Goal: Transaction & Acquisition: Book appointment/travel/reservation

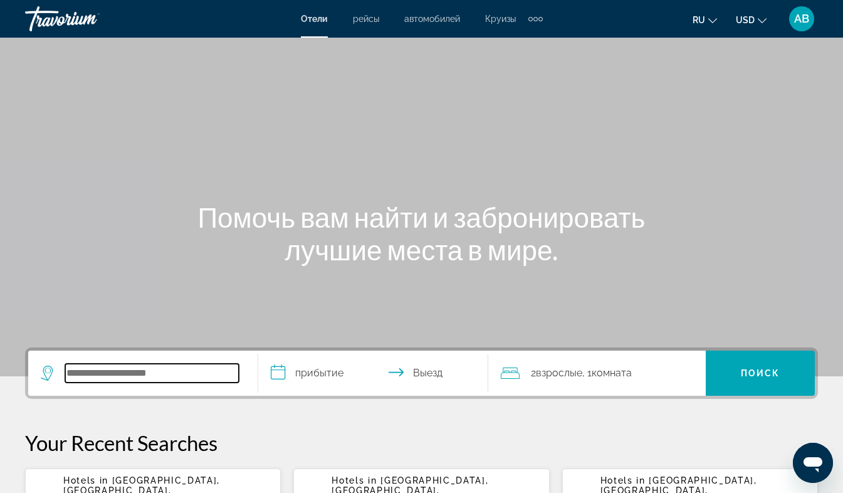
click at [80, 367] on input "Search widget" at bounding box center [152, 372] width 174 height 19
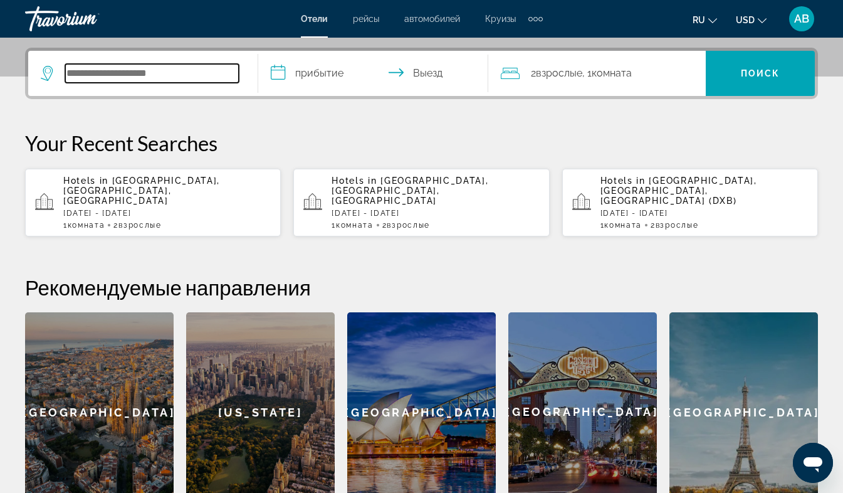
scroll to position [306, 0]
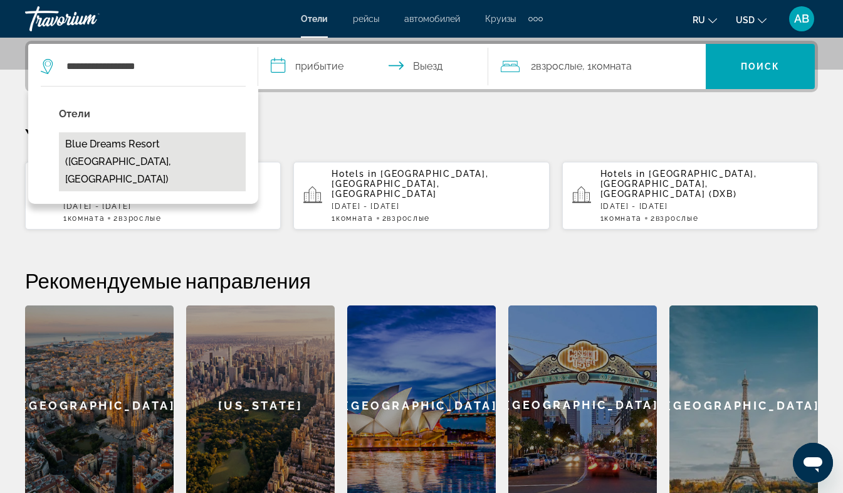
click at [174, 143] on button "Blue Dreams Resort ([GEOGRAPHIC_DATA], [GEOGRAPHIC_DATA])" at bounding box center [152, 161] width 187 height 59
type input "**********"
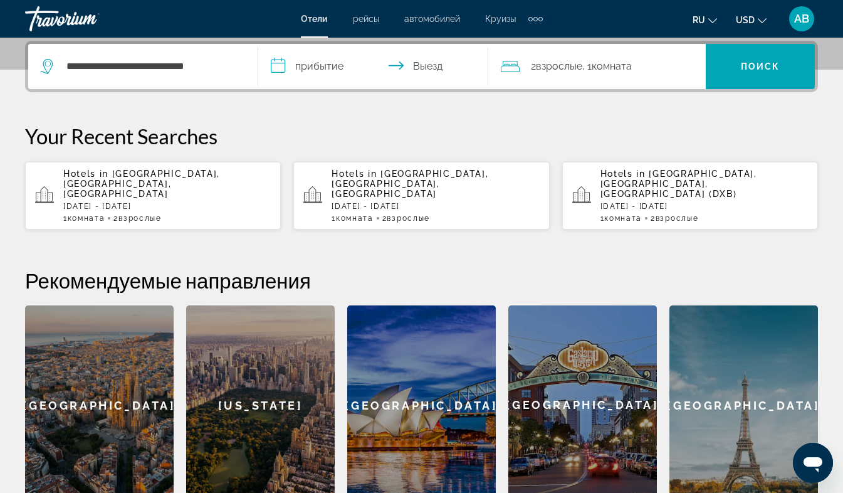
click at [277, 66] on input "**********" at bounding box center [375, 68] width 235 height 49
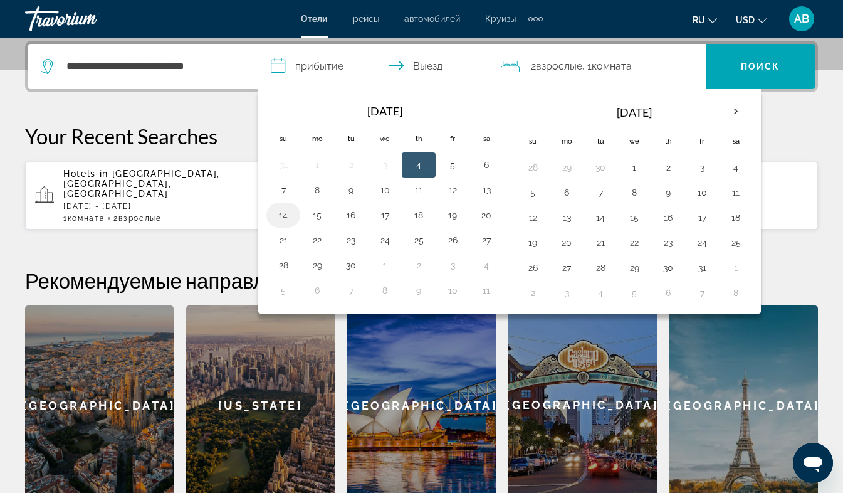
click at [283, 215] on button "14" at bounding box center [283, 215] width 20 height 18
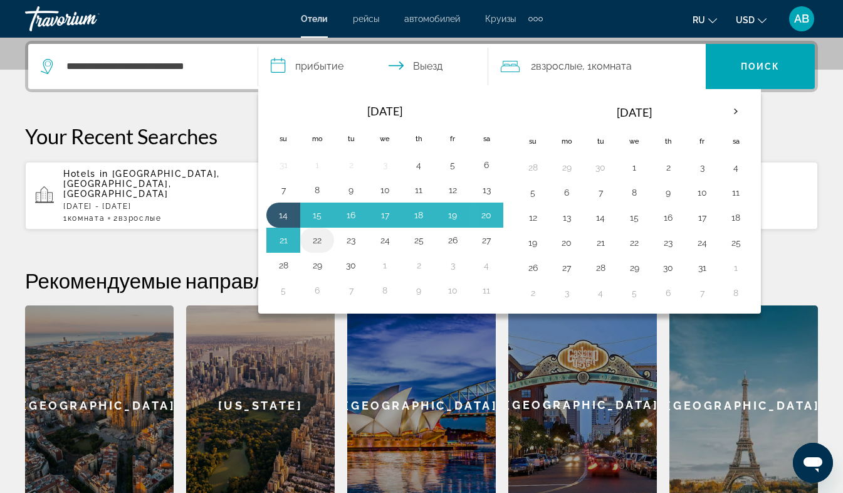
click at [320, 241] on button "22" at bounding box center [317, 240] width 20 height 18
type input "**********"
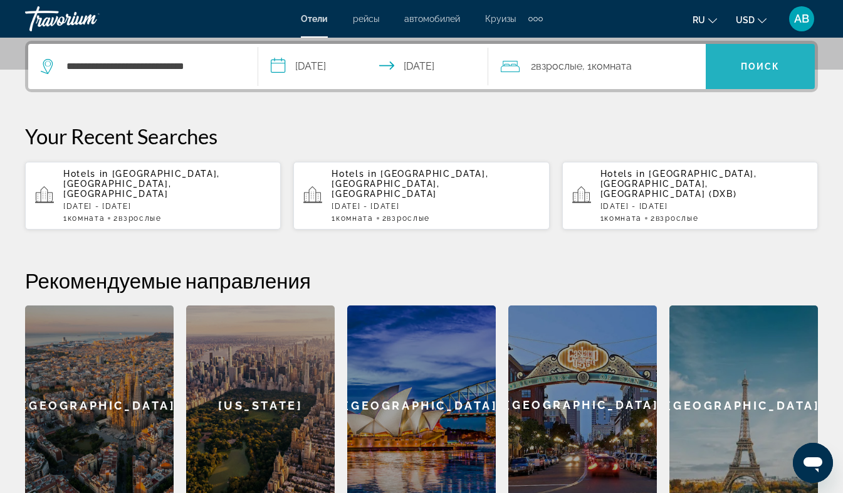
click at [756, 61] on span "Поиск" at bounding box center [760, 66] width 39 height 10
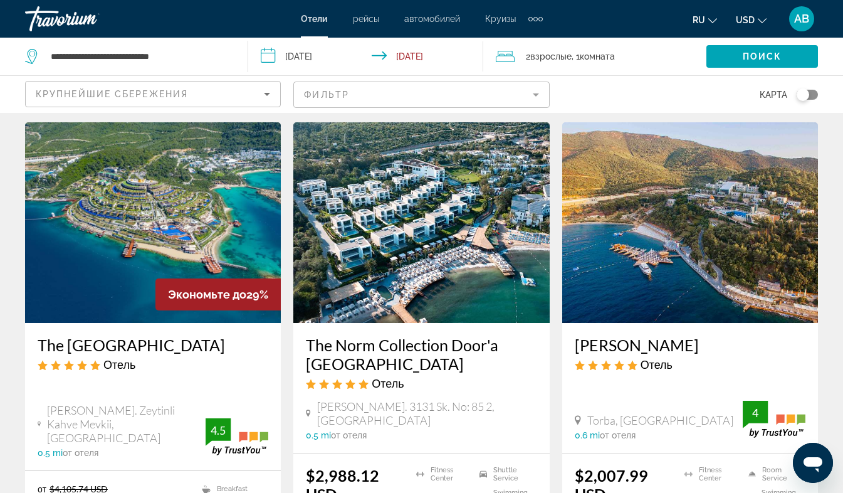
scroll to position [512, 0]
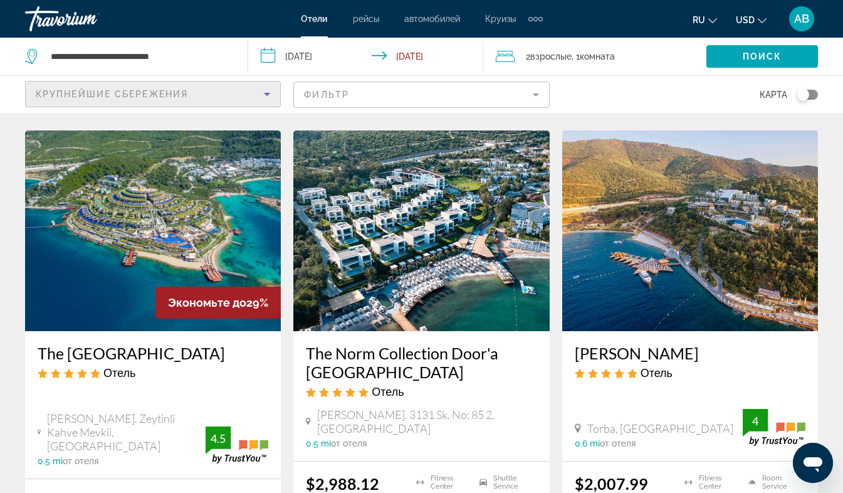
click at [267, 94] on icon "Sort by" at bounding box center [267, 94] width 6 height 3
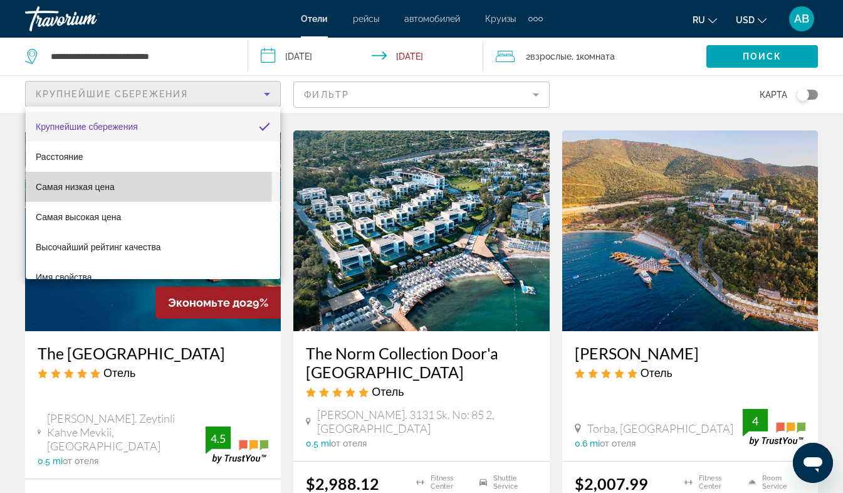
click at [103, 184] on span "Самая низкая цена" at bounding box center [75, 187] width 79 height 10
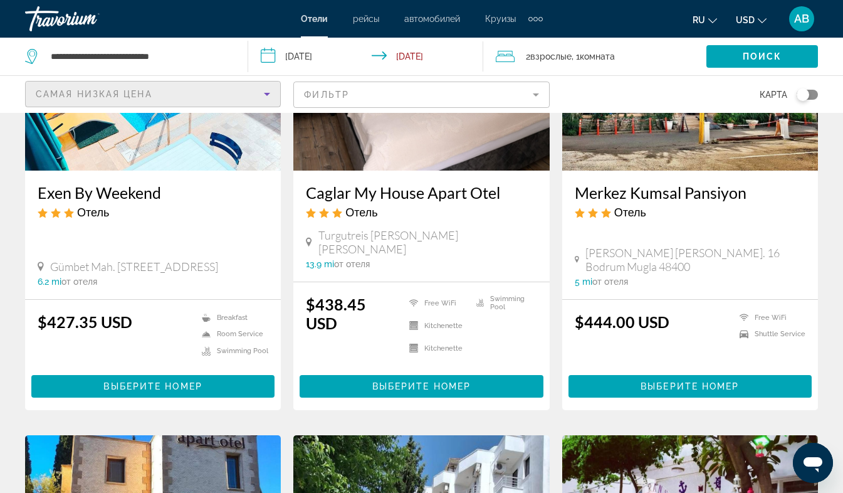
scroll to position [1099, 0]
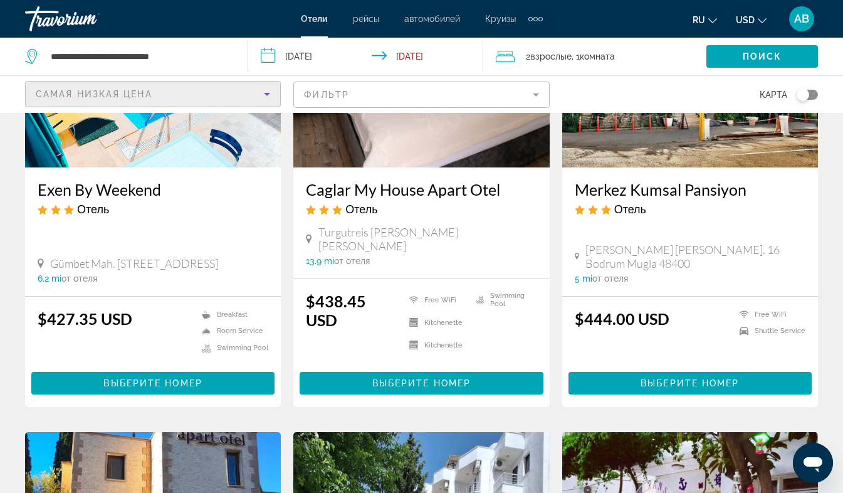
click at [535, 93] on mat-form-field "Фильтр" at bounding box center [421, 94] width 256 height 26
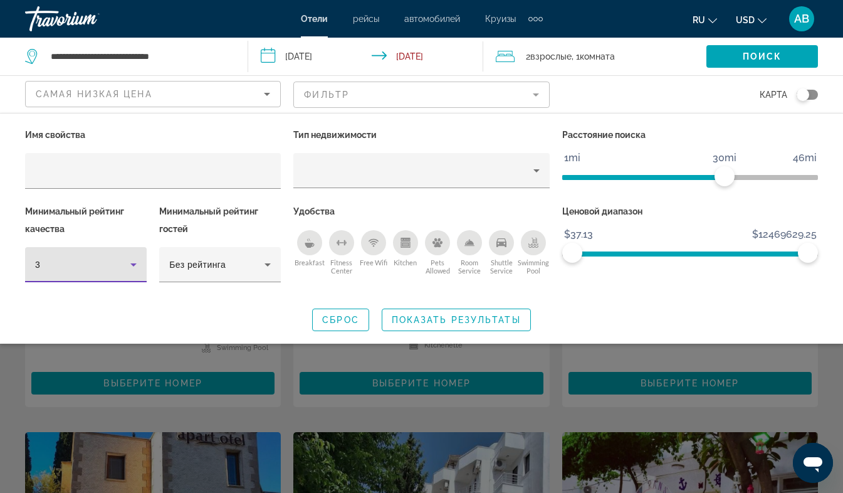
click at [135, 260] on icon "Hotel Filters" at bounding box center [133, 264] width 15 height 15
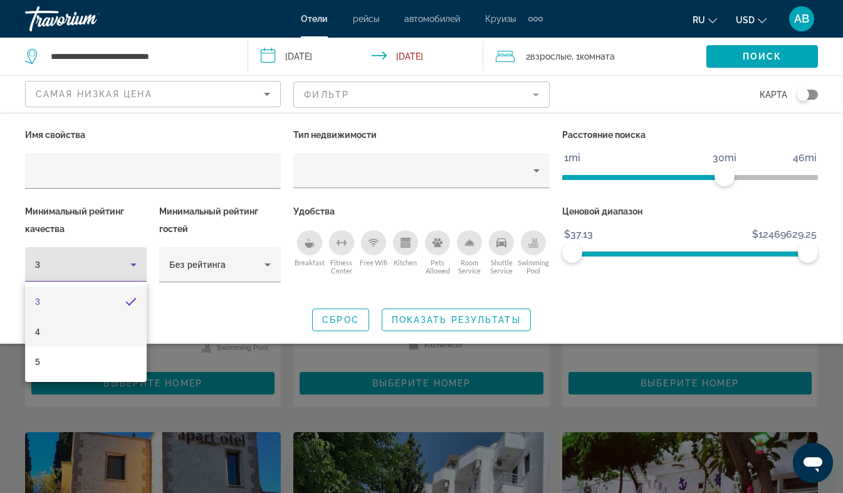
click at [48, 331] on mat-option "4" at bounding box center [86, 331] width 122 height 30
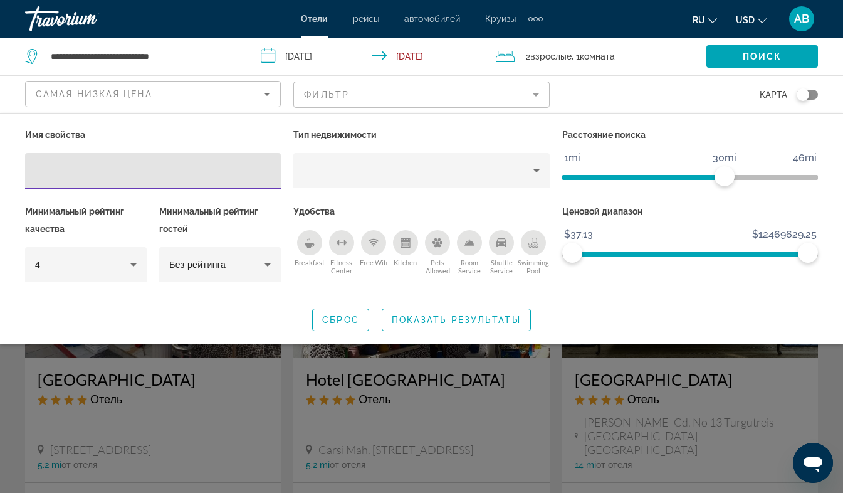
click at [106, 171] on input "Hotel Filters" at bounding box center [153, 171] width 236 height 15
type input "***"
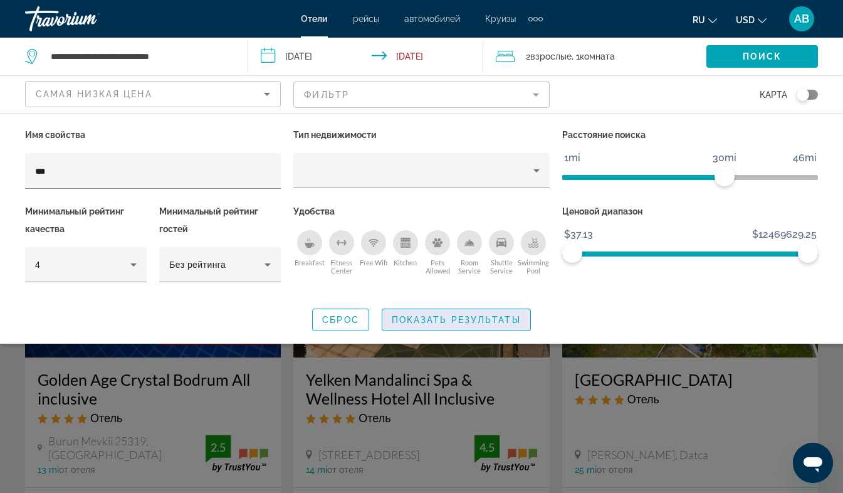
click at [483, 318] on span "Показать результаты" at bounding box center [456, 320] width 129 height 10
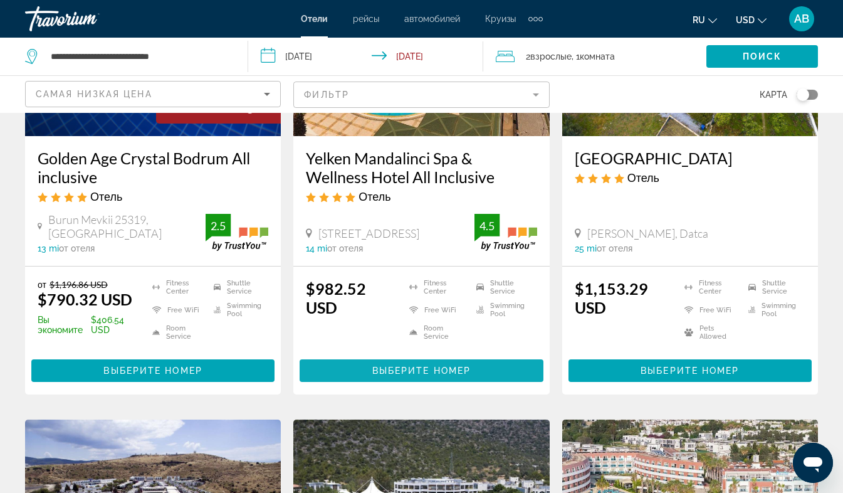
scroll to position [222, 0]
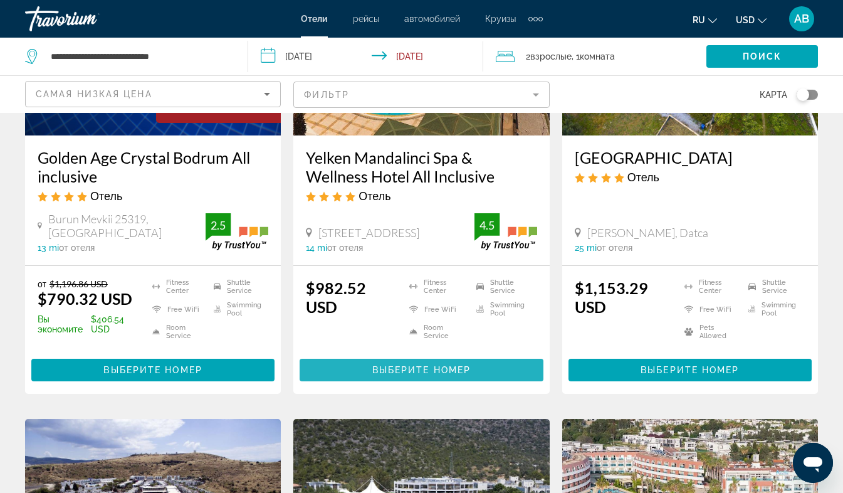
click at [442, 365] on span "Выберите номер" at bounding box center [421, 370] width 98 height 10
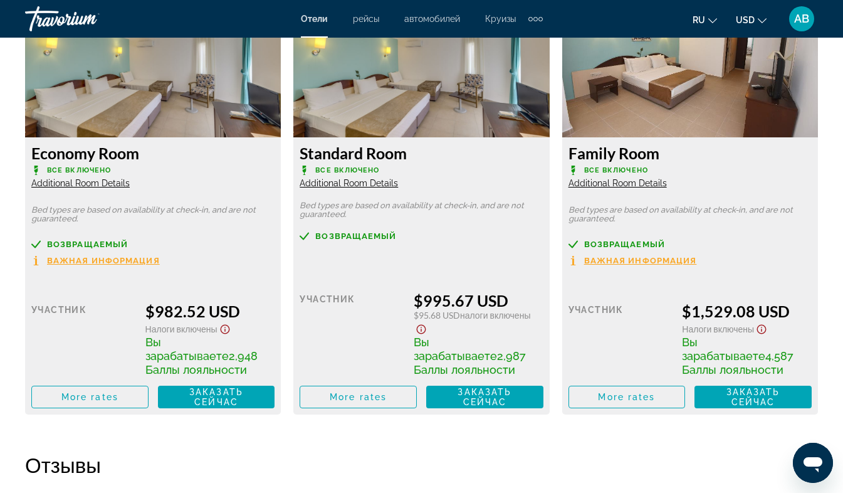
scroll to position [2014, 0]
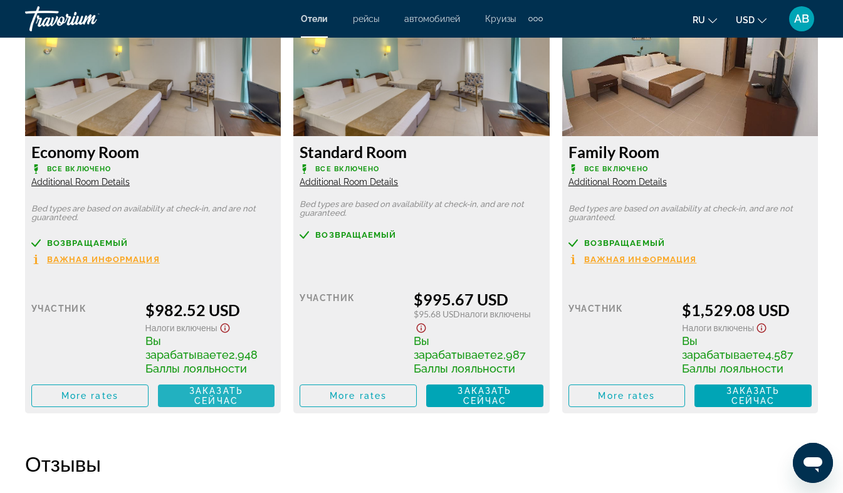
click at [214, 388] on span "Заказать сейчас" at bounding box center [216, 395] width 54 height 20
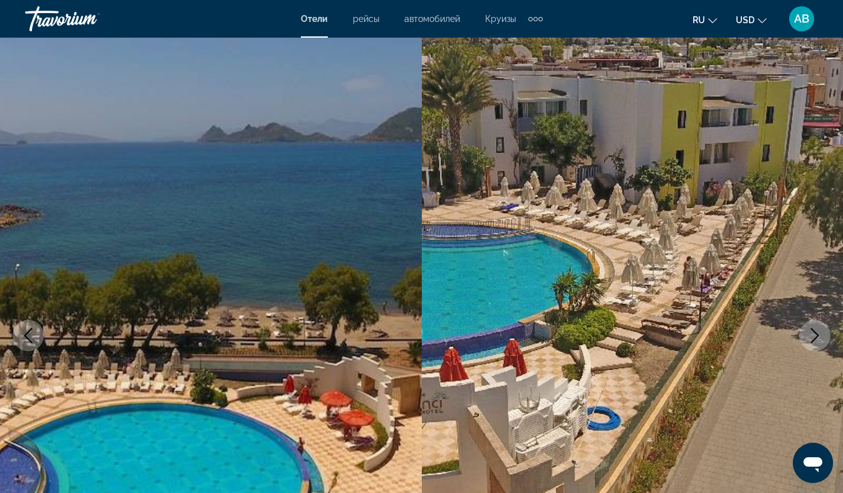
click at [816, 336] on icon "Next image" at bounding box center [814, 335] width 15 height 15
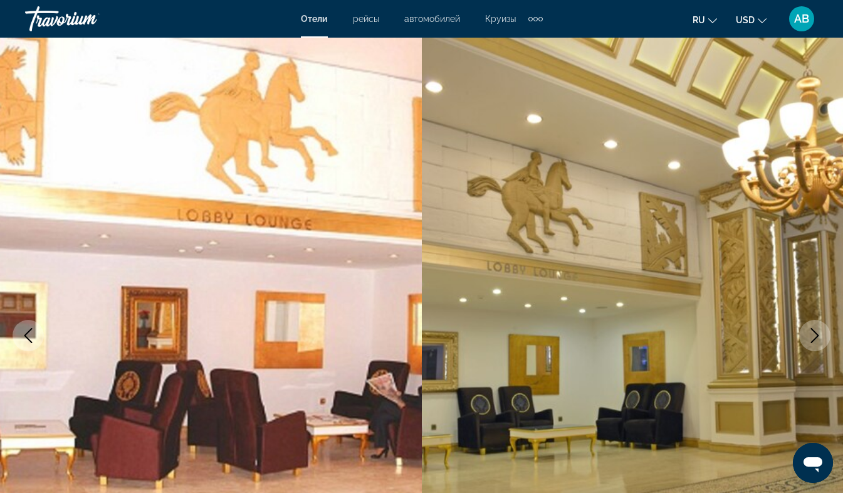
click at [816, 333] on icon "Next image" at bounding box center [815, 335] width 8 height 15
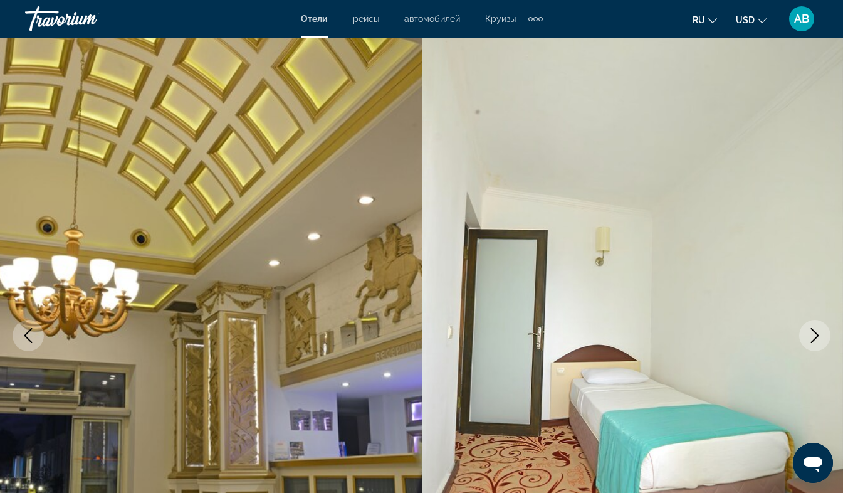
click at [816, 333] on icon "Next image" at bounding box center [815, 335] width 8 height 15
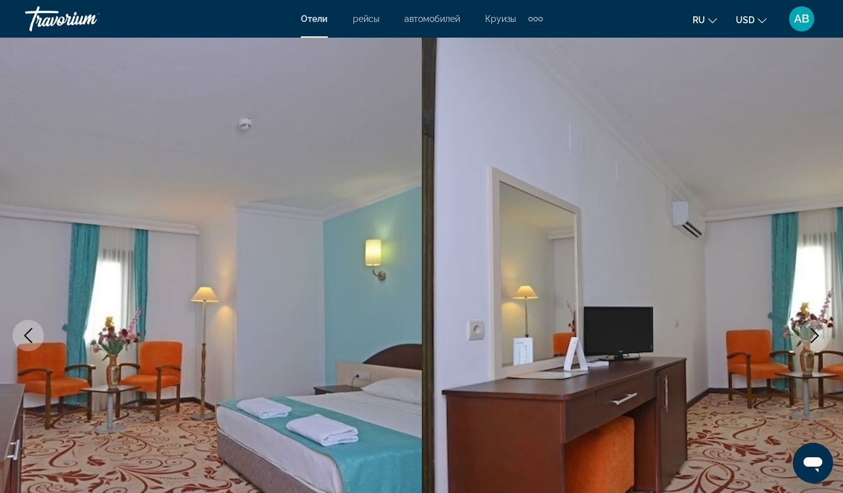
click at [816, 333] on icon "Next image" at bounding box center [815, 335] width 8 height 15
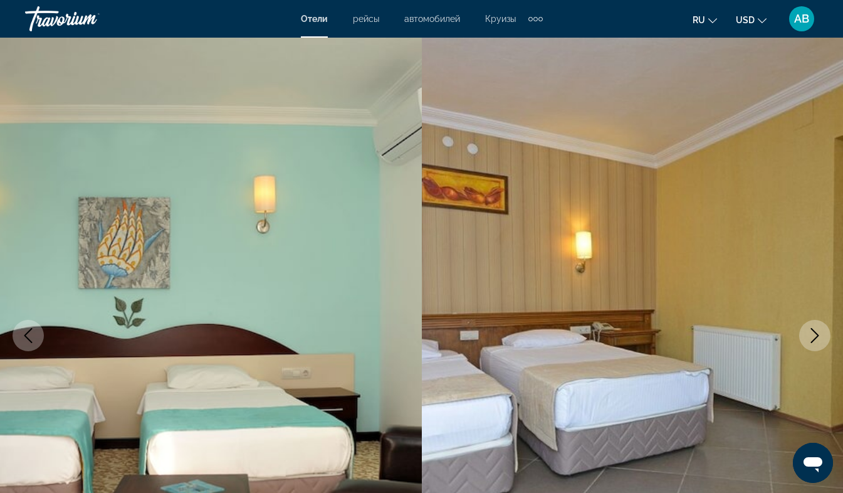
click at [816, 333] on icon "Next image" at bounding box center [815, 335] width 8 height 15
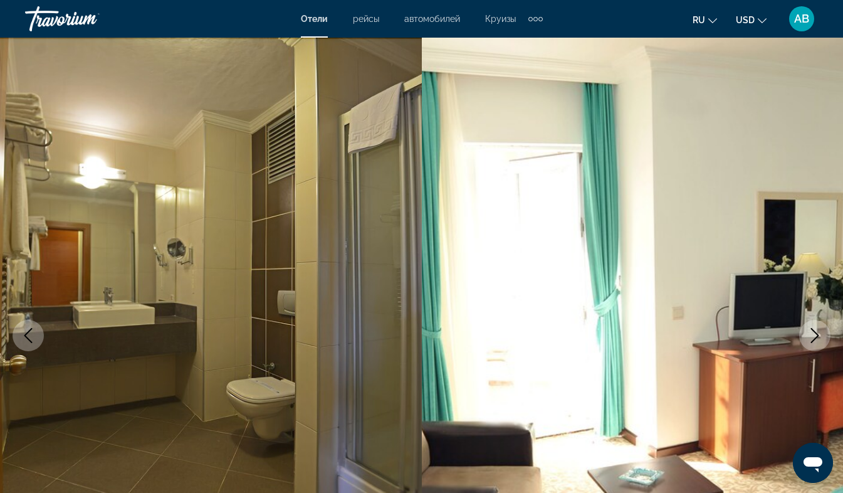
click at [816, 333] on icon "Next image" at bounding box center [815, 335] width 8 height 15
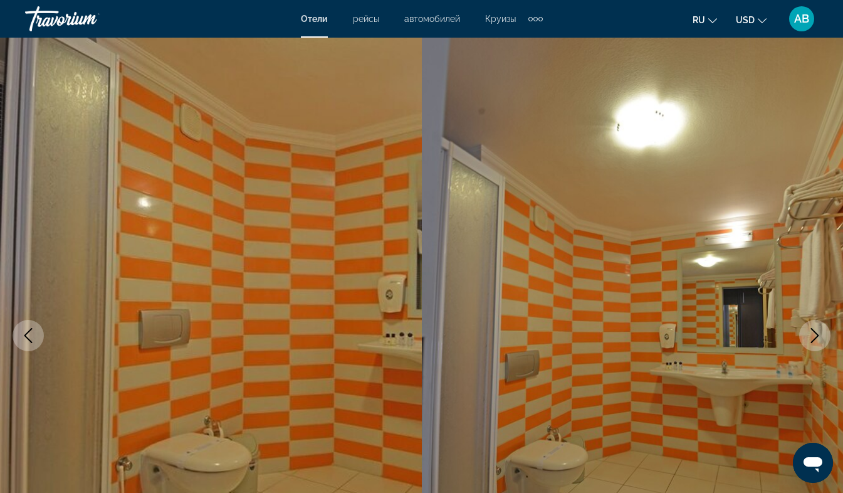
click at [816, 333] on icon "Next image" at bounding box center [815, 335] width 8 height 15
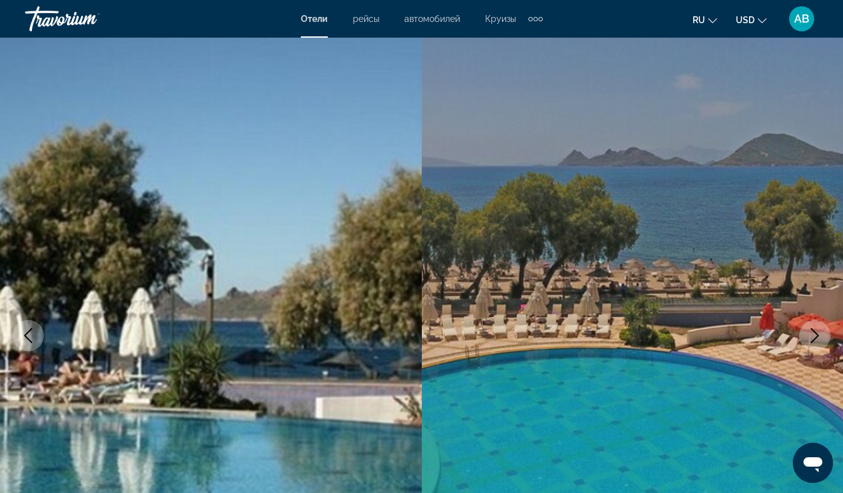
click at [816, 333] on icon "Next image" at bounding box center [815, 335] width 8 height 15
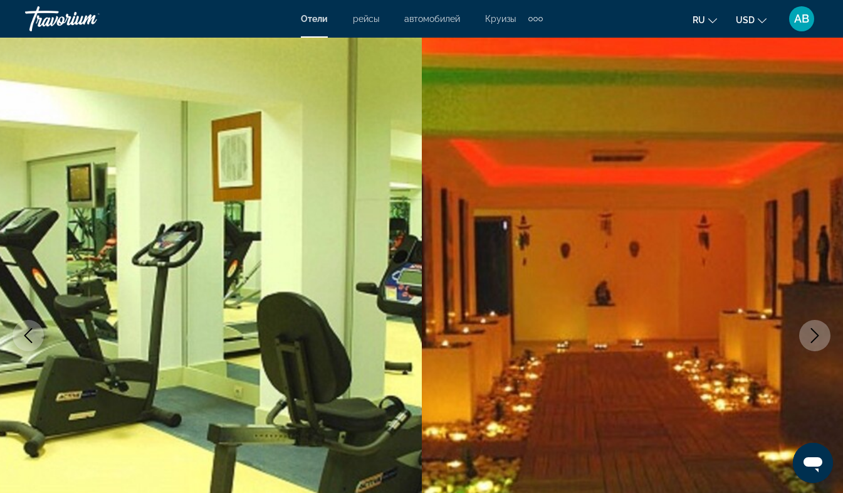
click at [816, 333] on icon "Next image" at bounding box center [815, 335] width 8 height 15
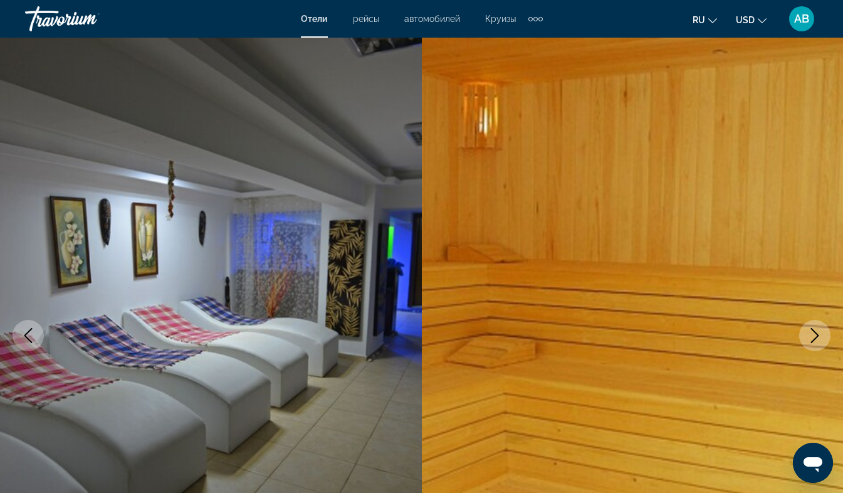
click at [816, 333] on icon "Next image" at bounding box center [815, 335] width 8 height 15
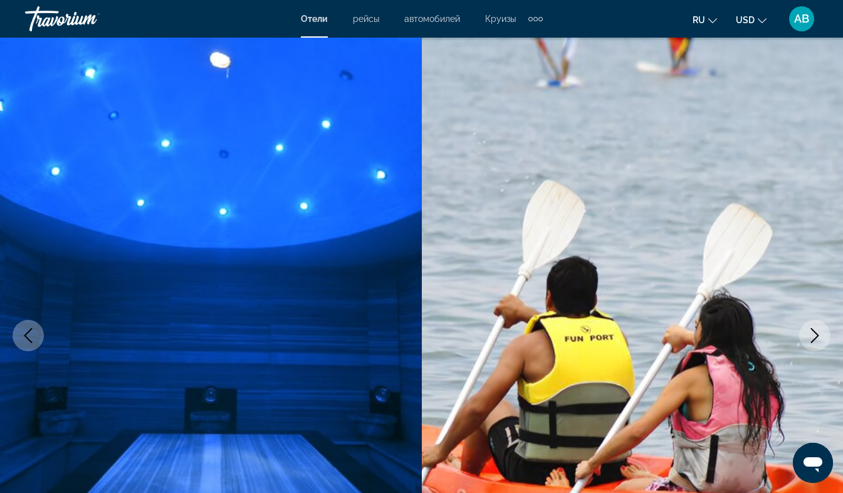
click at [816, 333] on icon "Next image" at bounding box center [815, 335] width 8 height 15
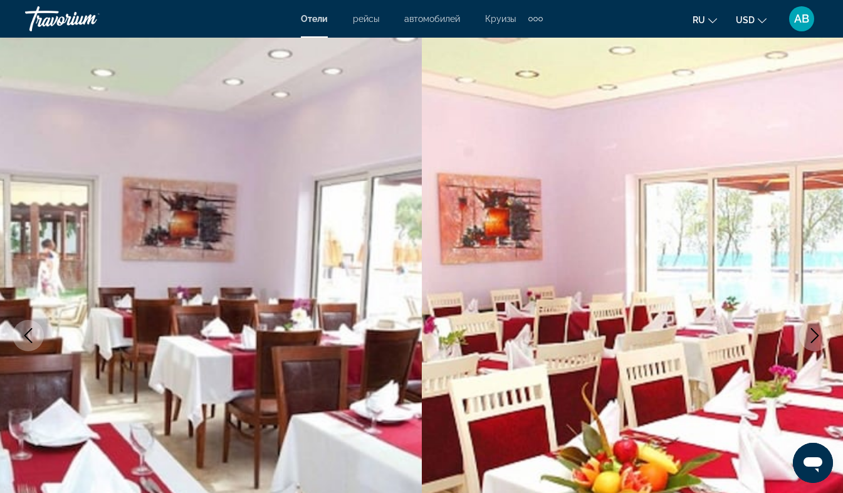
click at [816, 333] on icon "Next image" at bounding box center [815, 335] width 8 height 15
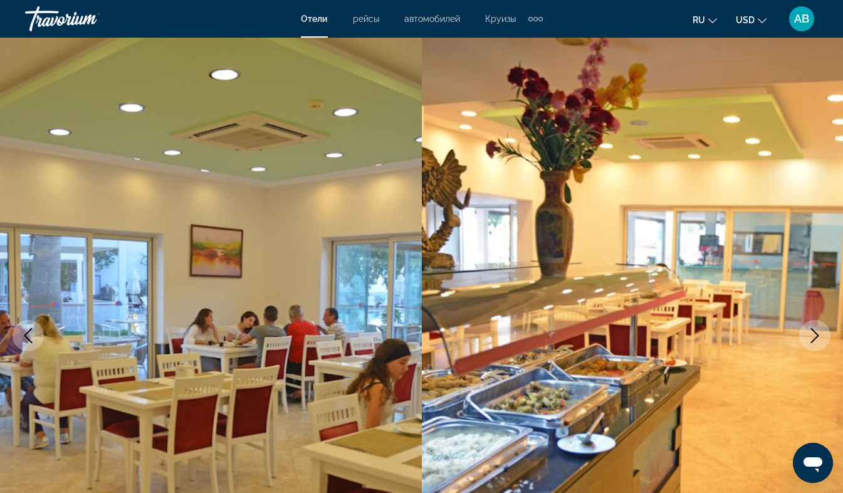
click at [816, 333] on icon "Next image" at bounding box center [815, 335] width 8 height 15
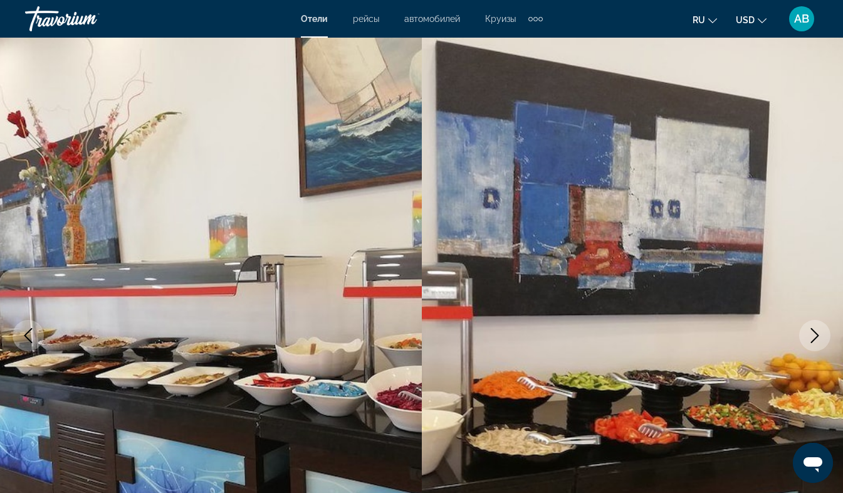
click at [816, 333] on icon "Next image" at bounding box center [815, 335] width 8 height 15
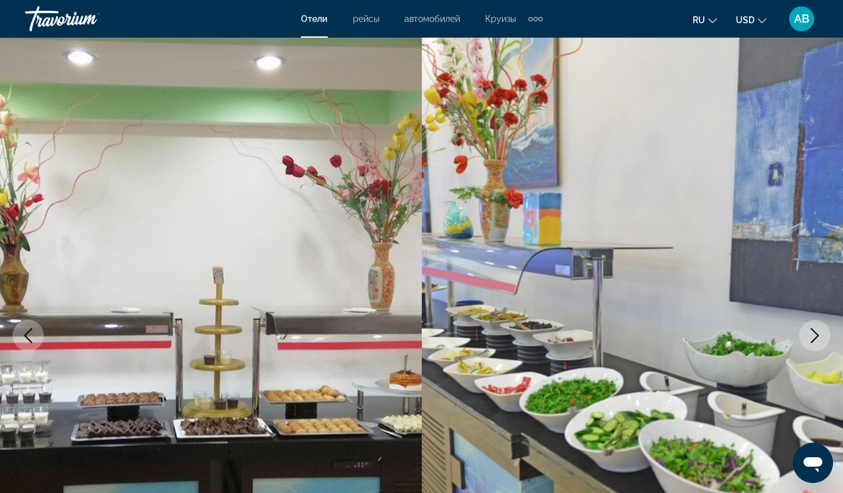
click at [816, 333] on icon "Next image" at bounding box center [815, 335] width 8 height 15
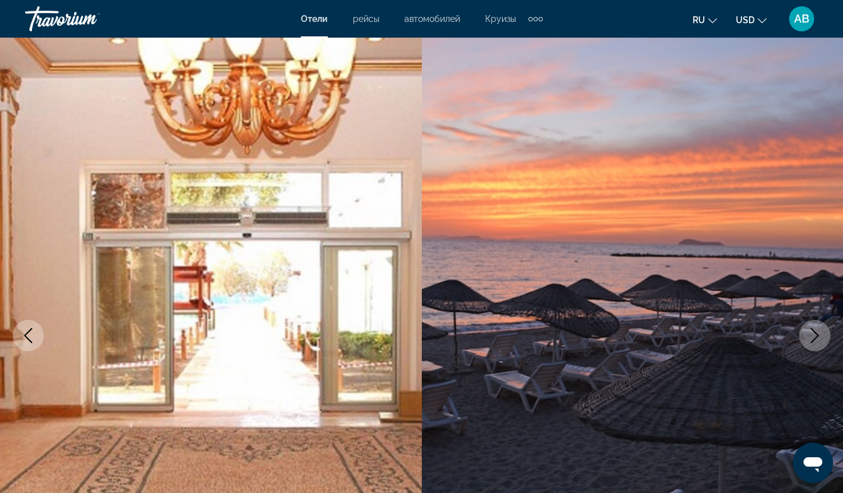
click at [816, 333] on icon "Next image" at bounding box center [815, 335] width 8 height 15
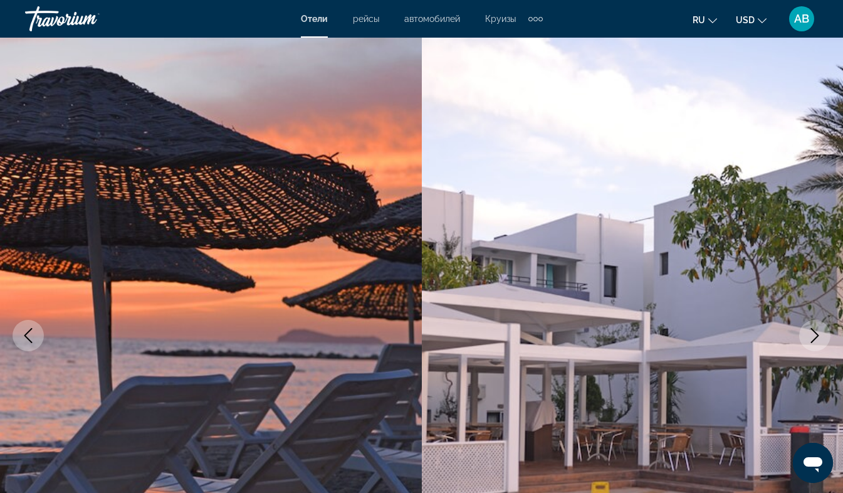
click at [816, 333] on icon "Next image" at bounding box center [815, 335] width 8 height 15
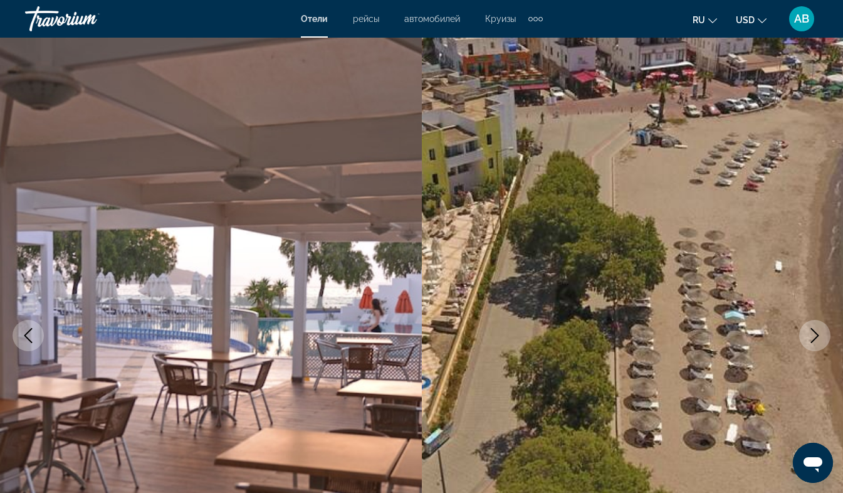
click at [816, 333] on icon "Next image" at bounding box center [815, 335] width 8 height 15
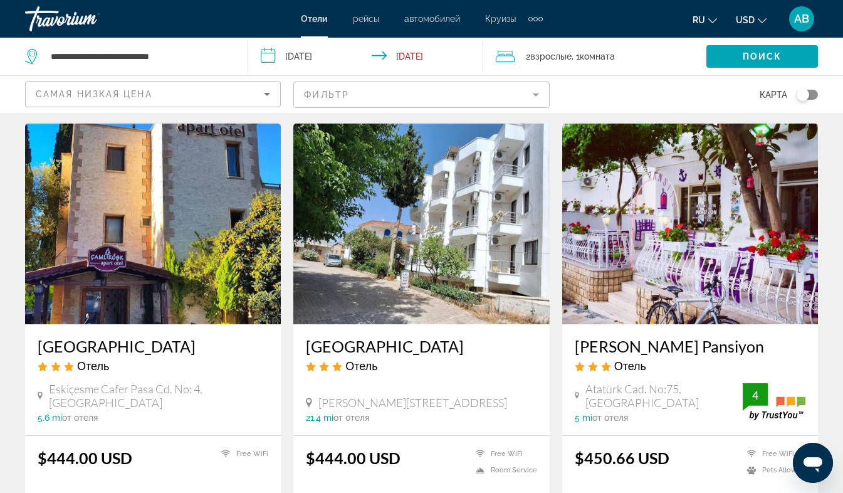
scroll to position [1409, 0]
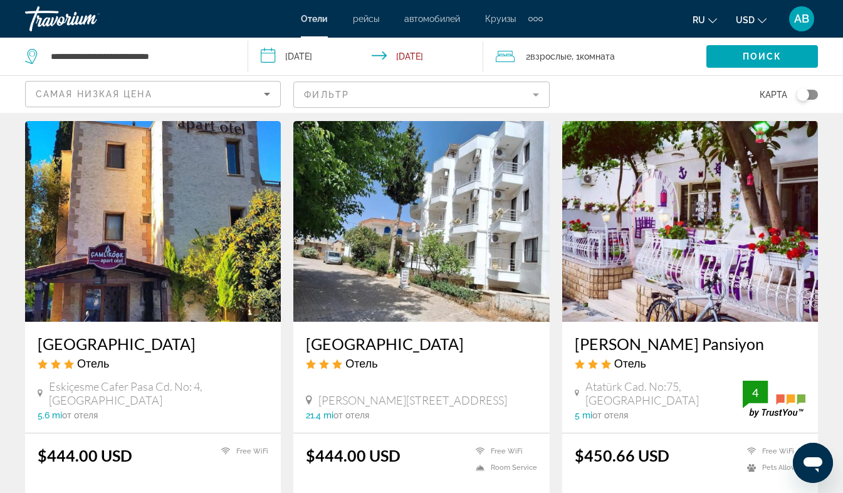
click at [536, 93] on mat-form-field "Фильтр" at bounding box center [421, 94] width 256 height 26
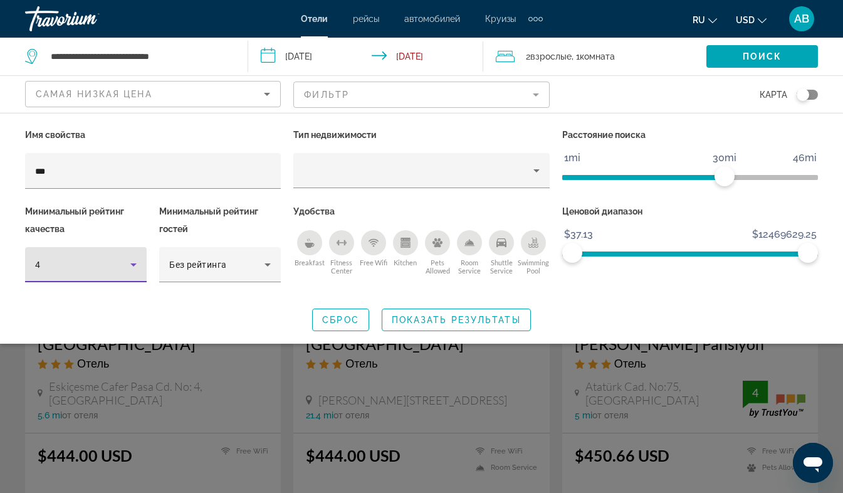
click at [133, 263] on icon "Hotel Filters" at bounding box center [133, 264] width 6 height 3
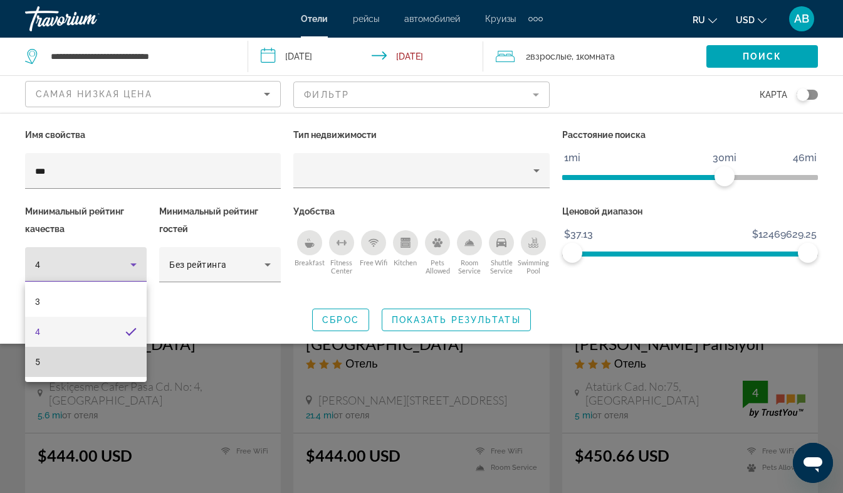
click at [42, 369] on mat-option "5" at bounding box center [86, 362] width 122 height 30
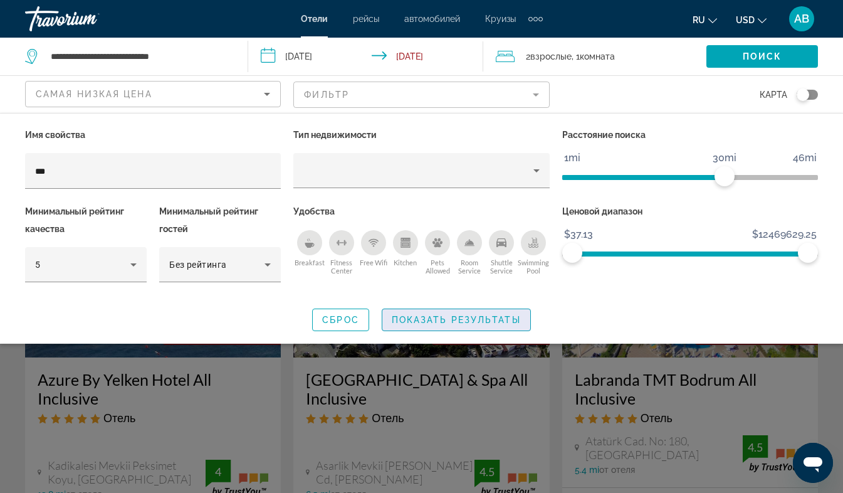
click at [451, 320] on span "Показать результаты" at bounding box center [456, 320] width 129 height 10
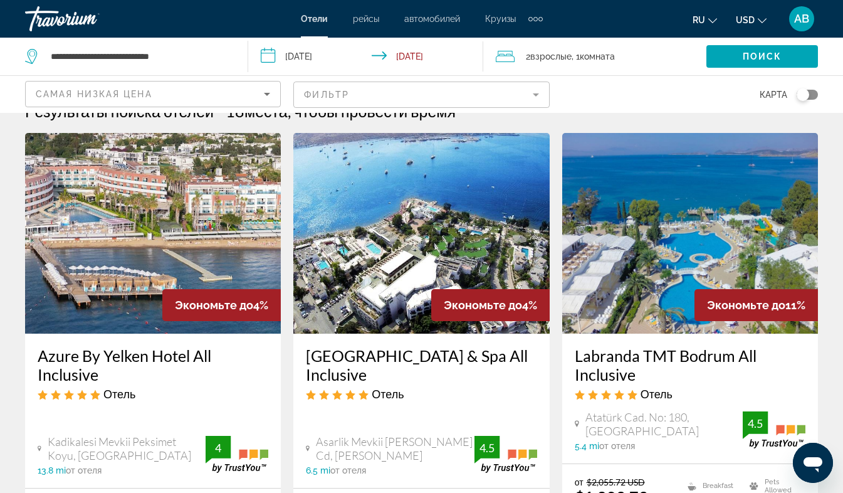
scroll to position [23, 0]
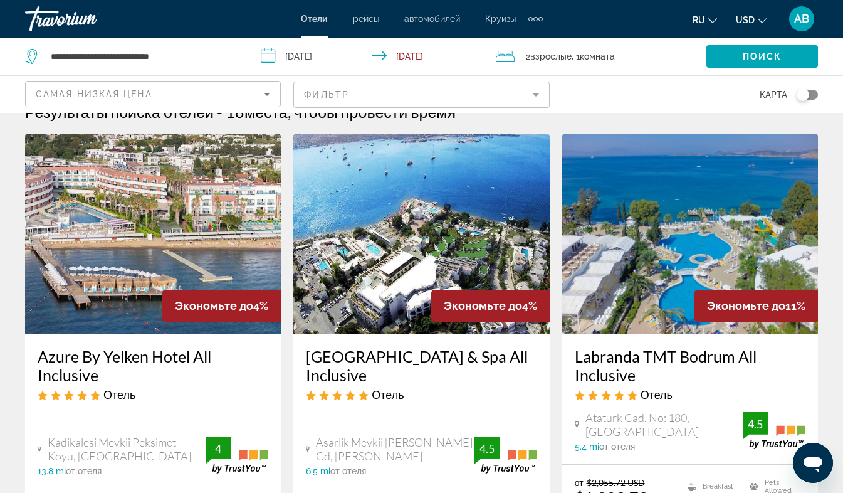
click at [179, 251] on img "Main content" at bounding box center [153, 233] width 256 height 201
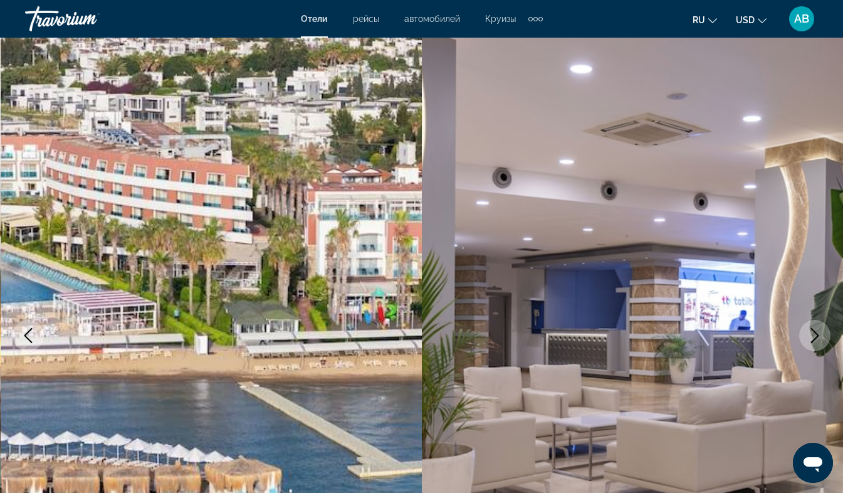
click at [817, 333] on icon "Next image" at bounding box center [814, 335] width 15 height 15
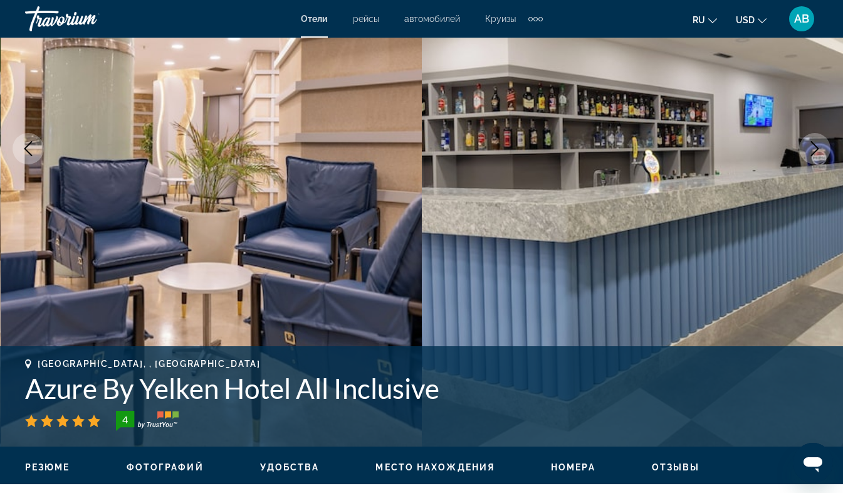
scroll to position [186, 0]
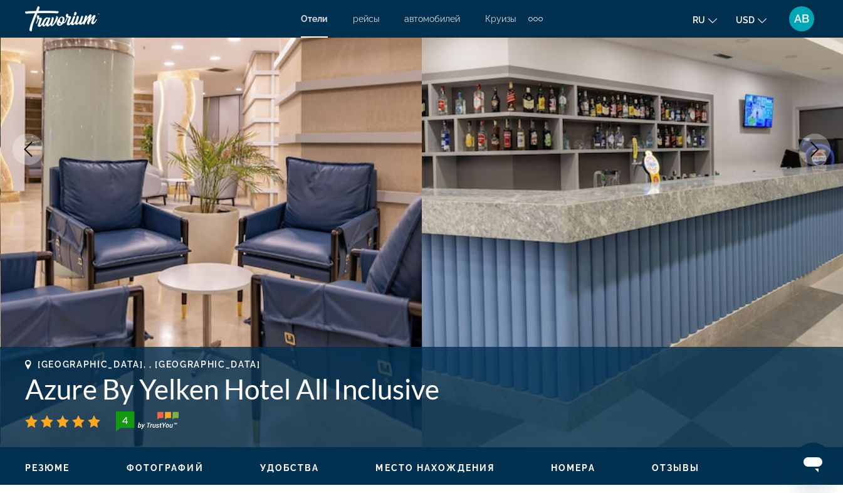
click at [837, 212] on img "Main content" at bounding box center [633, 148] width 422 height 595
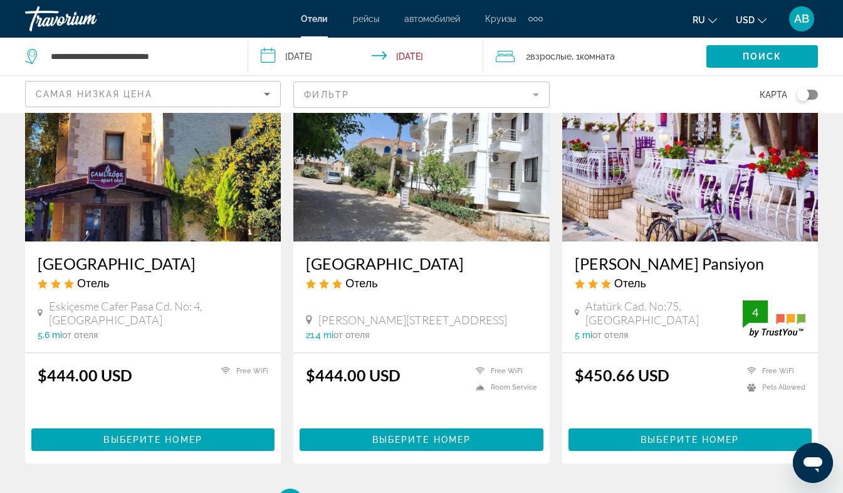
scroll to position [1674, 0]
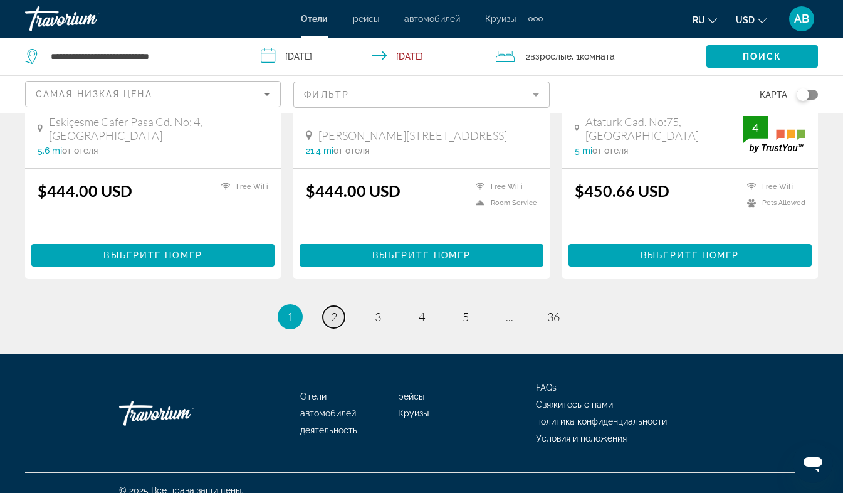
click at [332, 310] on span "2" at bounding box center [334, 317] width 6 height 14
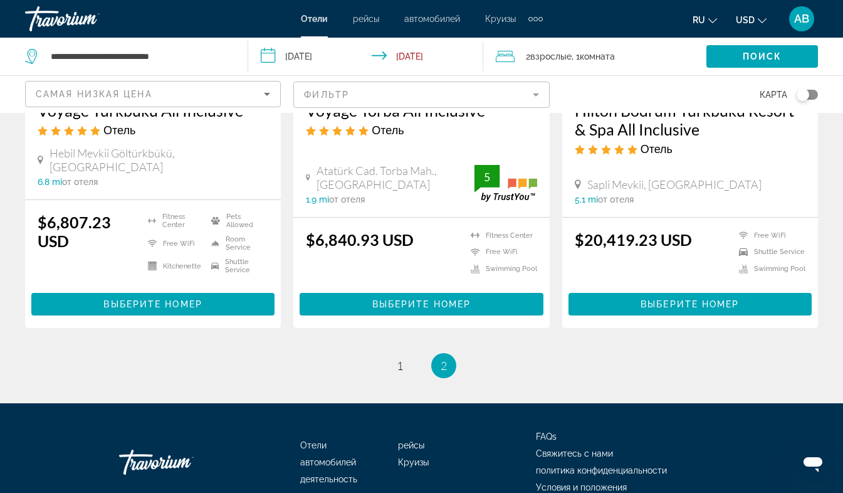
scroll to position [774, 0]
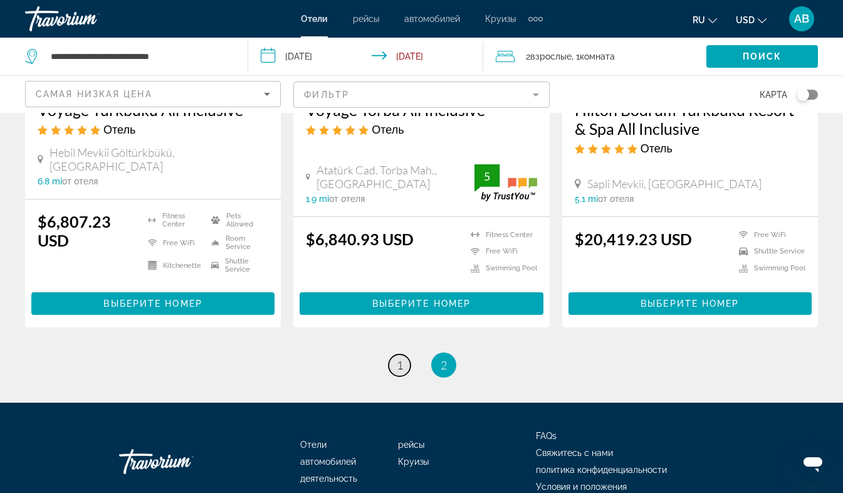
click at [395, 354] on link "page 1" at bounding box center [400, 365] width 22 height 22
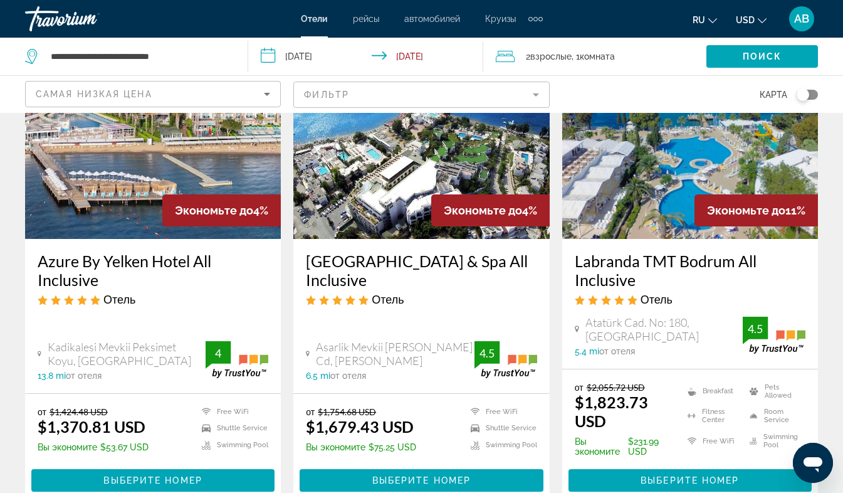
scroll to position [119, 0]
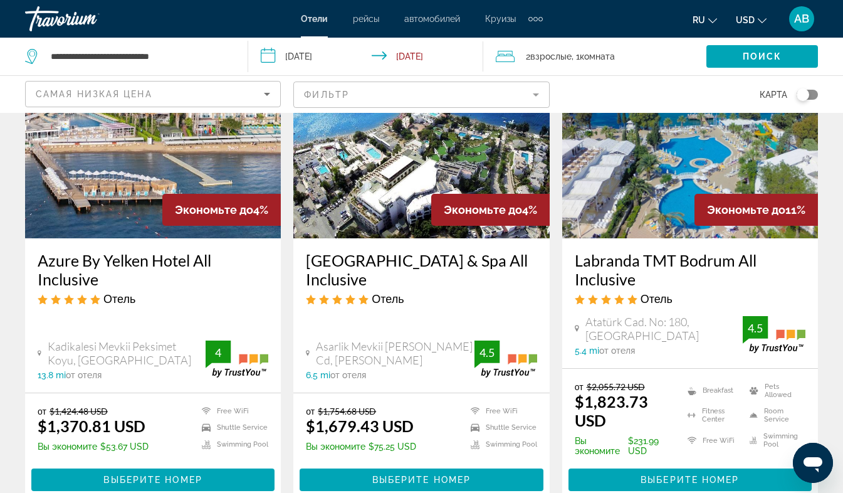
click at [536, 97] on mat-form-field "Фильтр" at bounding box center [421, 94] width 256 height 26
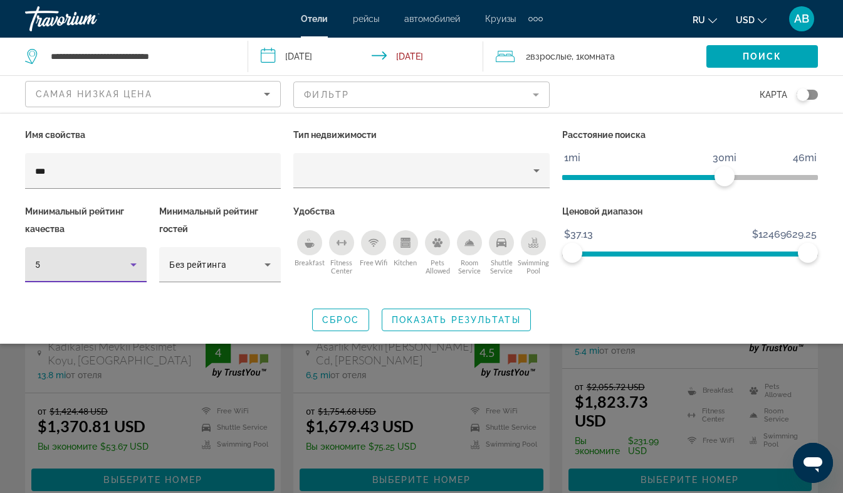
click at [132, 264] on icon "Hotel Filters" at bounding box center [133, 264] width 6 height 3
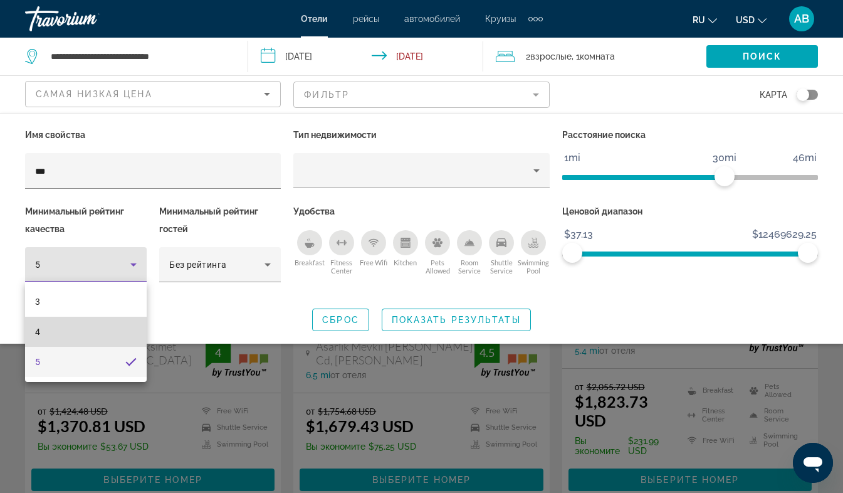
click at [37, 332] on span "4" at bounding box center [37, 331] width 5 height 15
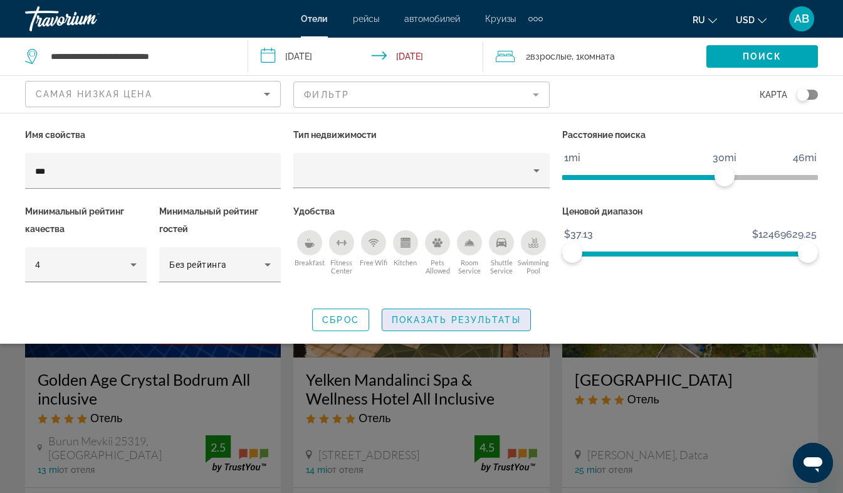
click at [451, 313] on span "Search widget" at bounding box center [456, 320] width 148 height 30
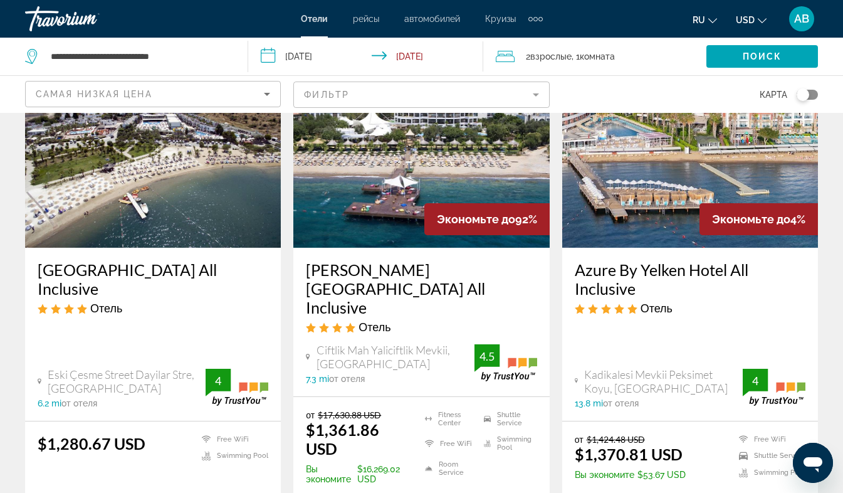
scroll to position [564, 0]
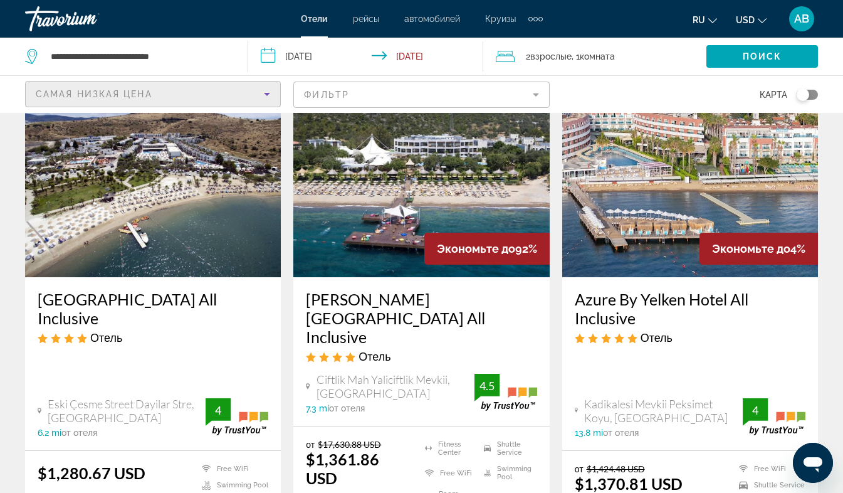
click at [269, 94] on icon "Sort by" at bounding box center [266, 93] width 15 height 15
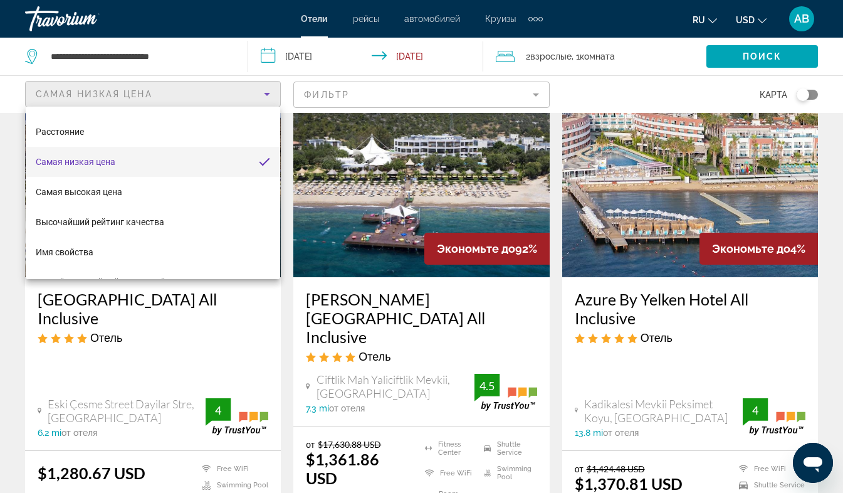
scroll to position [48, 0]
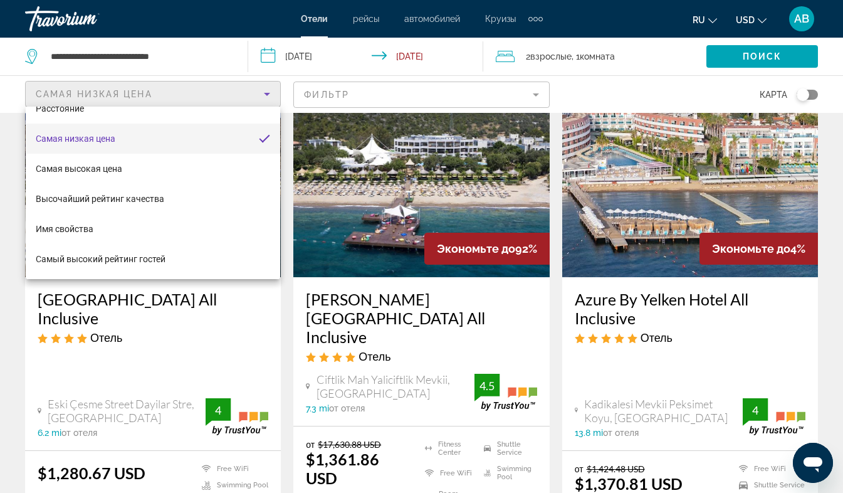
click at [449, 101] on div at bounding box center [421, 246] width 843 height 493
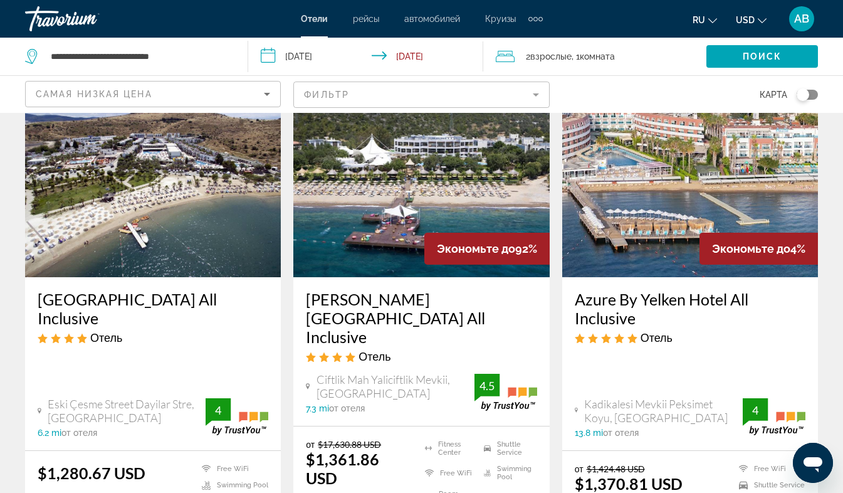
click at [451, 96] on mat-form-field "Фильтр" at bounding box center [421, 94] width 256 height 26
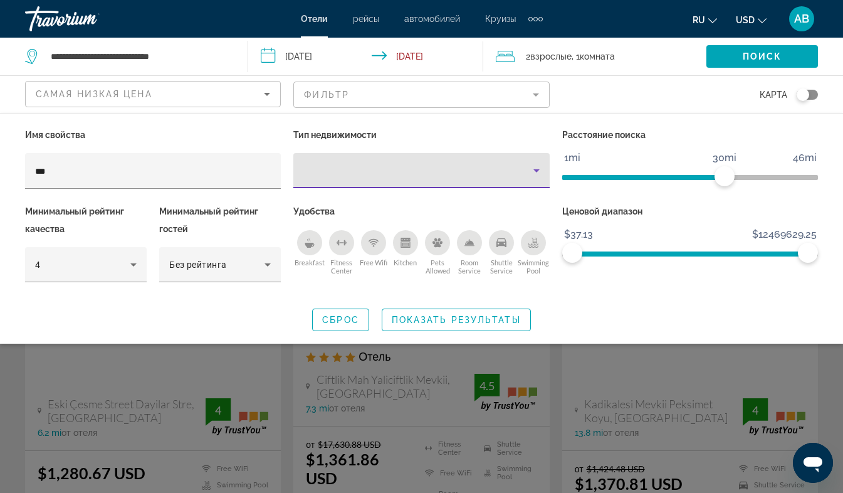
click at [422, 173] on div "Property type" at bounding box center [417, 170] width 229 height 15
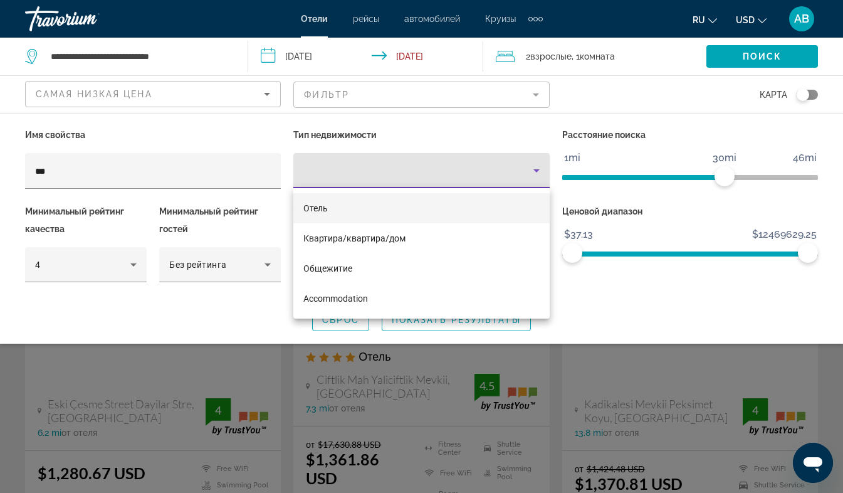
click at [422, 173] on div at bounding box center [421, 246] width 843 height 493
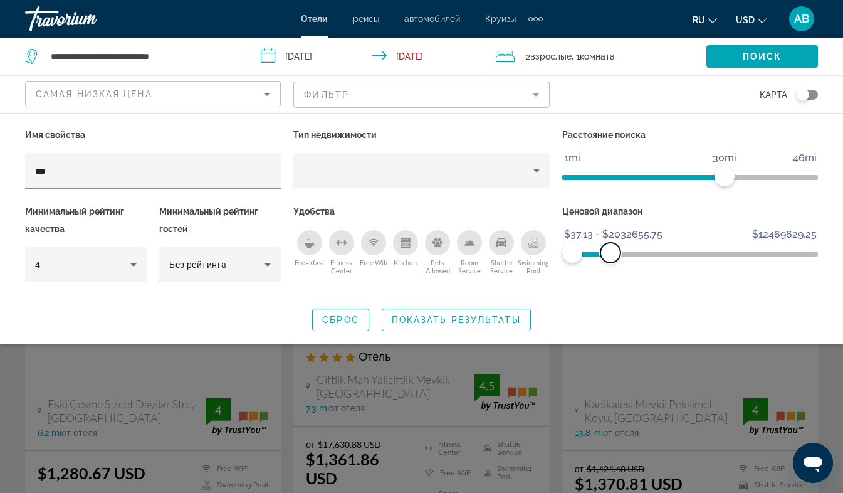
drag, startPoint x: 807, startPoint y: 249, endPoint x: 611, endPoint y: 280, distance: 198.6
click at [611, 280] on div "Ценовой диапазон $37.13 $12469629.25 $37.13 $2032655.75 $37.13 - $2032655.75" at bounding box center [690, 248] width 268 height 93
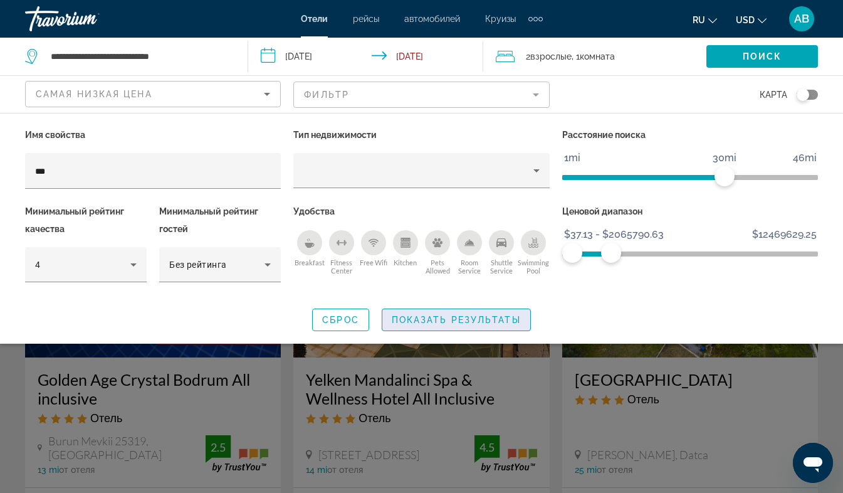
click at [458, 315] on span "Показать результаты" at bounding box center [456, 320] width 129 height 10
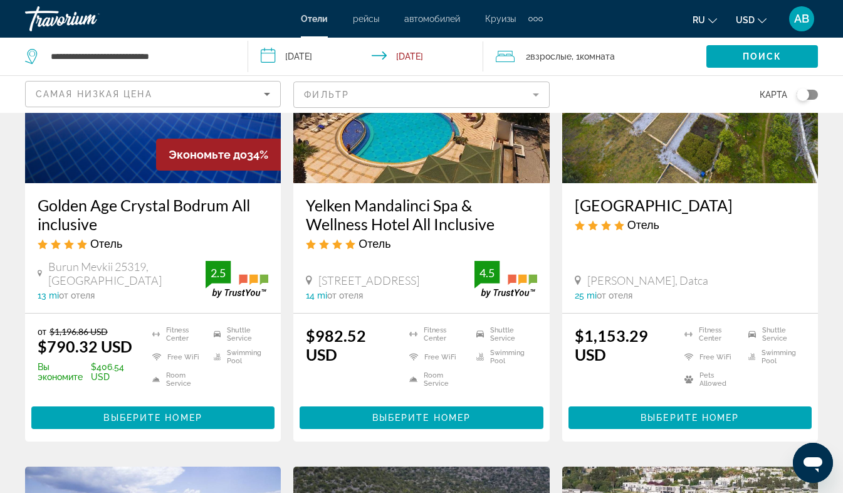
scroll to position [180, 0]
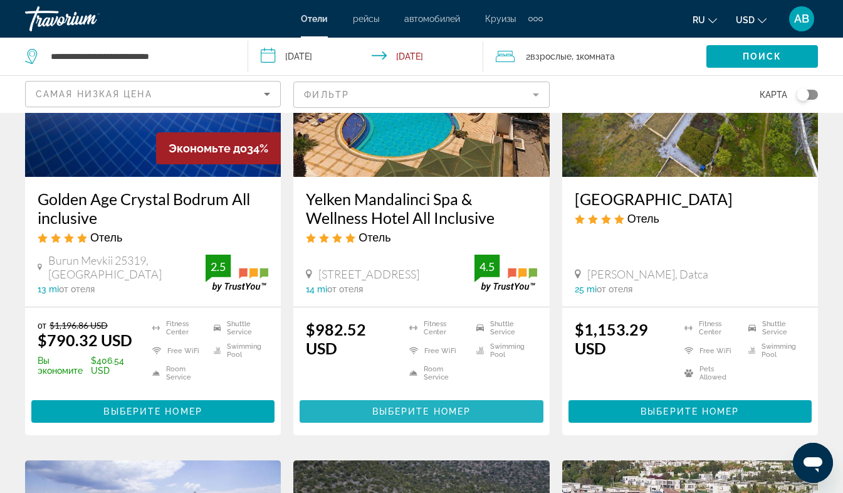
click at [442, 401] on span "Main content" at bounding box center [421, 411] width 243 height 30
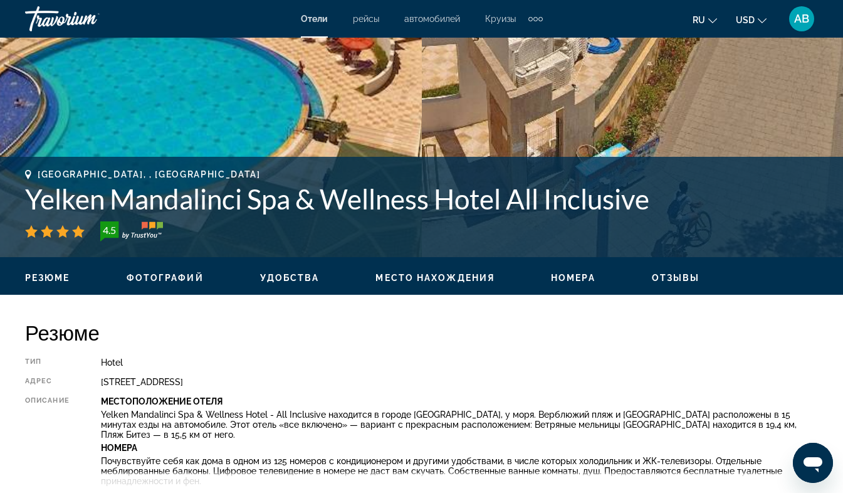
scroll to position [375, 0]
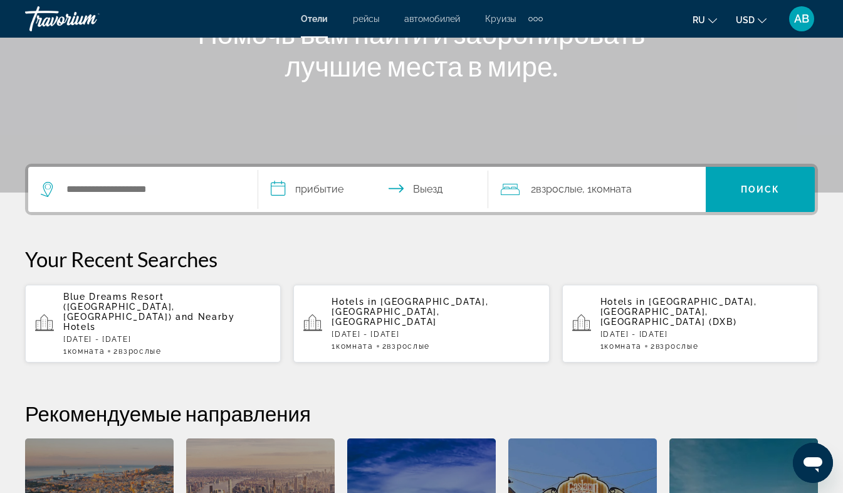
scroll to position [185, 0]
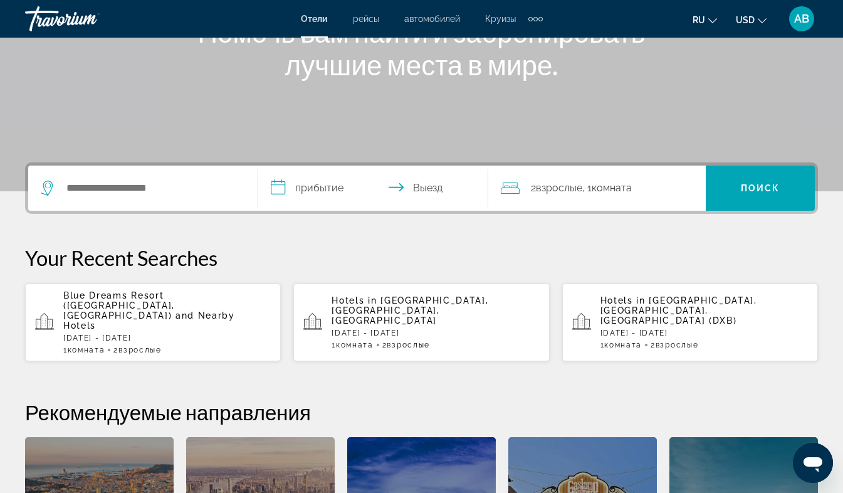
click at [402, 328] on p "[DATE] - [DATE]" at bounding box center [435, 332] width 207 height 9
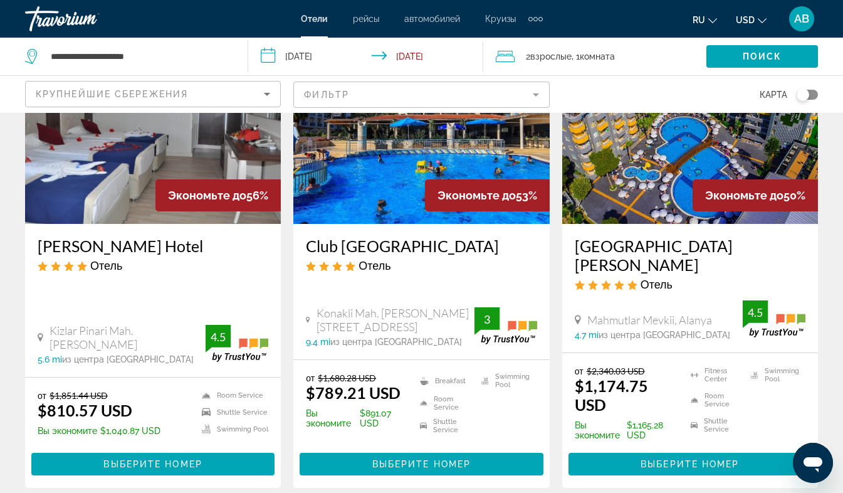
scroll to position [137, 0]
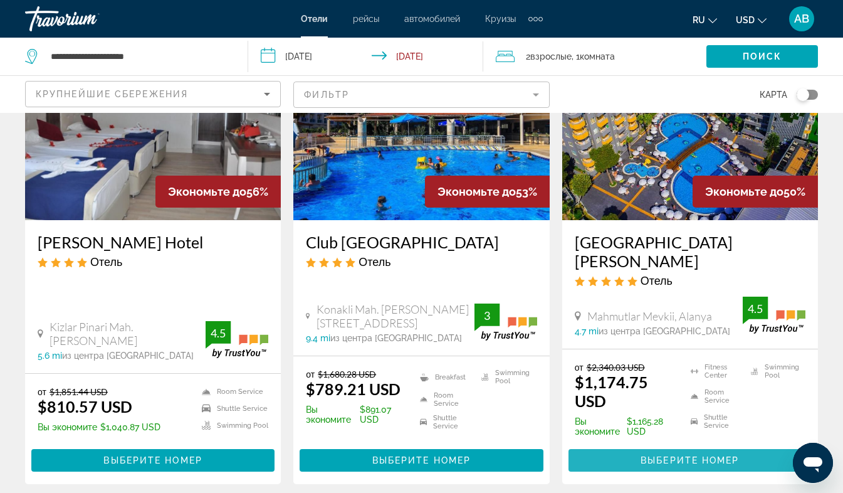
click at [671, 455] on span "Выберите номер" at bounding box center [689, 460] width 98 height 10
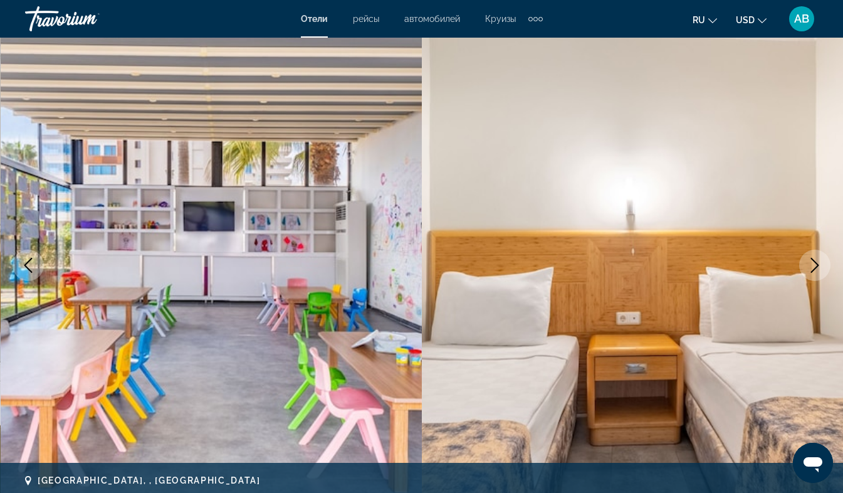
scroll to position [71, 0]
click at [815, 260] on icon "Next image" at bounding box center [814, 264] width 15 height 15
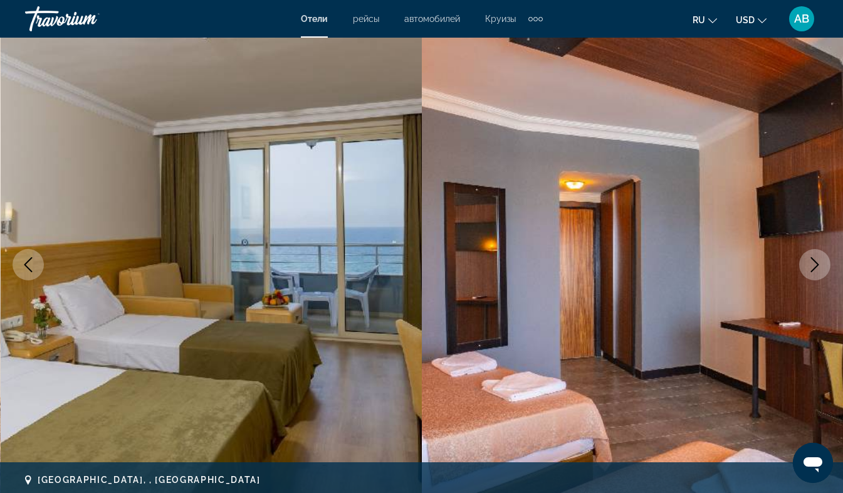
click at [815, 260] on icon "Next image" at bounding box center [814, 264] width 15 height 15
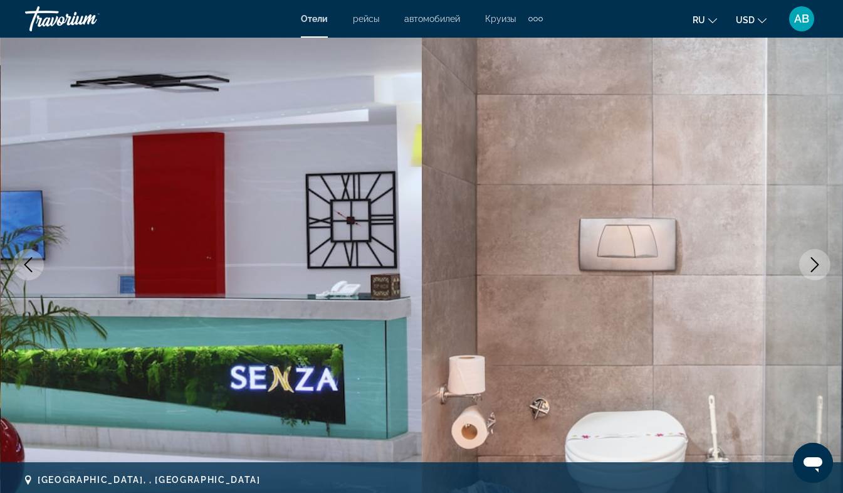
click at [815, 260] on icon "Next image" at bounding box center [814, 264] width 15 height 15
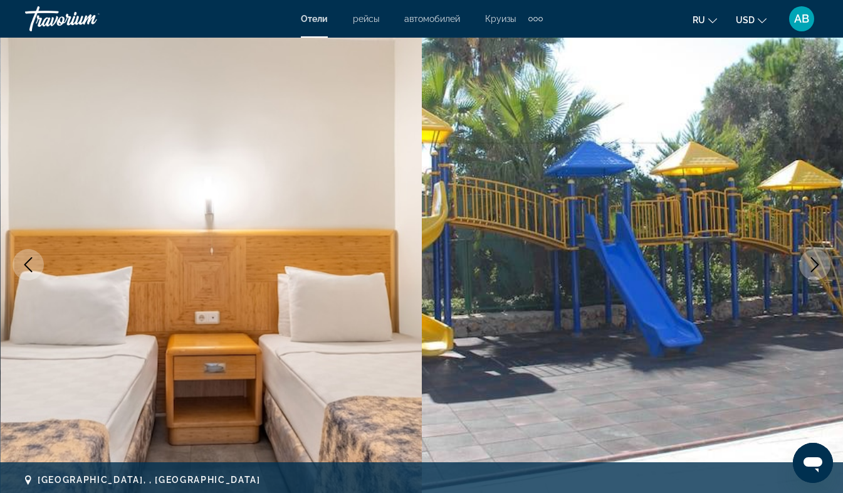
click at [815, 260] on icon "Next image" at bounding box center [814, 264] width 15 height 15
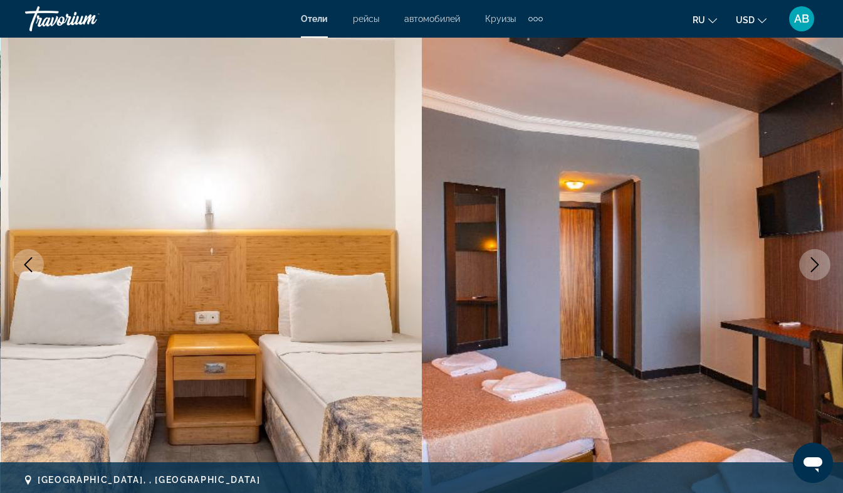
click at [815, 260] on icon "Next image" at bounding box center [814, 264] width 15 height 15
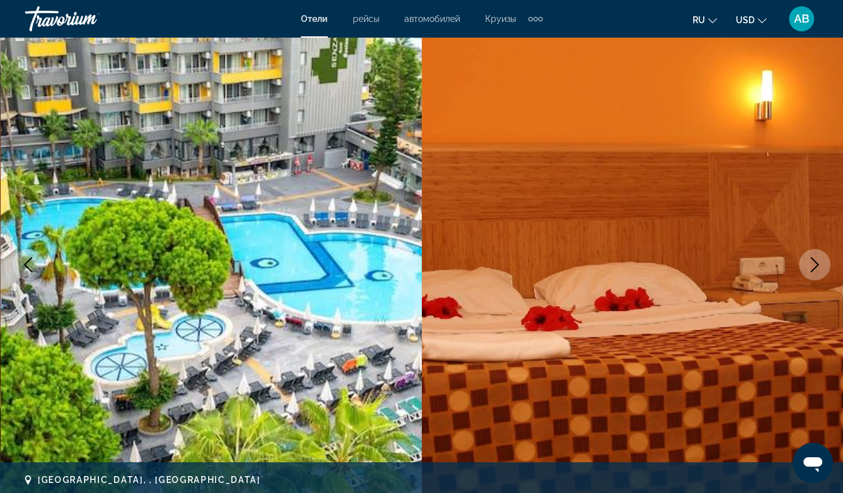
click at [815, 260] on icon "Next image" at bounding box center [814, 264] width 15 height 15
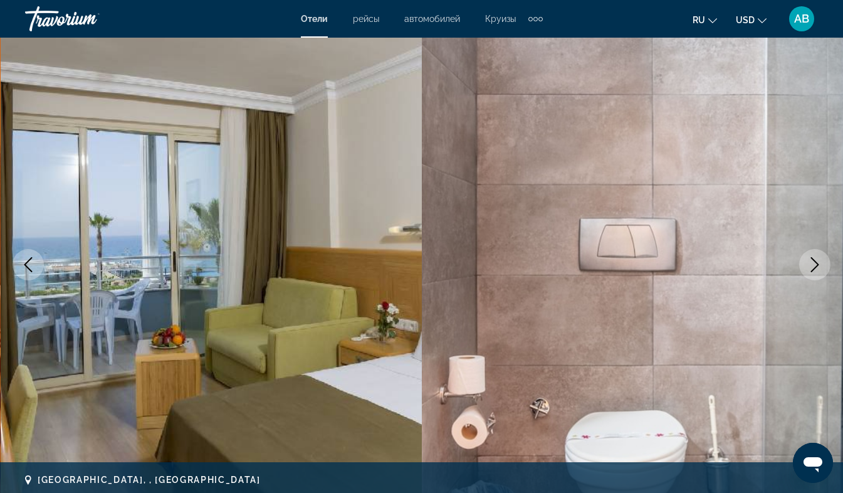
click at [815, 260] on icon "Next image" at bounding box center [814, 264] width 15 height 15
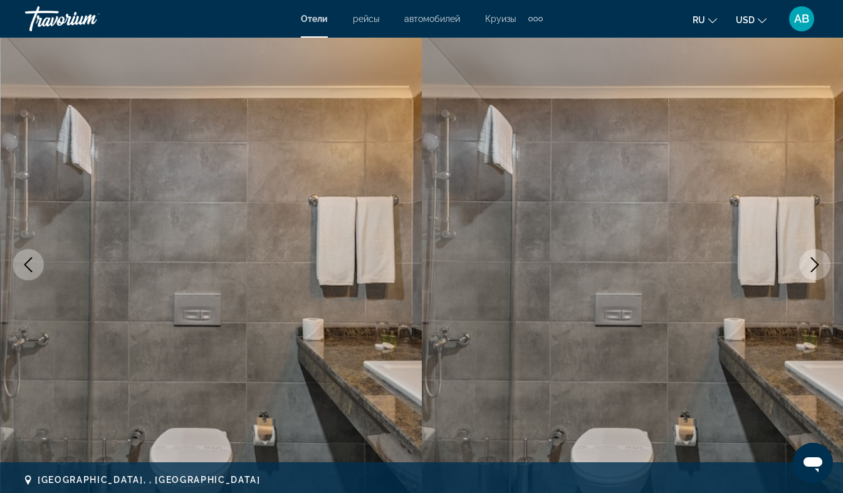
click at [815, 260] on icon "Next image" at bounding box center [814, 264] width 15 height 15
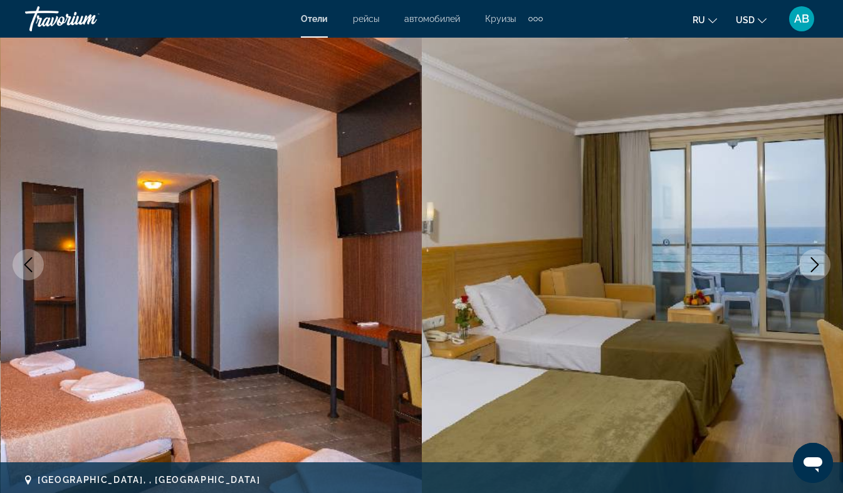
click at [815, 260] on icon "Next image" at bounding box center [814, 264] width 15 height 15
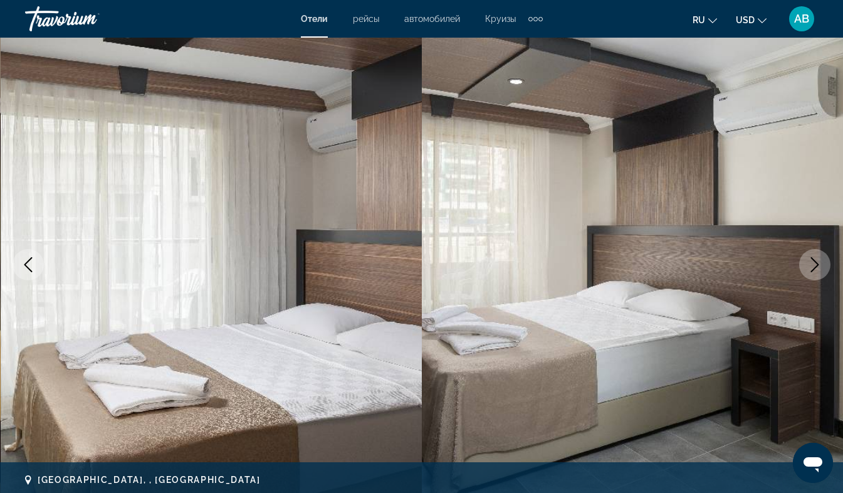
click at [815, 260] on icon "Next image" at bounding box center [814, 264] width 15 height 15
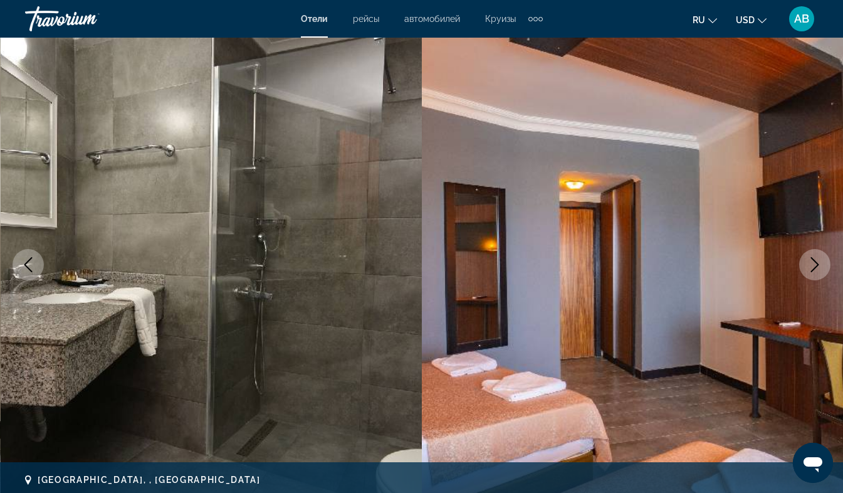
click at [815, 260] on icon "Next image" at bounding box center [814, 264] width 15 height 15
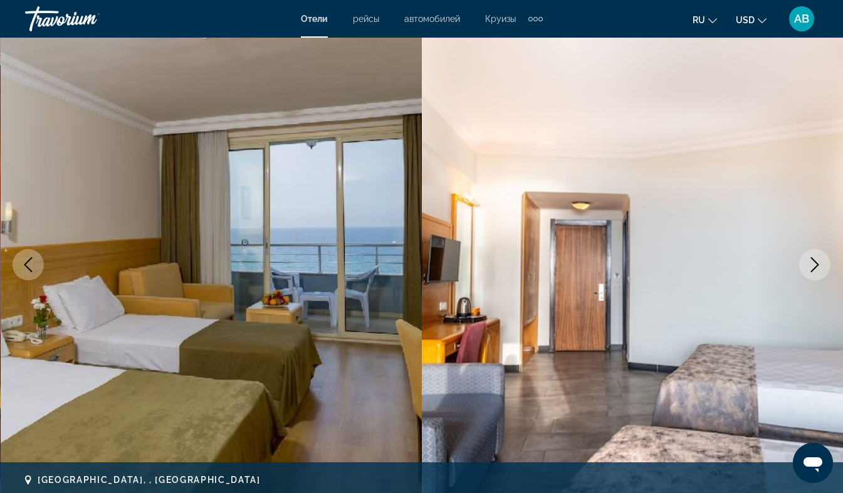
click at [815, 260] on icon "Next image" at bounding box center [814, 264] width 15 height 15
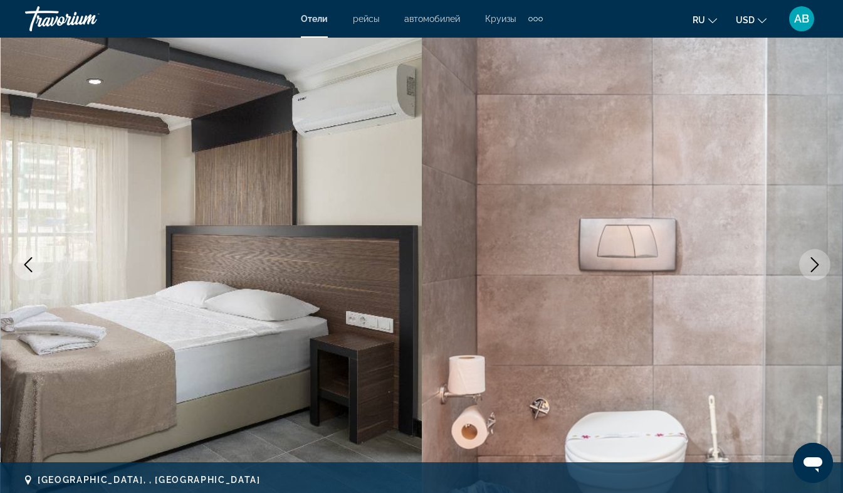
click at [815, 260] on icon "Next image" at bounding box center [814, 264] width 15 height 15
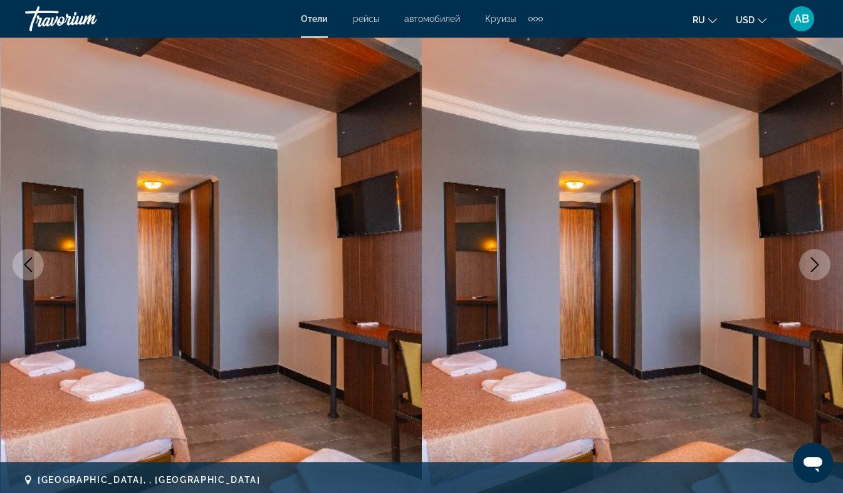
click at [815, 260] on icon "Next image" at bounding box center [814, 264] width 15 height 15
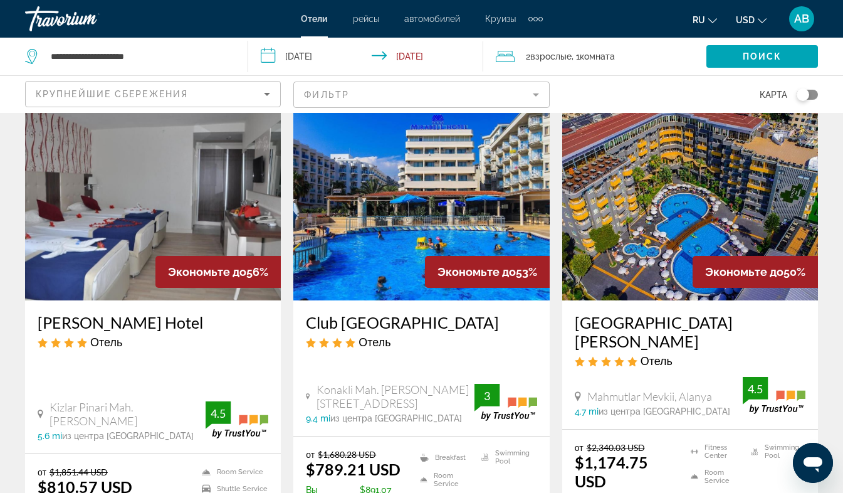
scroll to position [73, 0]
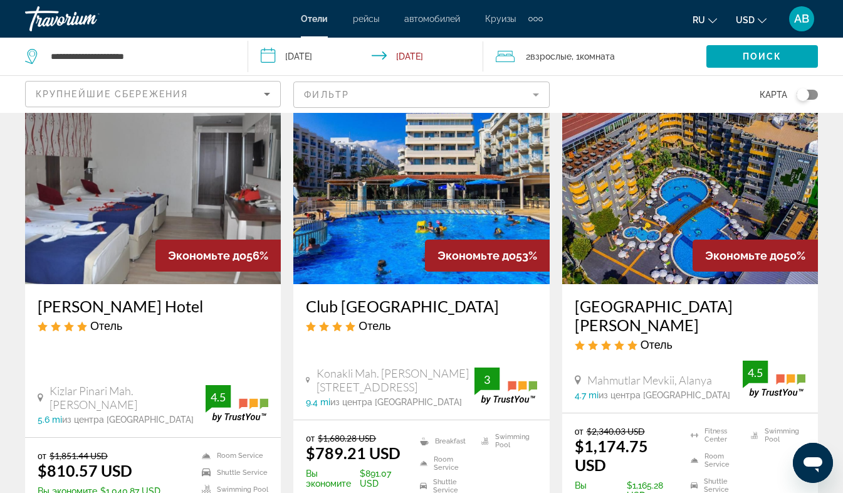
click at [174, 231] on img "Main content" at bounding box center [153, 183] width 256 height 201
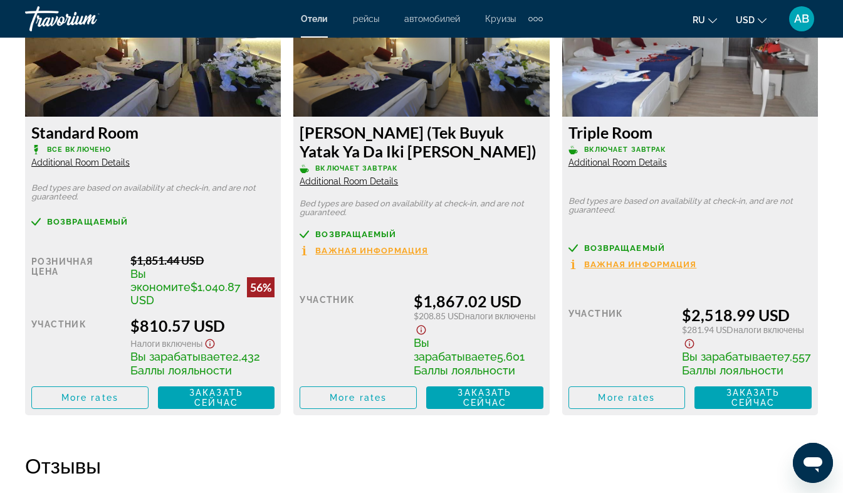
scroll to position [2034, 0]
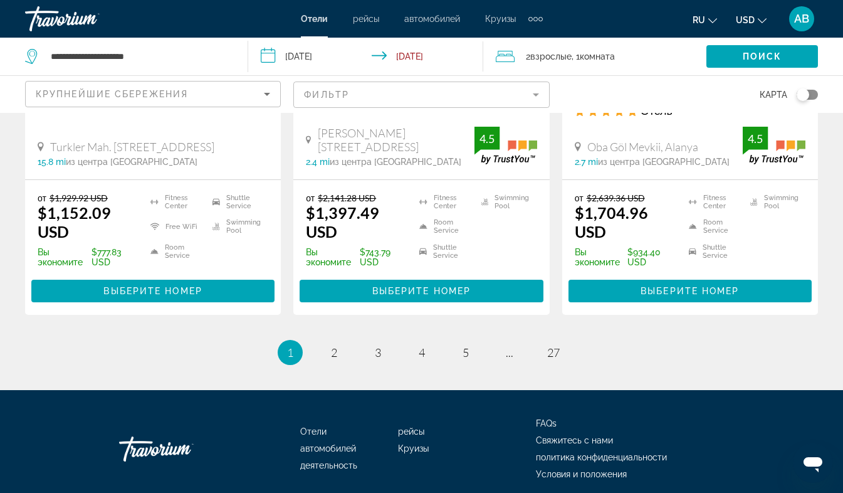
scroll to position [1766, 0]
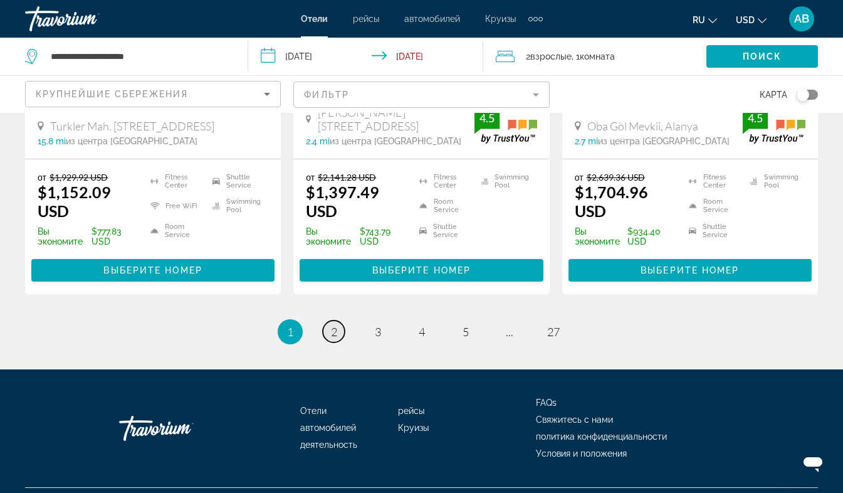
click at [331, 325] on span "2" at bounding box center [334, 332] width 6 height 14
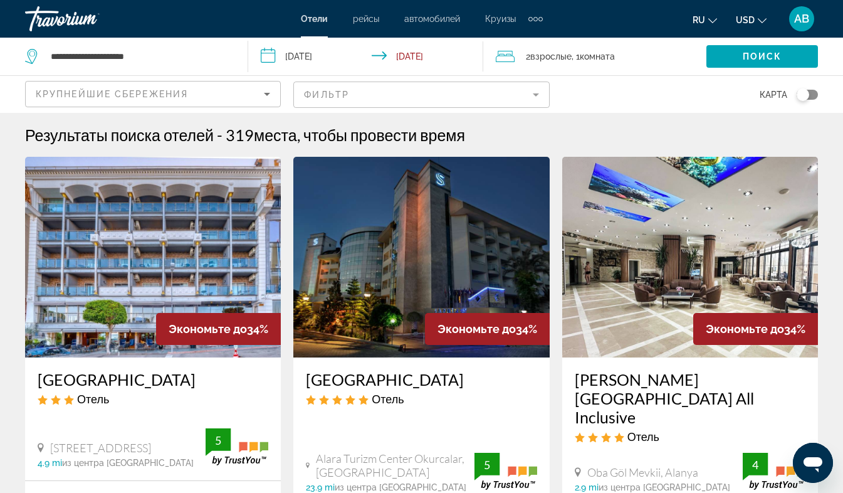
click at [537, 95] on mat-form-field "Фильтр" at bounding box center [421, 94] width 256 height 26
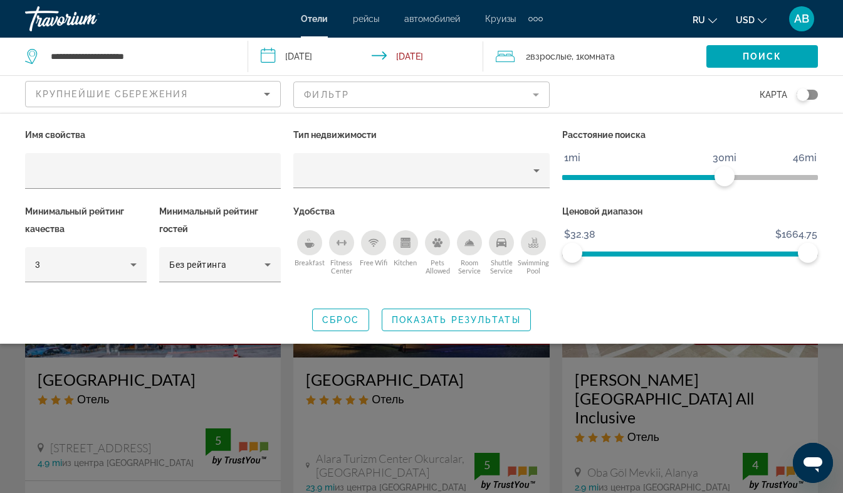
click at [582, 313] on div "Сброс Показать результаты" at bounding box center [421, 319] width 793 height 23
click at [452, 311] on span "Search widget" at bounding box center [456, 320] width 148 height 30
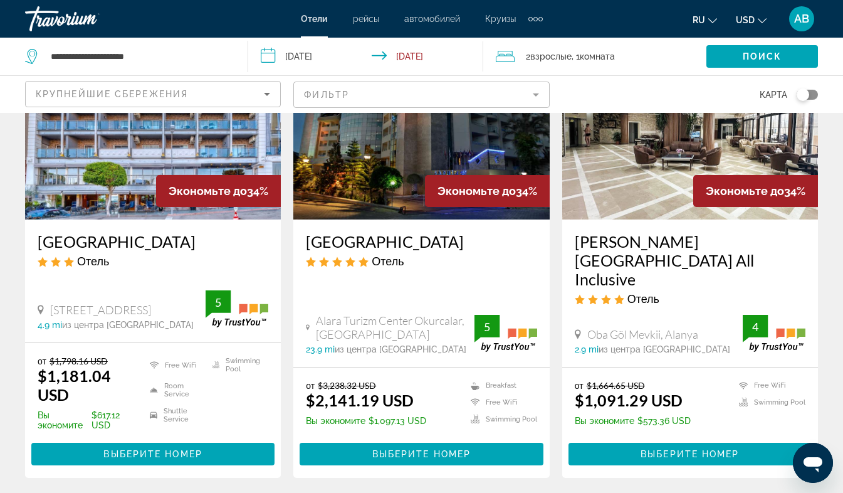
scroll to position [139, 0]
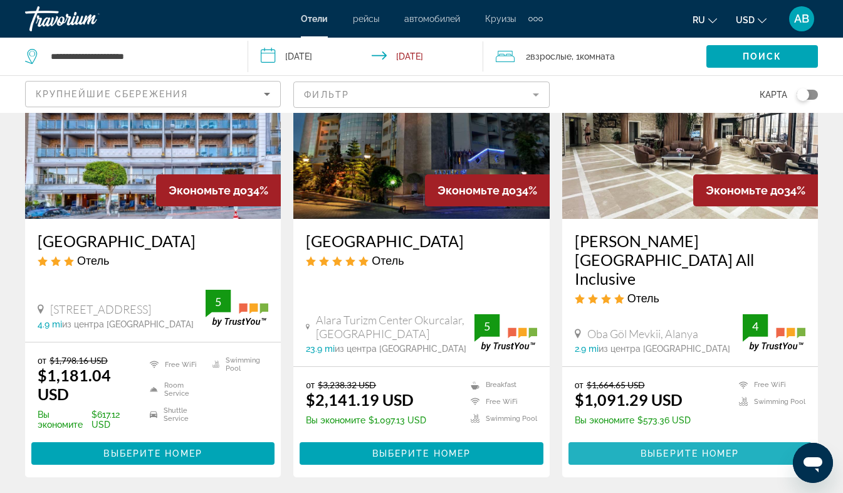
click at [682, 448] on span "Выберите номер" at bounding box center [689, 453] width 98 height 10
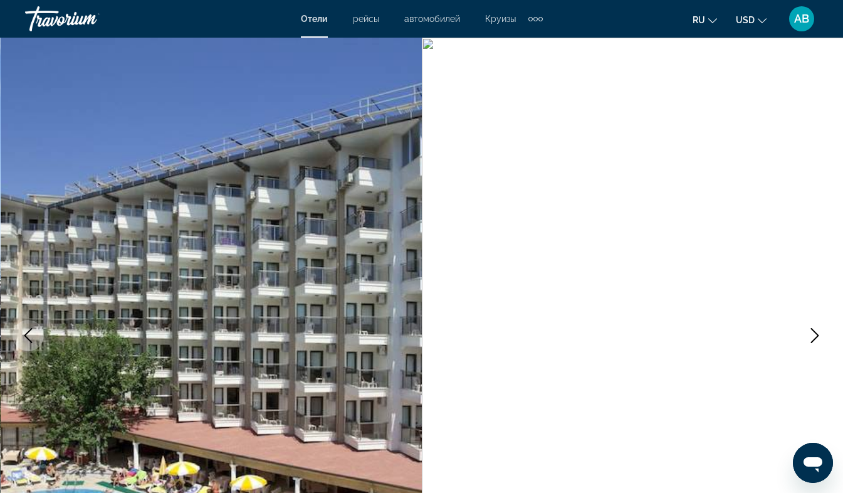
click at [815, 334] on icon "Next image" at bounding box center [814, 335] width 15 height 15
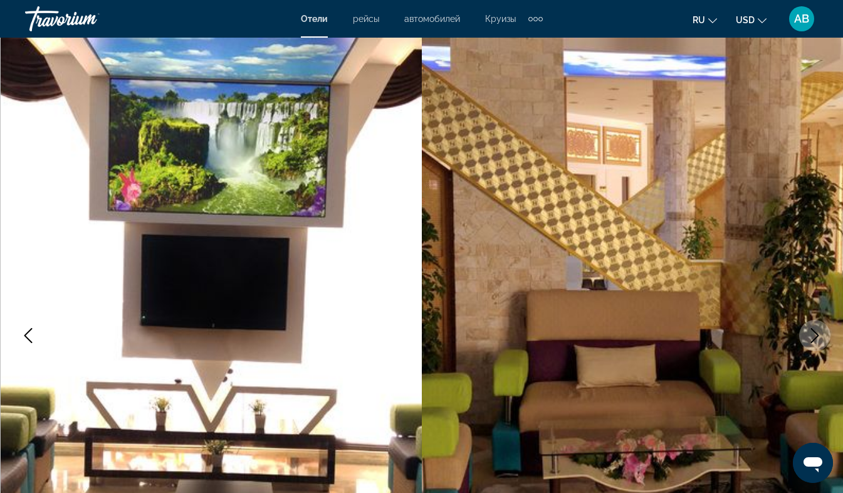
click at [815, 334] on icon "Next image" at bounding box center [814, 335] width 15 height 15
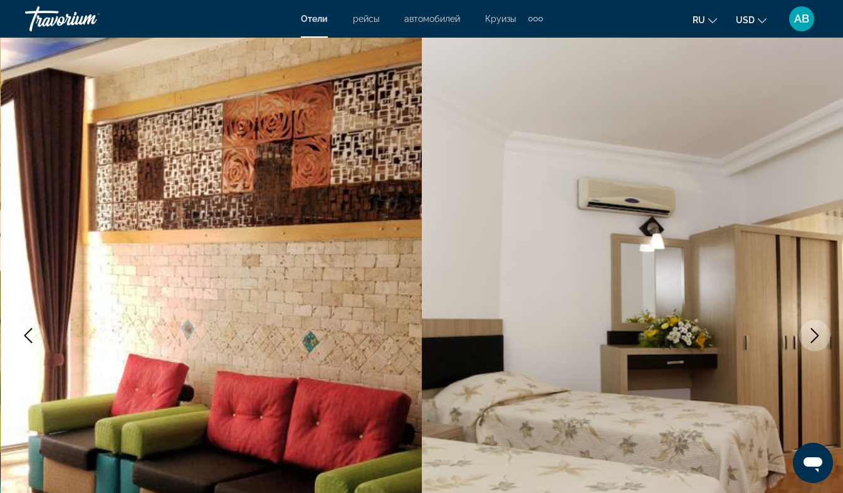
click at [815, 334] on icon "Next image" at bounding box center [814, 335] width 15 height 15
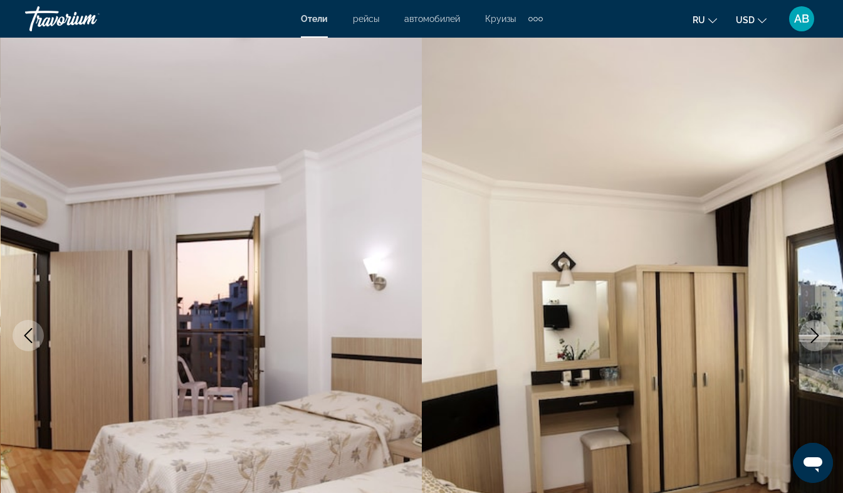
click at [815, 334] on icon "Next image" at bounding box center [814, 335] width 15 height 15
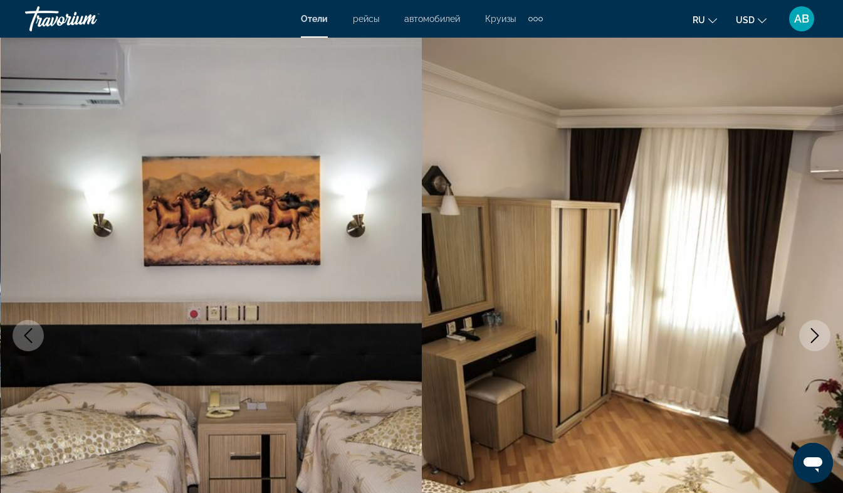
click at [815, 334] on icon "Next image" at bounding box center [814, 335] width 15 height 15
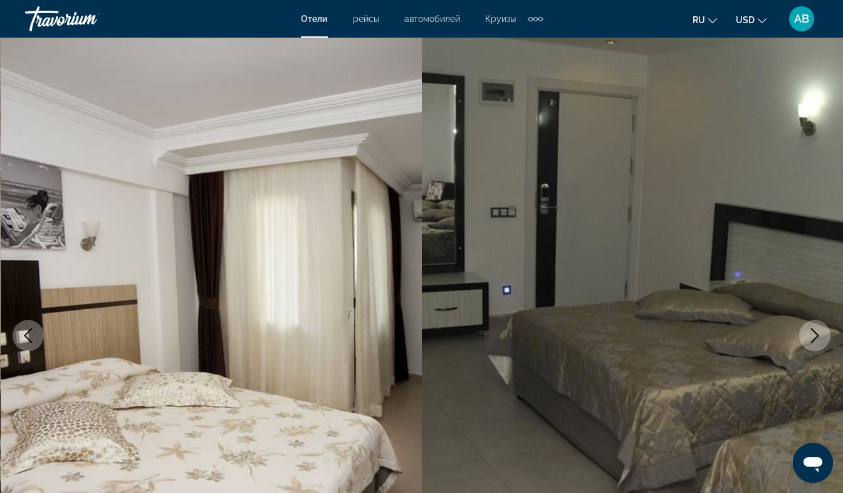
click at [815, 334] on icon "Next image" at bounding box center [814, 335] width 15 height 15
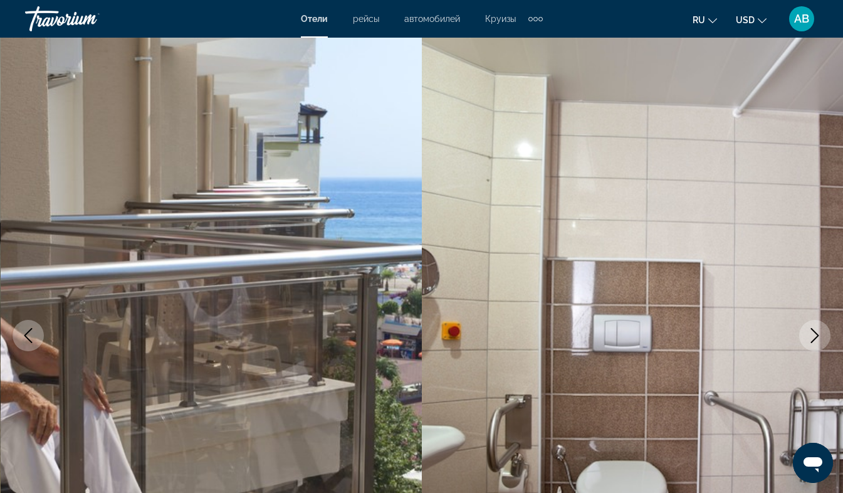
click at [815, 334] on icon "Next image" at bounding box center [814, 335] width 15 height 15
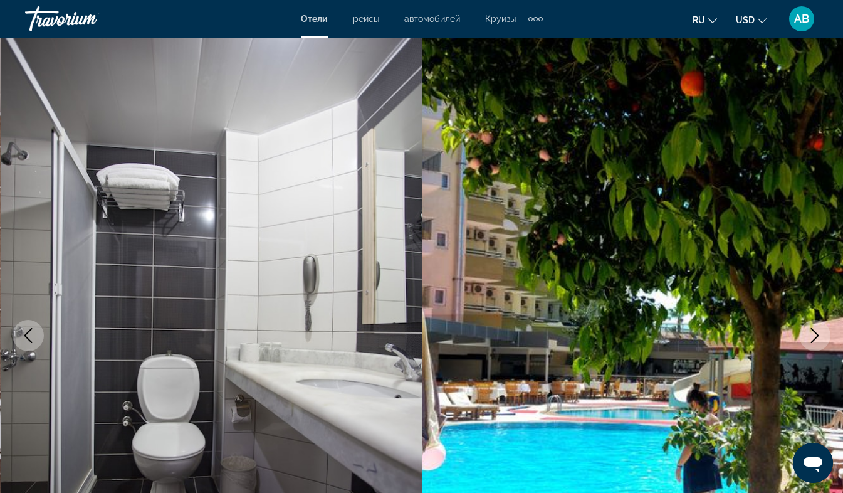
click at [815, 334] on icon "Next image" at bounding box center [814, 335] width 15 height 15
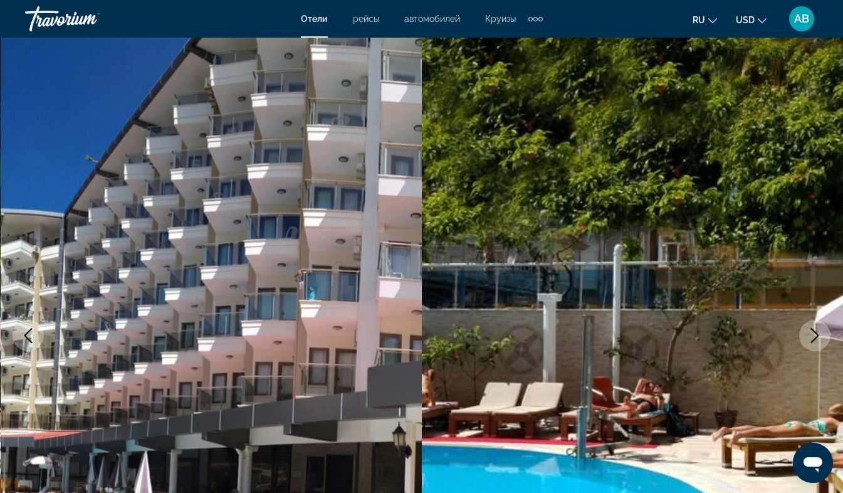
click at [815, 334] on icon "Next image" at bounding box center [814, 335] width 15 height 15
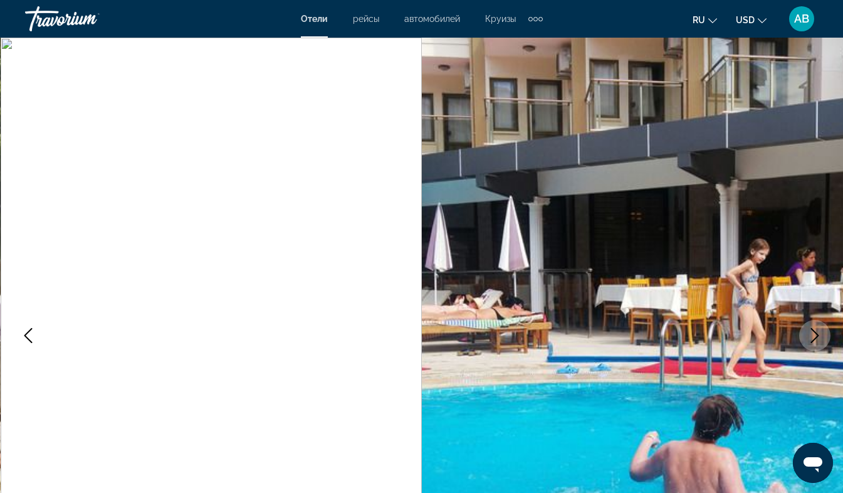
click at [815, 334] on icon "Next image" at bounding box center [814, 335] width 15 height 15
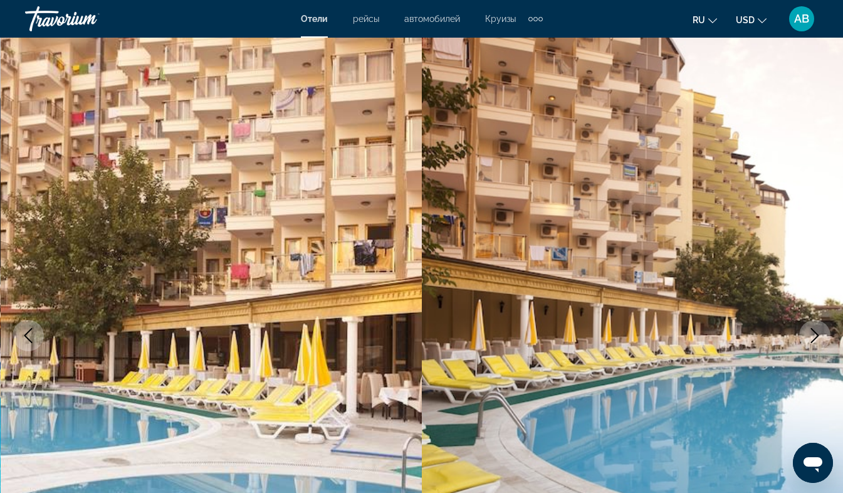
click at [815, 334] on icon "Next image" at bounding box center [814, 335] width 15 height 15
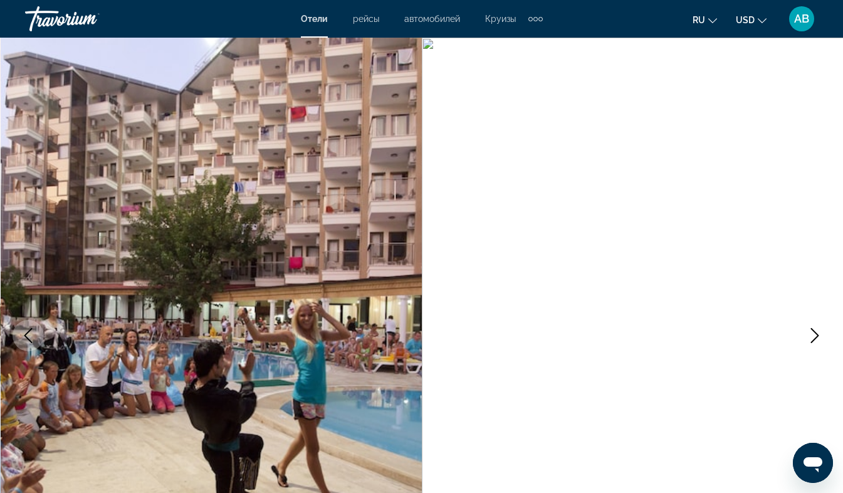
click at [815, 334] on icon "Next image" at bounding box center [814, 335] width 15 height 15
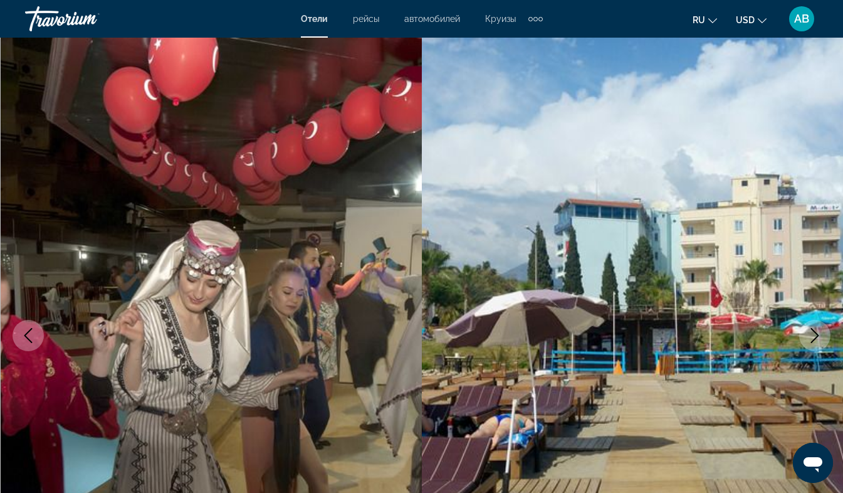
click at [815, 334] on icon "Next image" at bounding box center [814, 335] width 15 height 15
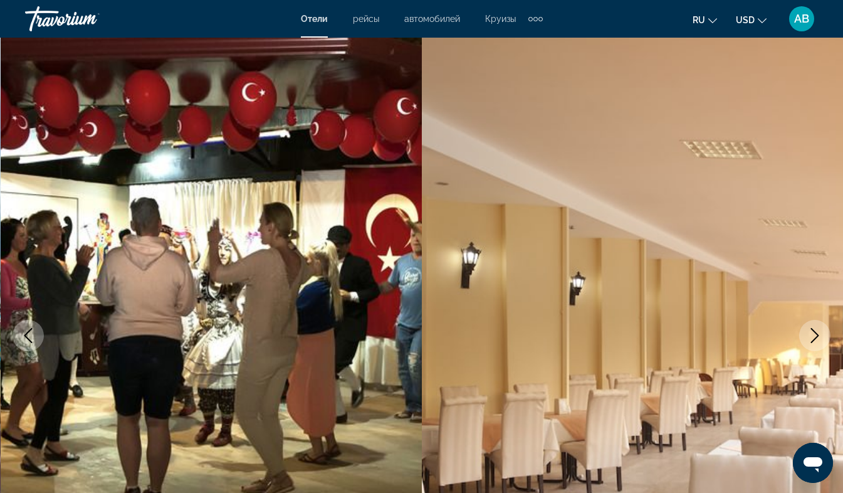
click at [815, 334] on icon "Next image" at bounding box center [814, 335] width 15 height 15
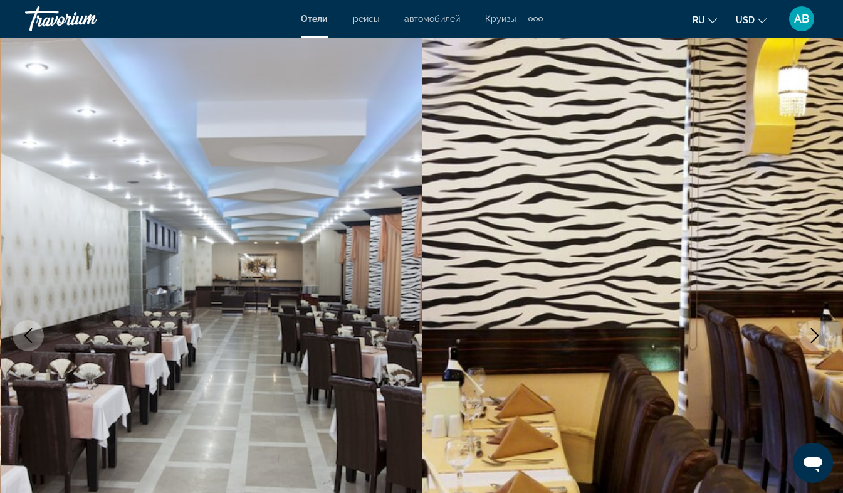
click at [815, 334] on icon "Next image" at bounding box center [814, 335] width 15 height 15
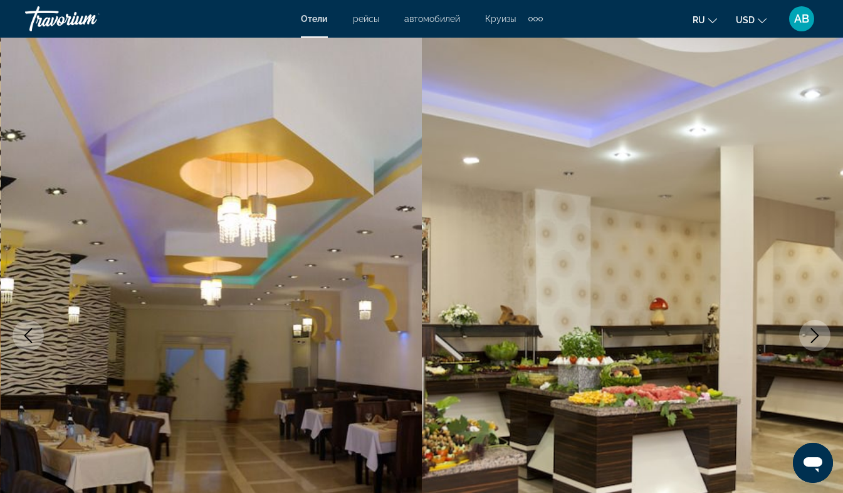
click at [815, 334] on icon "Next image" at bounding box center [814, 335] width 15 height 15
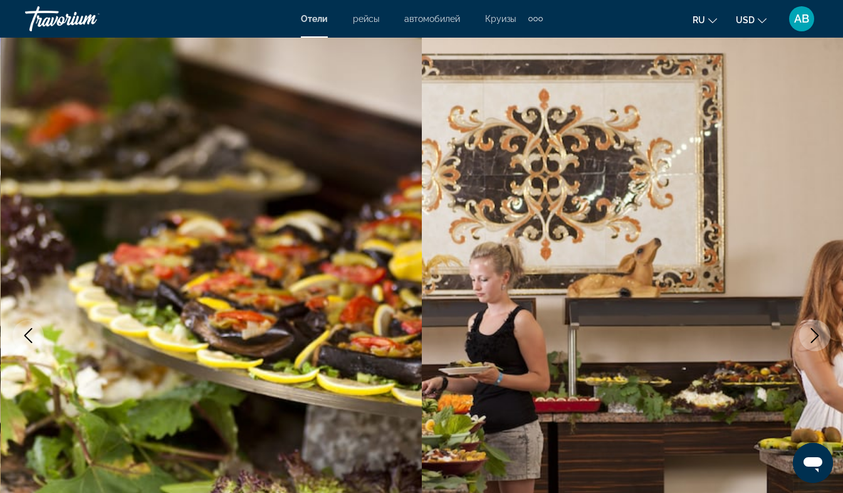
click at [815, 334] on icon "Next image" at bounding box center [814, 335] width 15 height 15
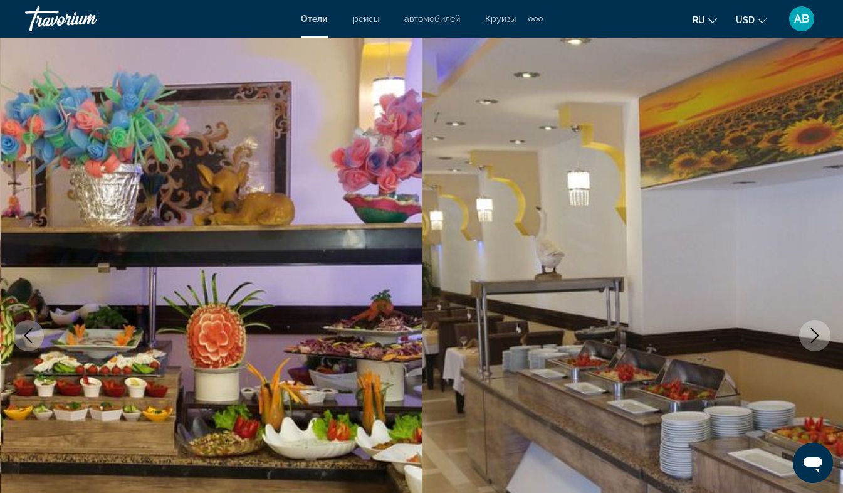
click at [815, 334] on icon "Next image" at bounding box center [814, 335] width 15 height 15
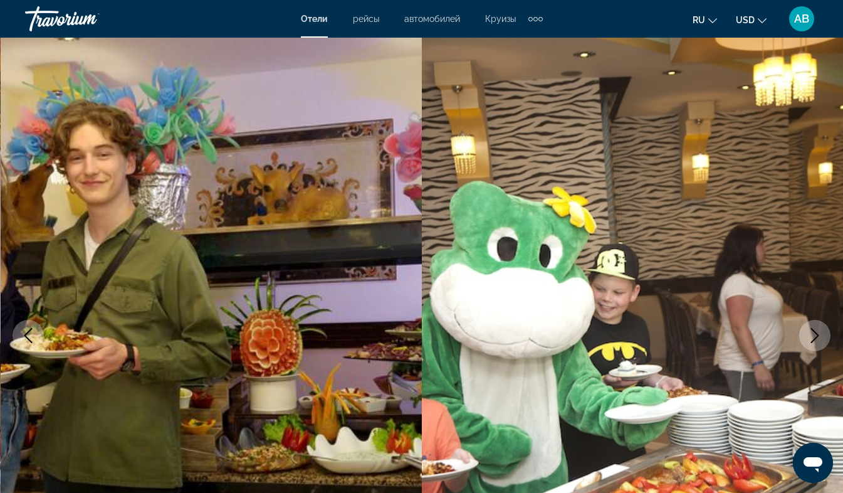
click at [815, 334] on icon "Next image" at bounding box center [814, 335] width 15 height 15
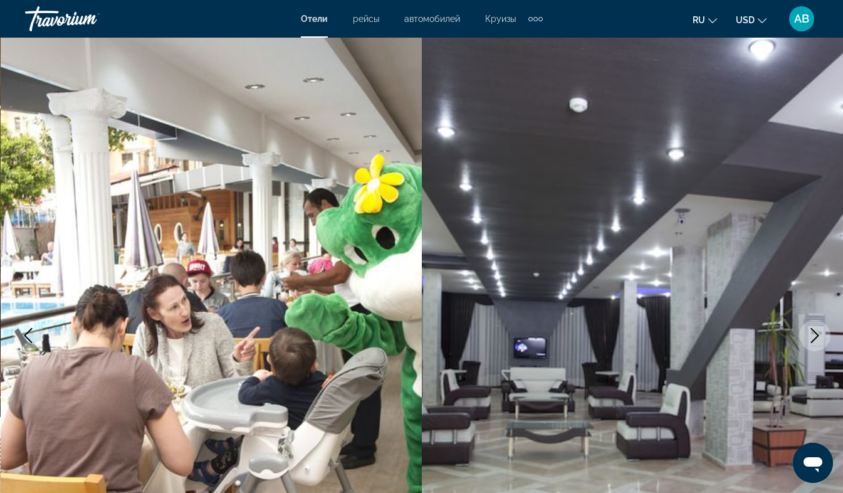
click at [815, 334] on icon "Next image" at bounding box center [814, 335] width 15 height 15
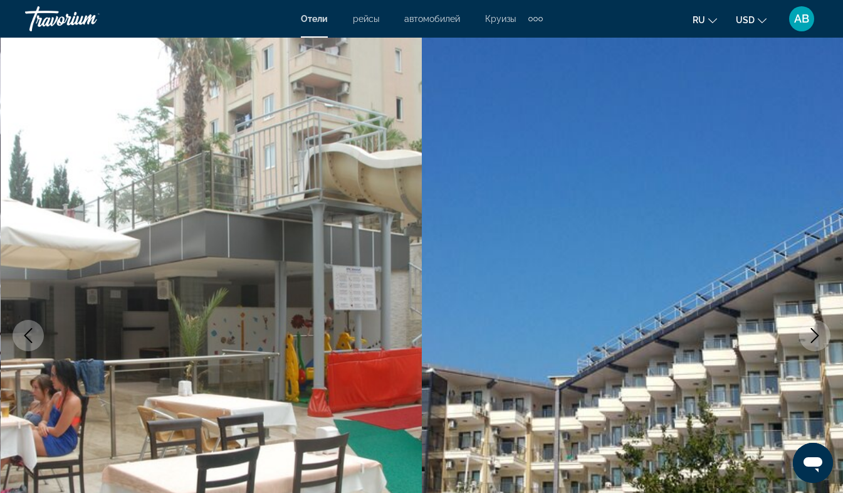
click at [815, 334] on icon "Next image" at bounding box center [814, 335] width 15 height 15
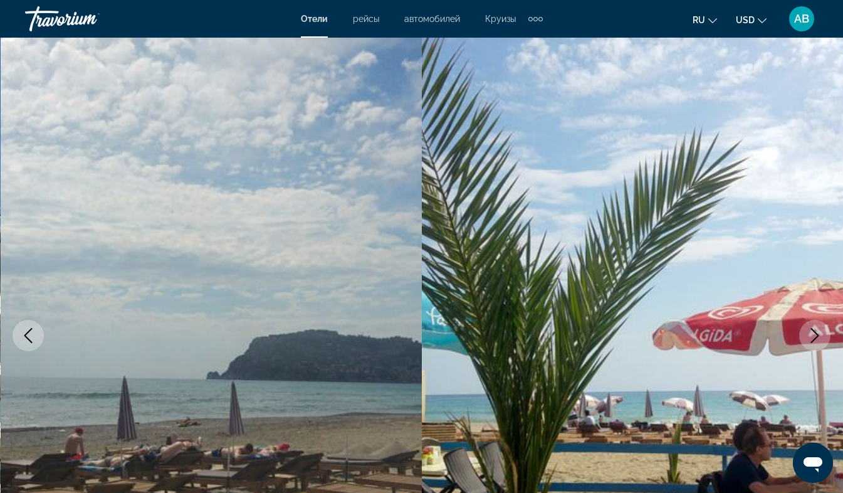
click at [815, 334] on icon "Next image" at bounding box center [814, 335] width 15 height 15
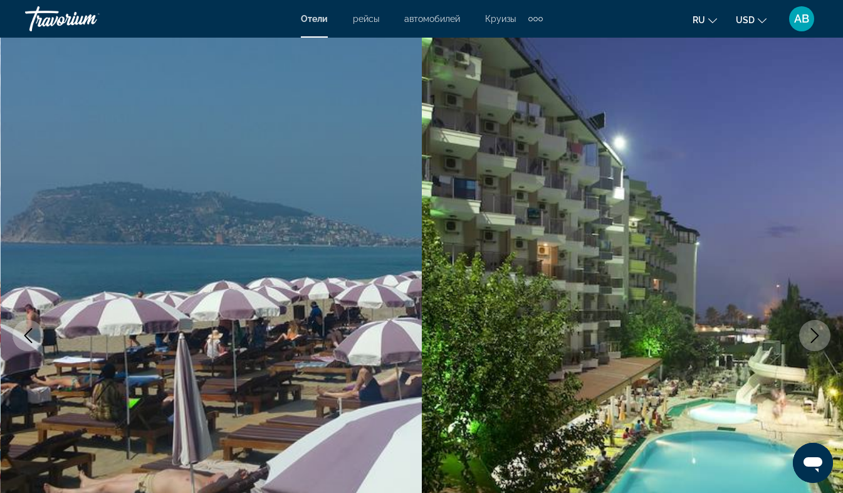
click at [815, 334] on icon "Next image" at bounding box center [814, 335] width 15 height 15
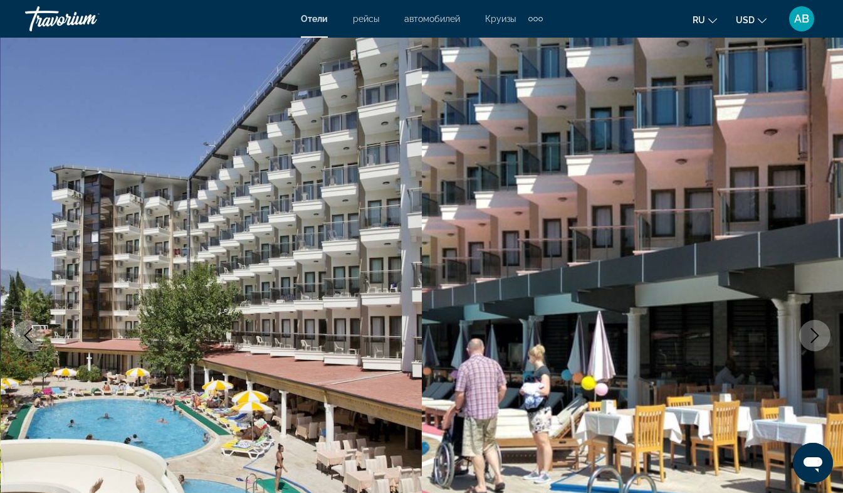
click at [815, 334] on icon "Next image" at bounding box center [814, 335] width 15 height 15
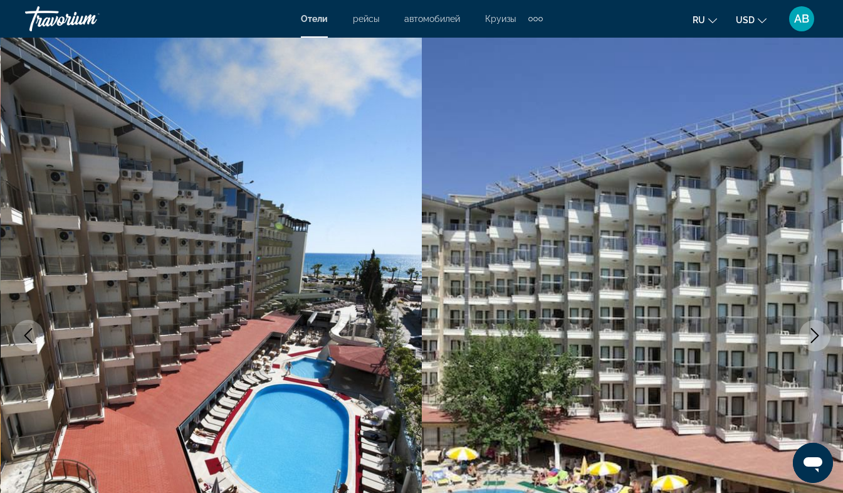
click at [815, 334] on icon "Next image" at bounding box center [814, 335] width 15 height 15
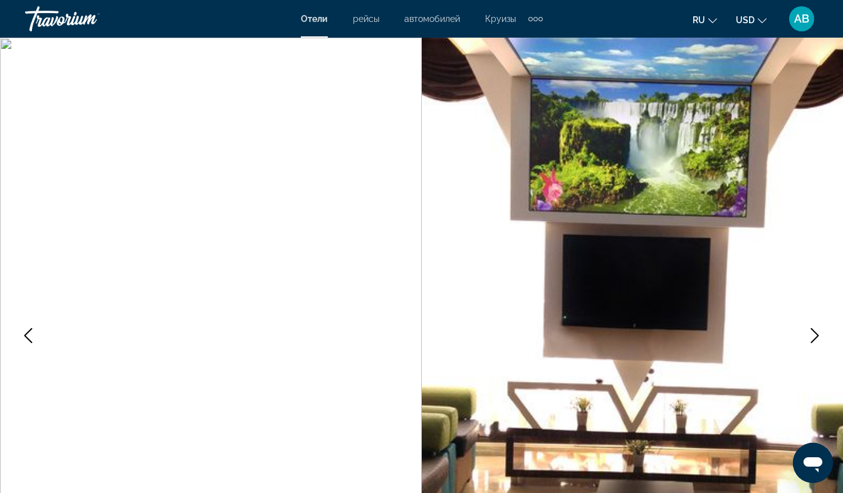
click at [815, 334] on icon "Next image" at bounding box center [814, 335] width 15 height 15
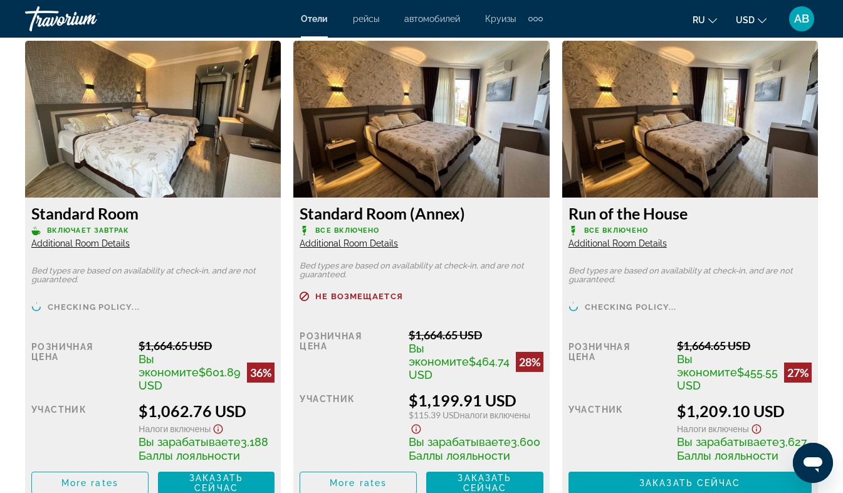
scroll to position [1980, 0]
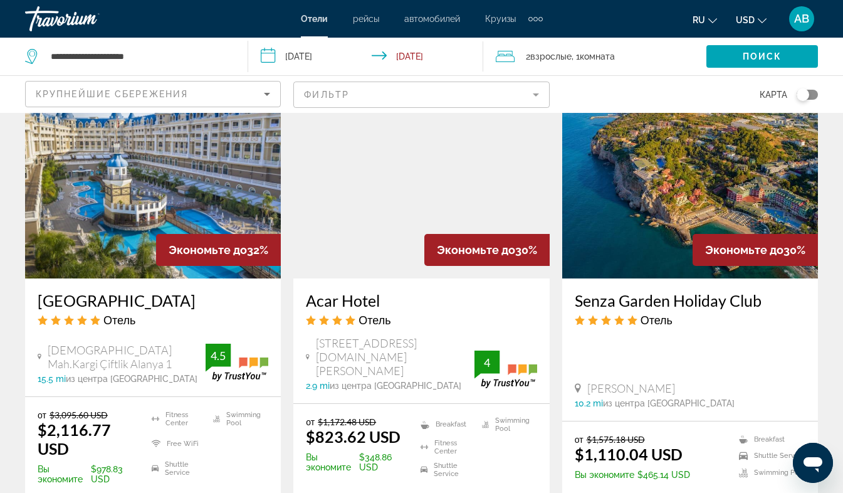
scroll to position [1040, 0]
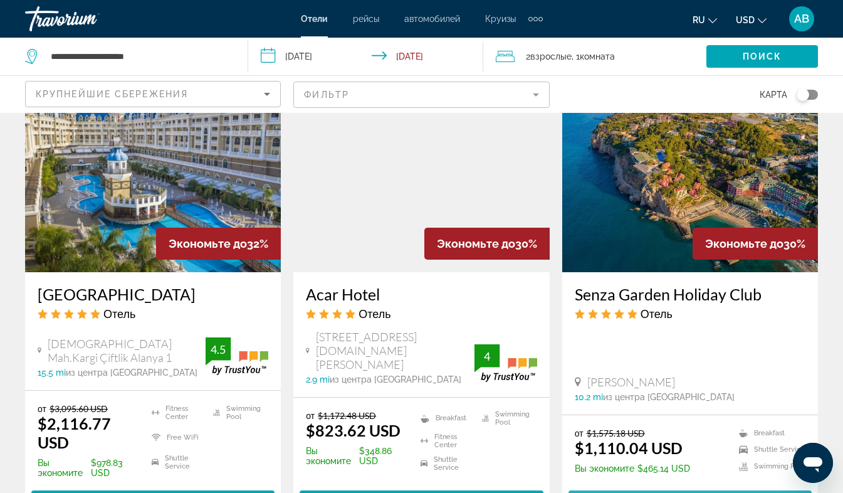
click at [666, 492] on span "Выберите номер" at bounding box center [689, 501] width 98 height 10
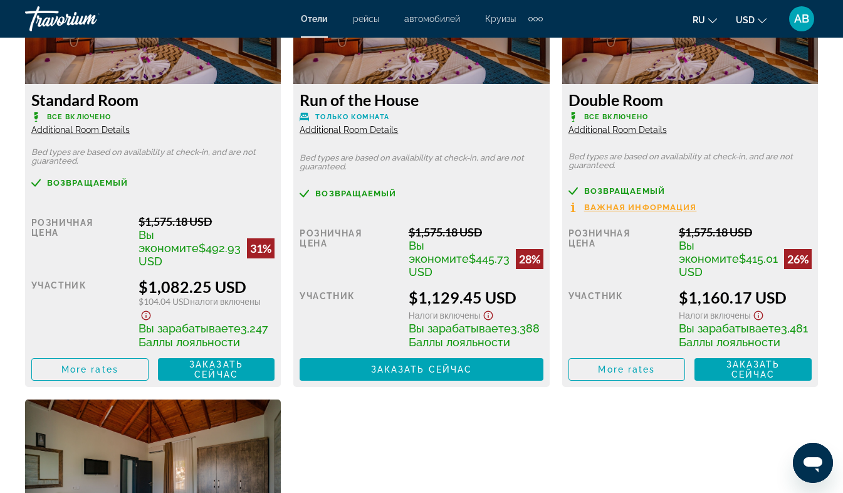
scroll to position [2067, 0]
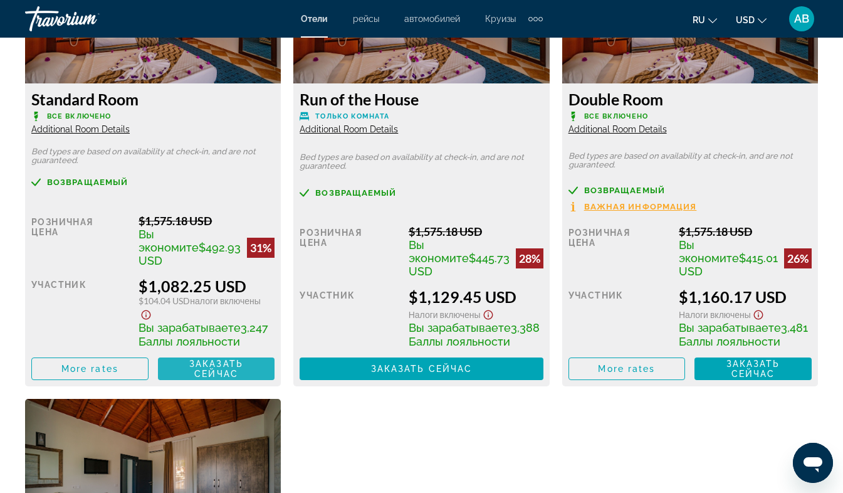
click at [217, 363] on span "Заказать сейчас" at bounding box center [216, 368] width 54 height 20
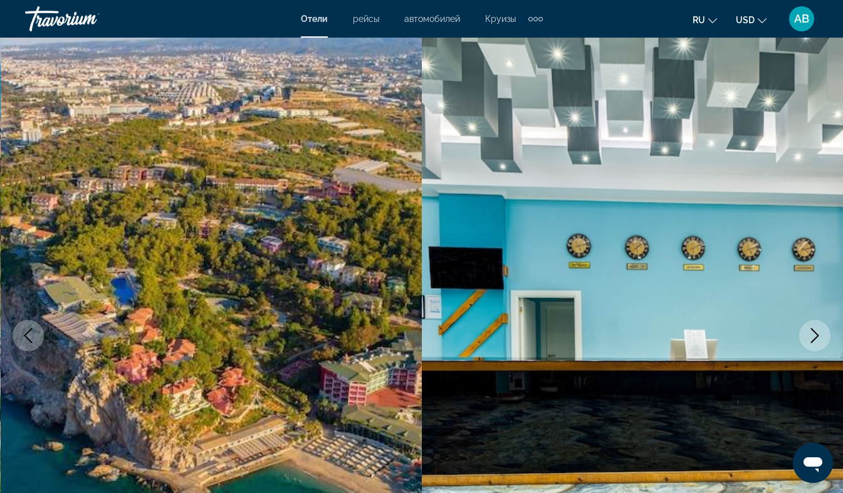
click at [816, 334] on icon "Next image" at bounding box center [815, 335] width 8 height 15
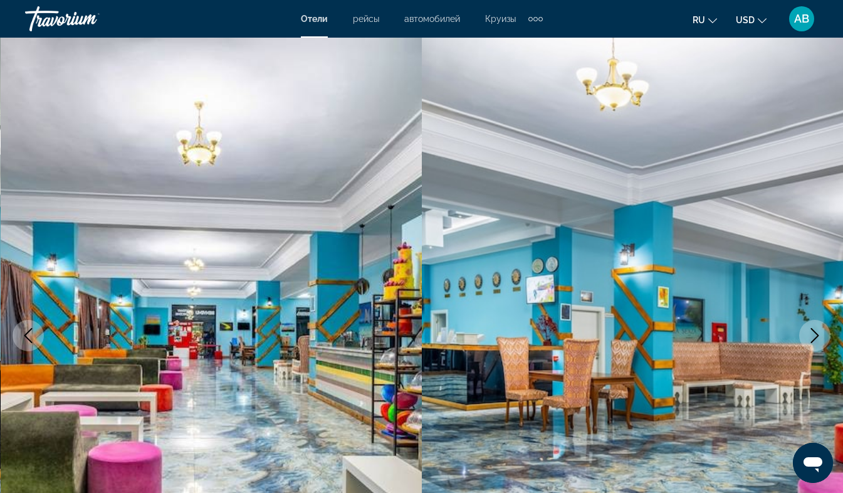
click at [816, 334] on icon "Next image" at bounding box center [815, 335] width 8 height 15
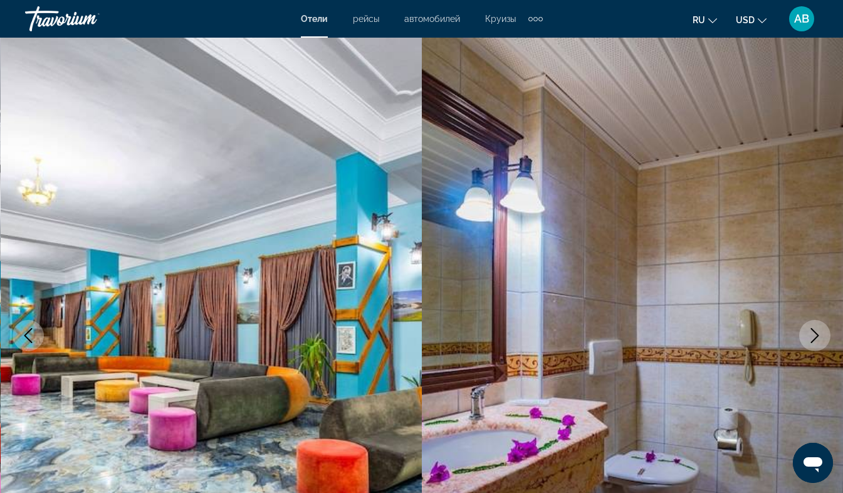
click at [816, 334] on icon "Next image" at bounding box center [815, 335] width 8 height 15
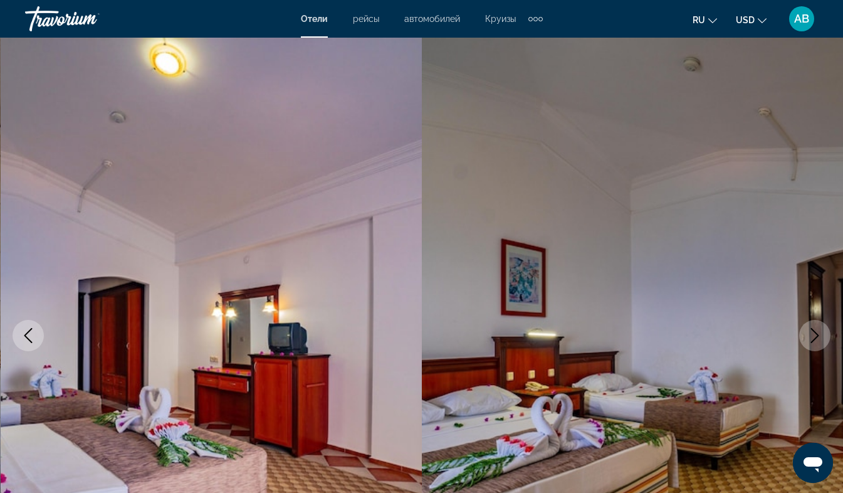
click at [816, 334] on icon "Next image" at bounding box center [815, 335] width 8 height 15
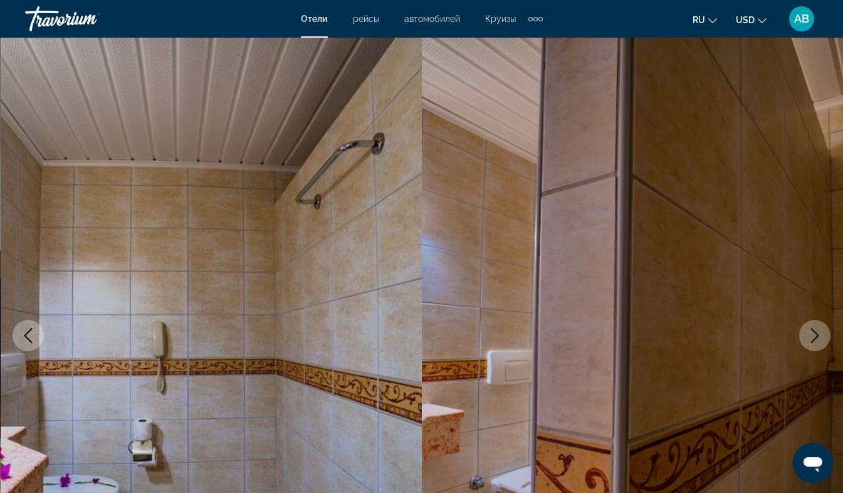
click at [816, 334] on icon "Next image" at bounding box center [815, 335] width 8 height 15
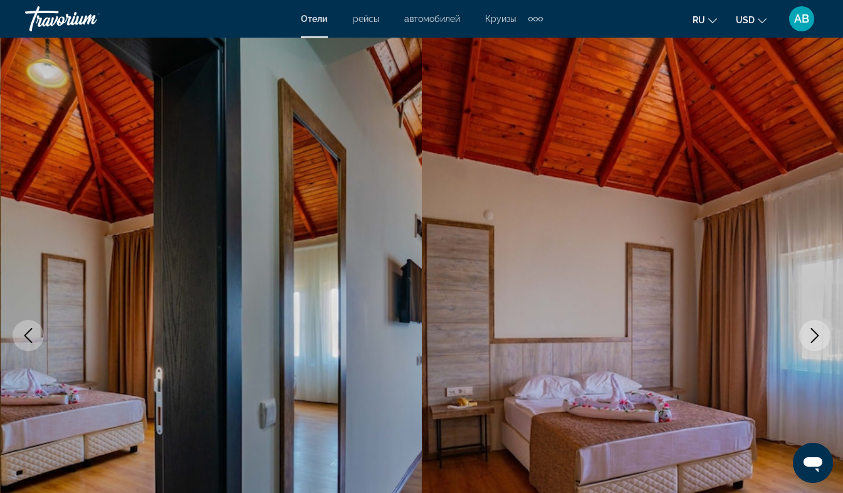
click at [816, 334] on icon "Next image" at bounding box center [815, 335] width 8 height 15
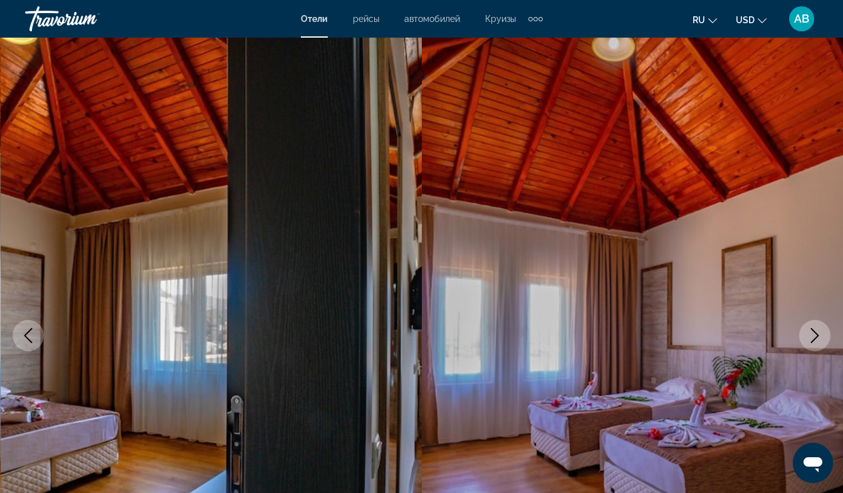
click at [816, 334] on icon "Next image" at bounding box center [815, 335] width 8 height 15
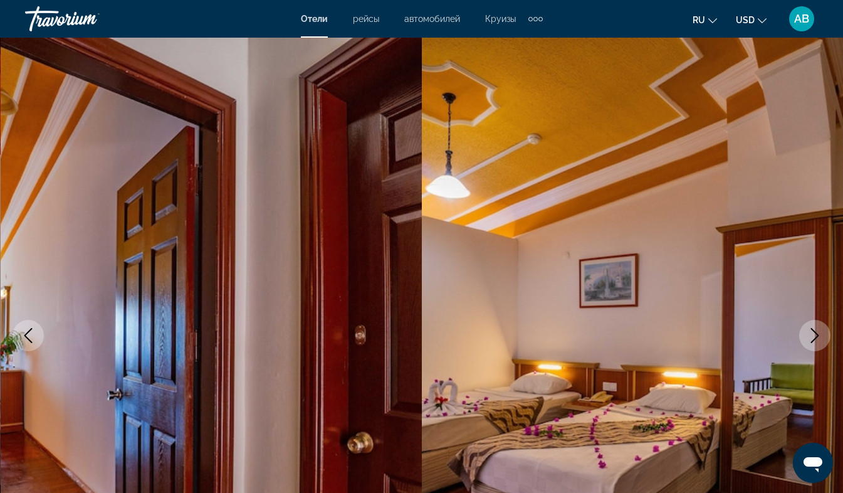
click at [816, 334] on icon "Next image" at bounding box center [815, 335] width 8 height 15
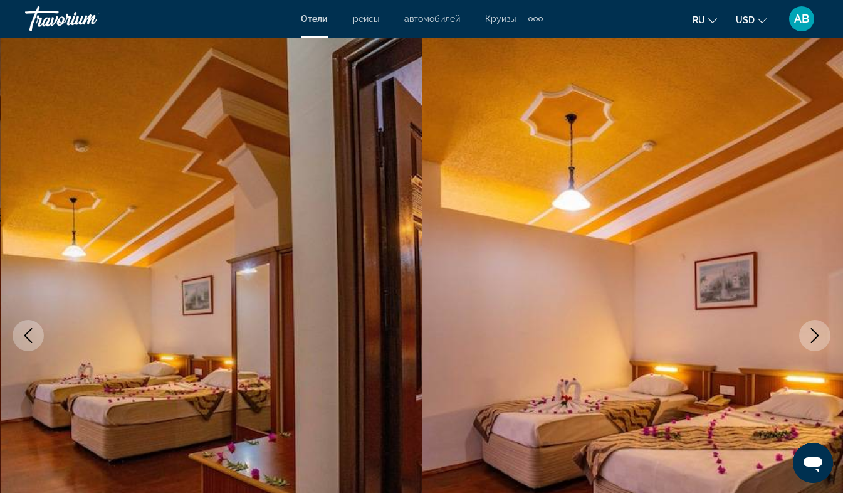
click at [816, 334] on icon "Next image" at bounding box center [815, 335] width 8 height 15
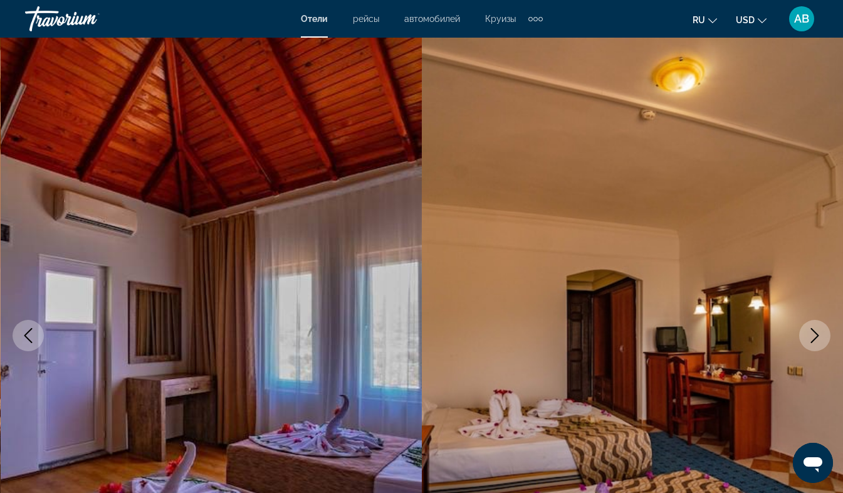
click at [816, 334] on icon "Next image" at bounding box center [815, 335] width 8 height 15
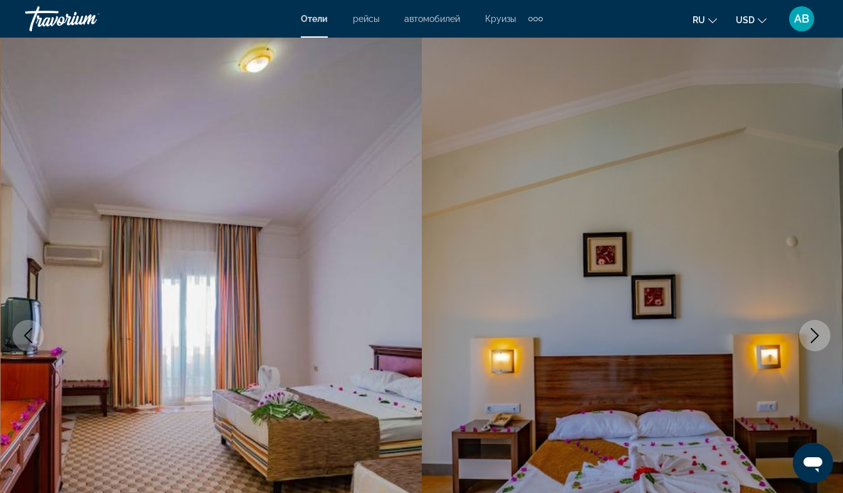
click at [816, 334] on icon "Next image" at bounding box center [815, 335] width 8 height 15
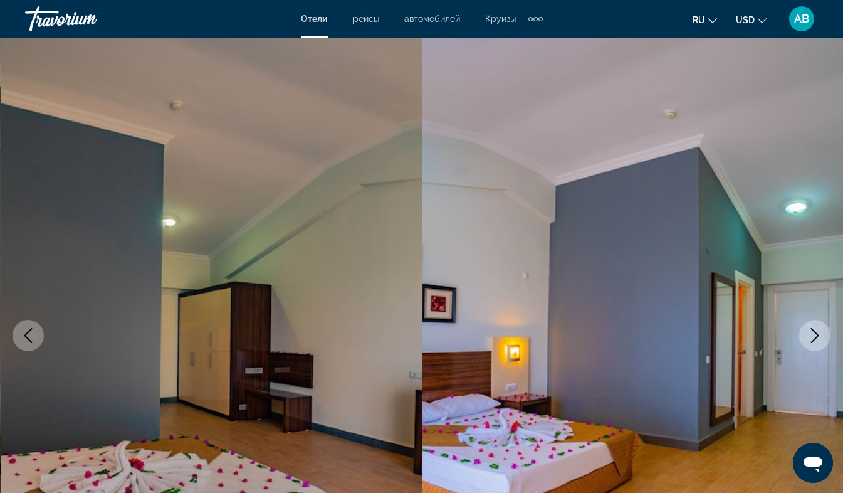
click at [816, 334] on icon "Next image" at bounding box center [815, 335] width 8 height 15
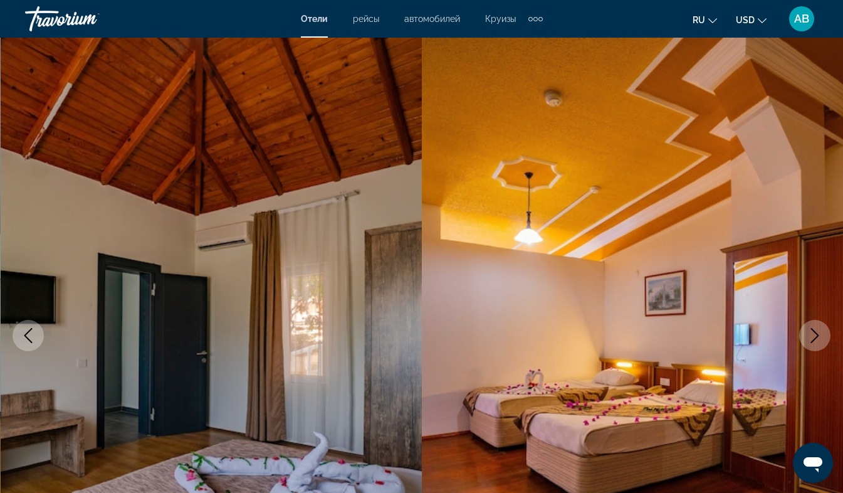
click at [816, 334] on icon "Next image" at bounding box center [815, 335] width 8 height 15
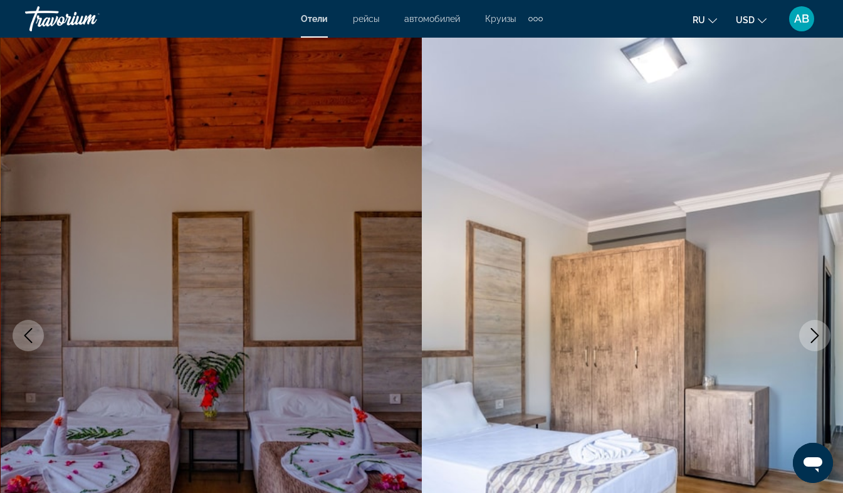
click at [816, 334] on icon "Next image" at bounding box center [815, 335] width 8 height 15
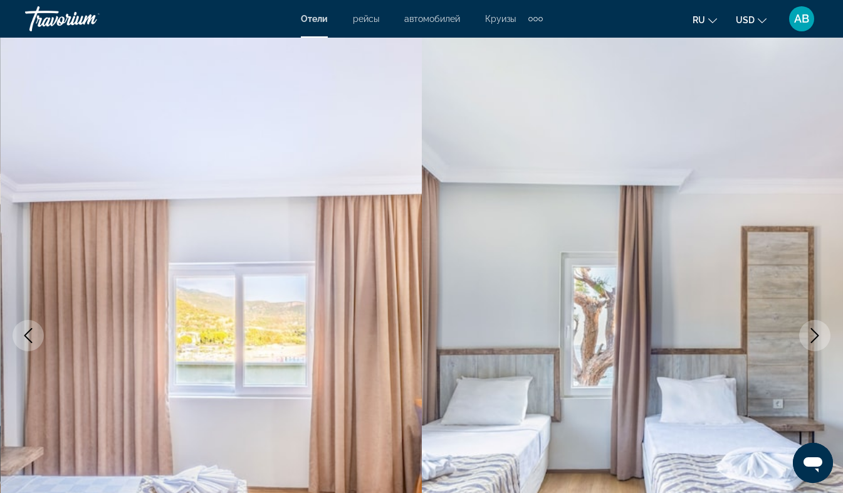
click at [816, 334] on icon "Next image" at bounding box center [815, 335] width 8 height 15
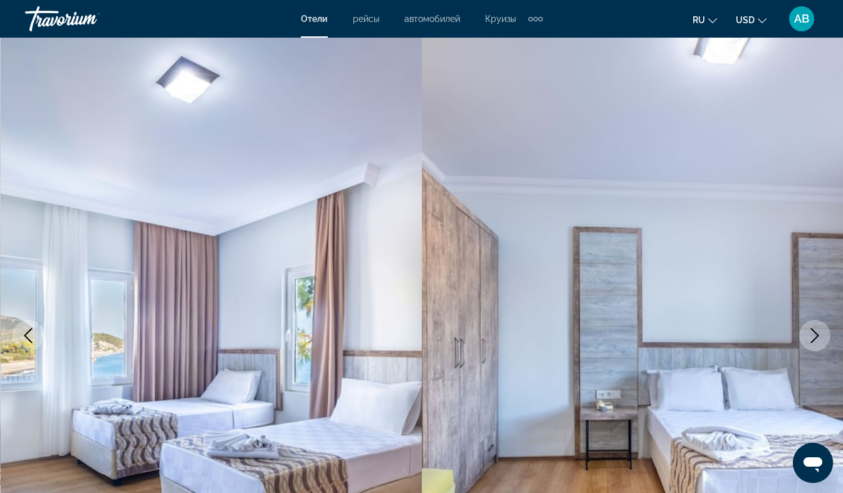
click at [816, 334] on icon "Next image" at bounding box center [815, 335] width 8 height 15
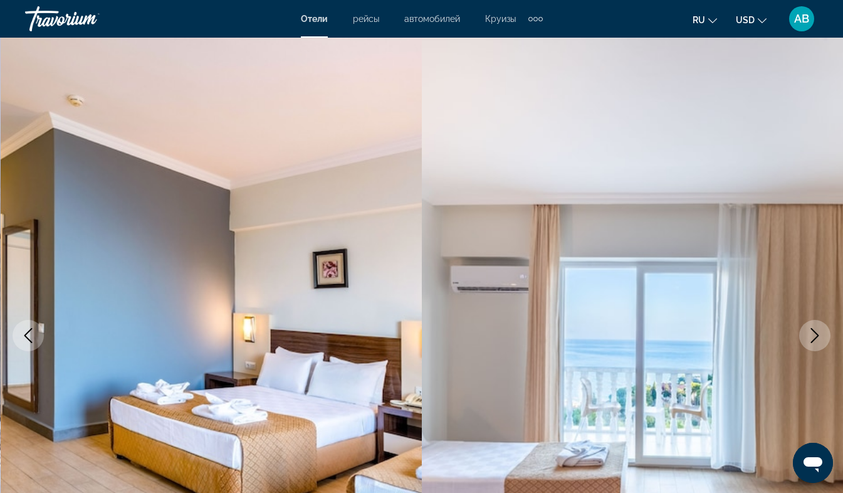
click at [816, 334] on icon "Next image" at bounding box center [815, 335] width 8 height 15
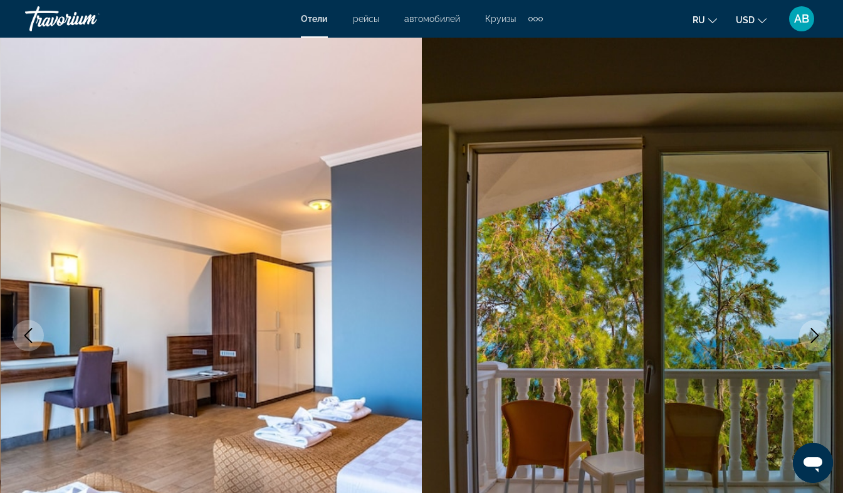
click at [816, 334] on icon "Next image" at bounding box center [815, 335] width 8 height 15
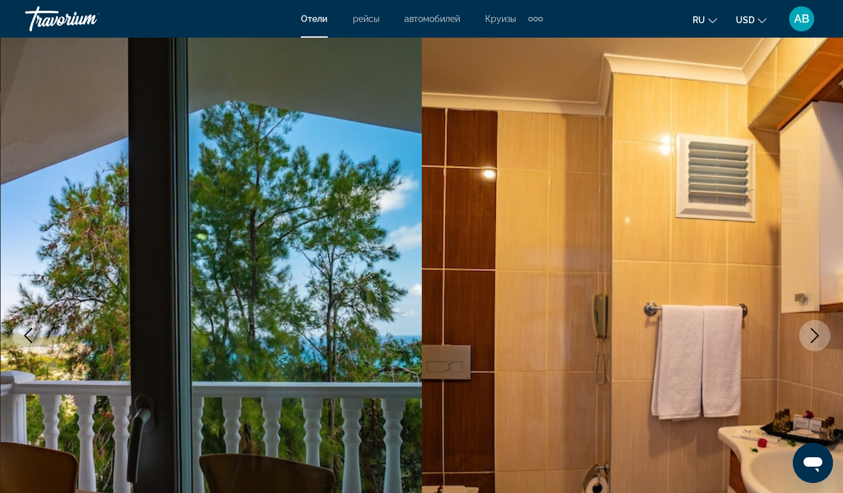
click at [816, 334] on icon "Next image" at bounding box center [815, 335] width 8 height 15
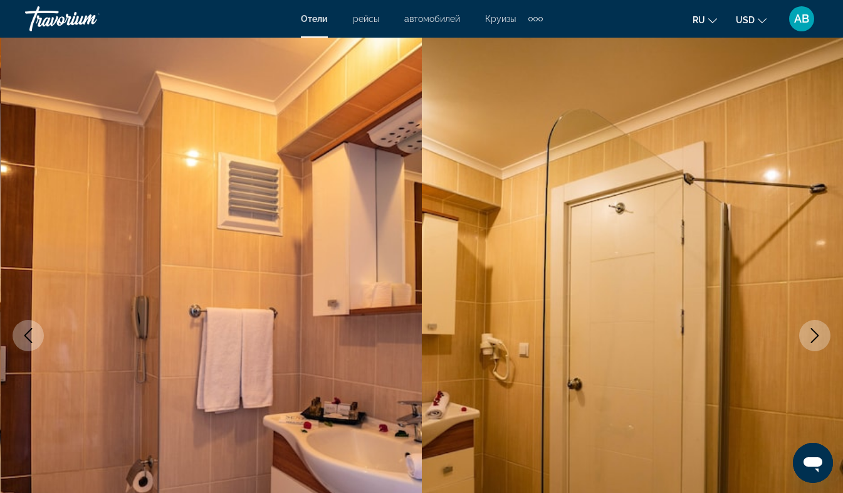
click at [816, 334] on icon "Next image" at bounding box center [815, 335] width 8 height 15
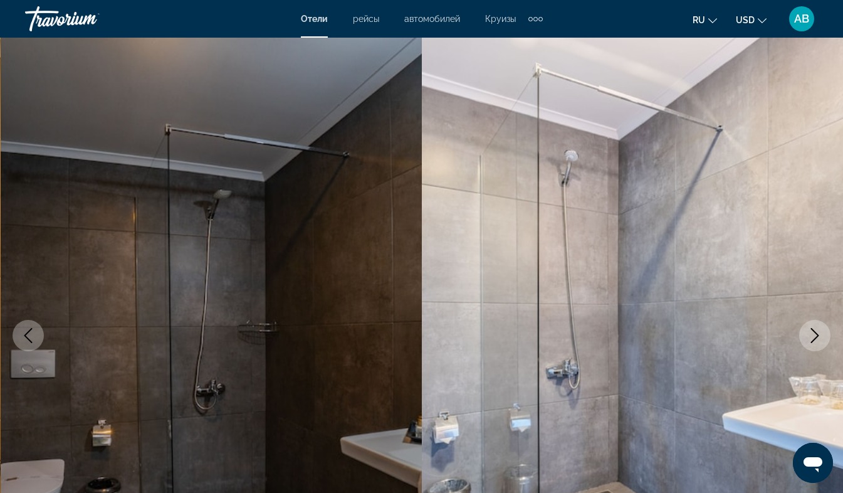
click at [816, 334] on icon "Next image" at bounding box center [815, 335] width 8 height 15
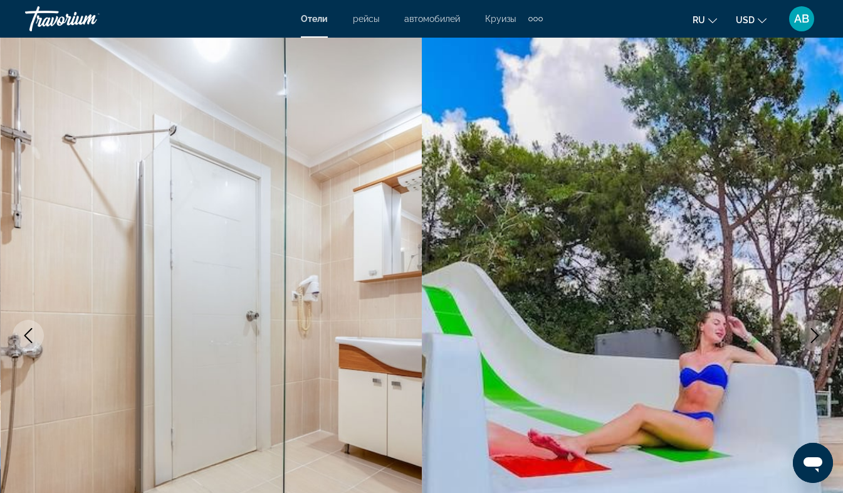
click at [816, 334] on icon "Next image" at bounding box center [815, 335] width 8 height 15
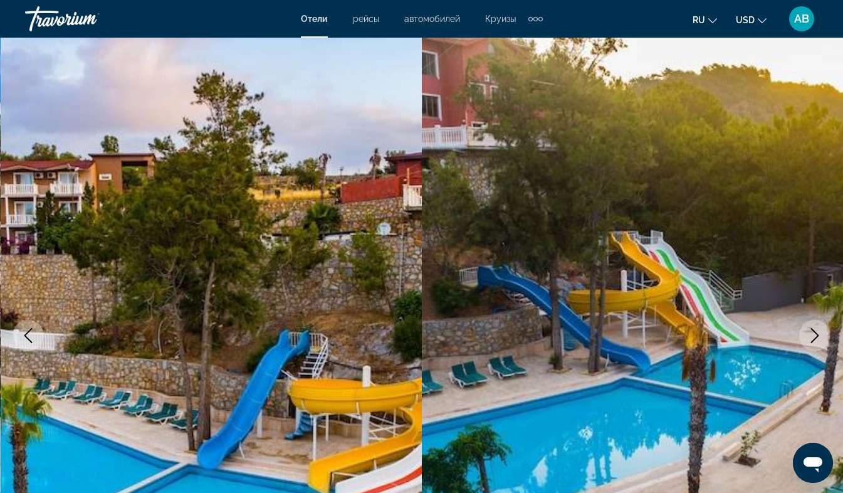
click at [816, 334] on icon "Next image" at bounding box center [815, 335] width 8 height 15
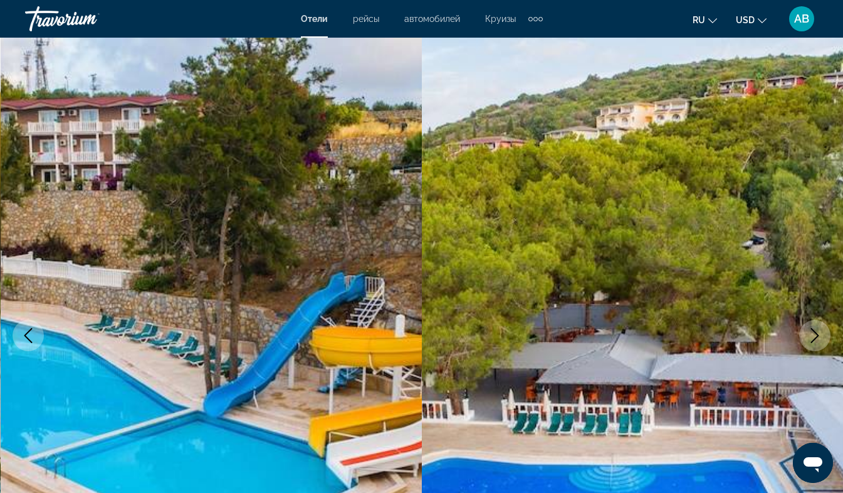
click at [816, 334] on icon "Next image" at bounding box center [815, 335] width 8 height 15
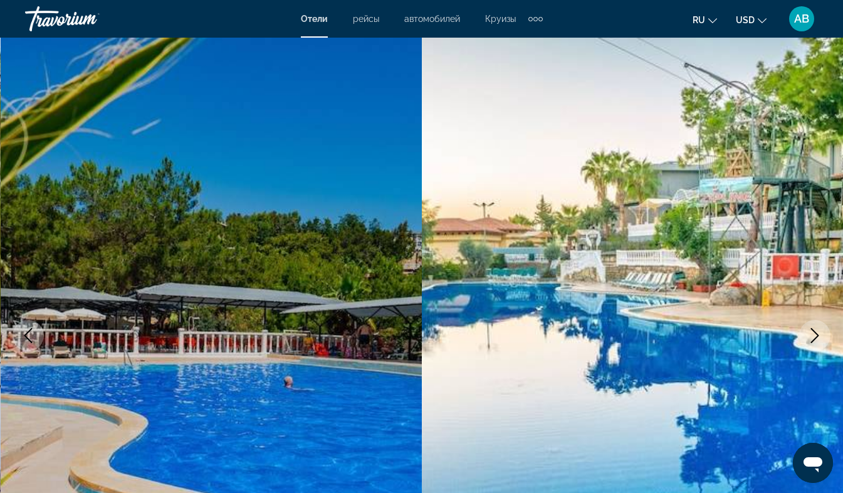
click at [816, 334] on icon "Next image" at bounding box center [815, 335] width 8 height 15
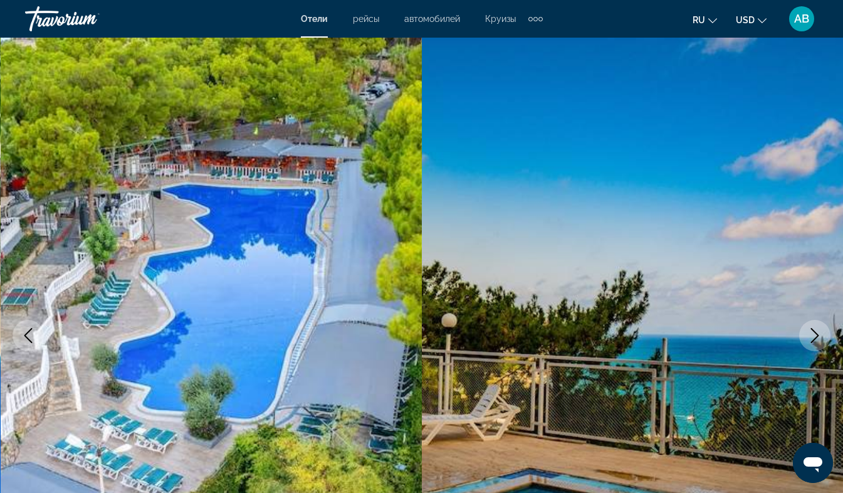
click at [816, 334] on icon "Next image" at bounding box center [815, 335] width 8 height 15
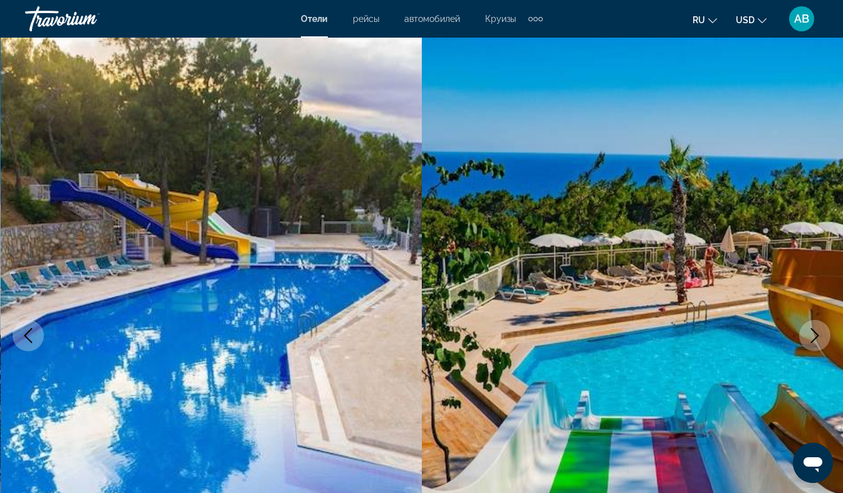
click at [816, 334] on icon "Next image" at bounding box center [815, 335] width 8 height 15
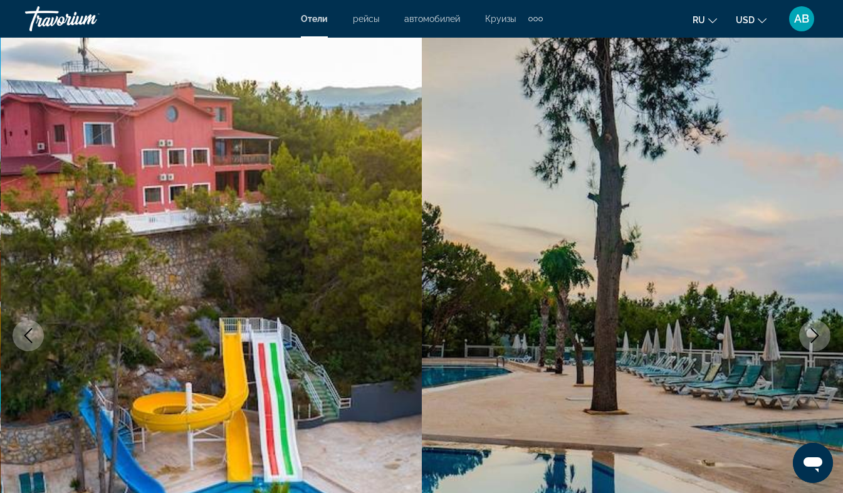
click at [816, 334] on icon "Next image" at bounding box center [815, 335] width 8 height 15
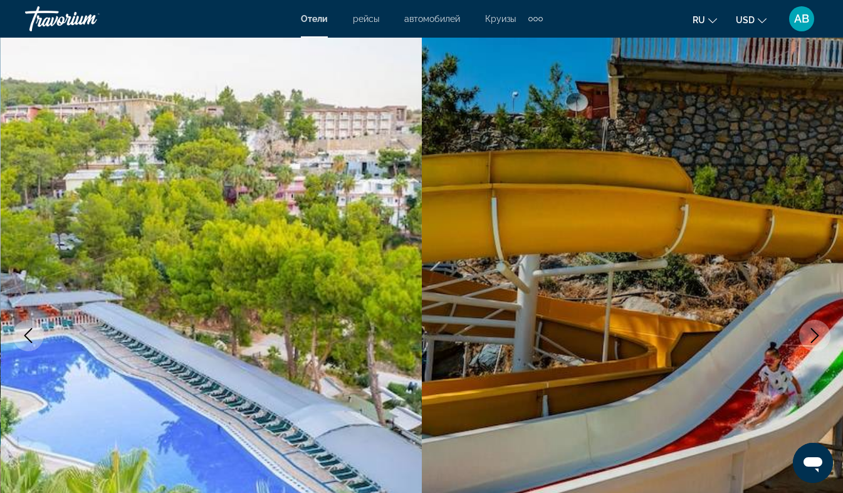
click at [816, 334] on icon "Next image" at bounding box center [815, 335] width 8 height 15
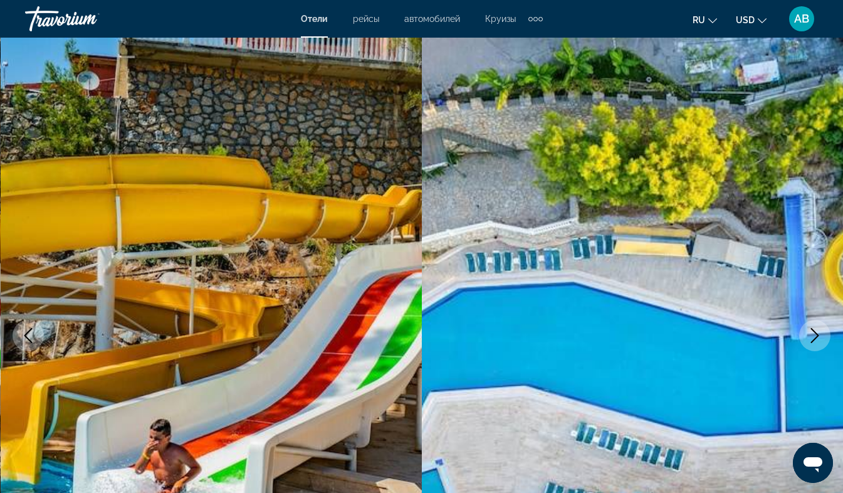
click at [816, 334] on icon "Next image" at bounding box center [815, 335] width 8 height 15
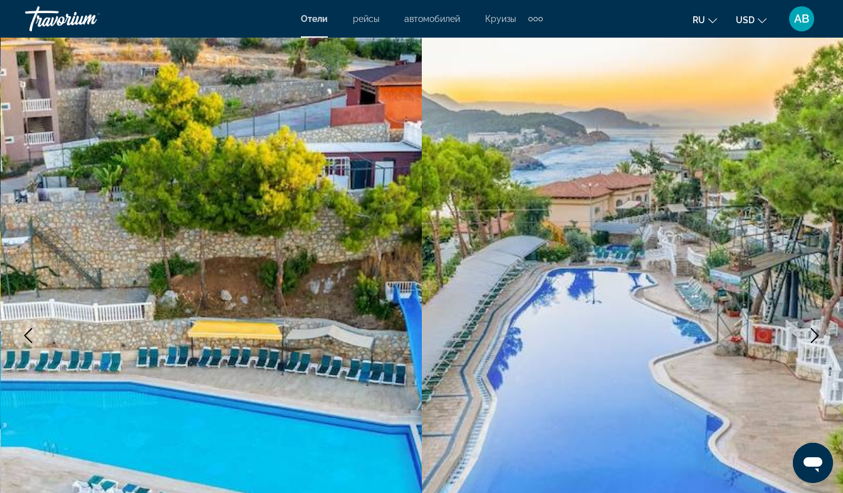
click at [816, 334] on icon "Next image" at bounding box center [815, 335] width 8 height 15
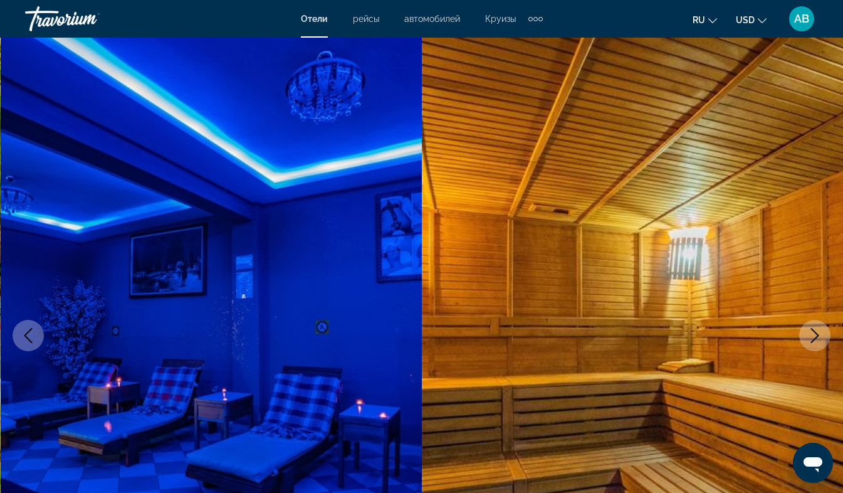
click at [816, 334] on icon "Next image" at bounding box center [815, 335] width 8 height 15
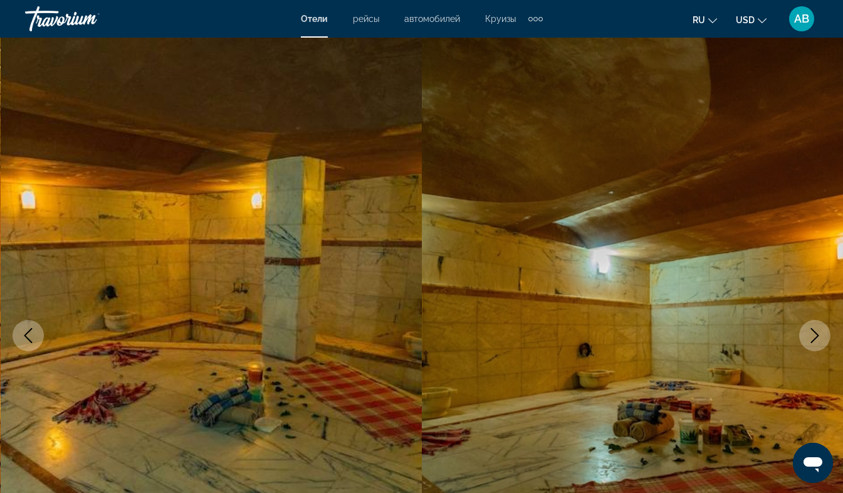
click at [816, 334] on icon "Next image" at bounding box center [815, 335] width 8 height 15
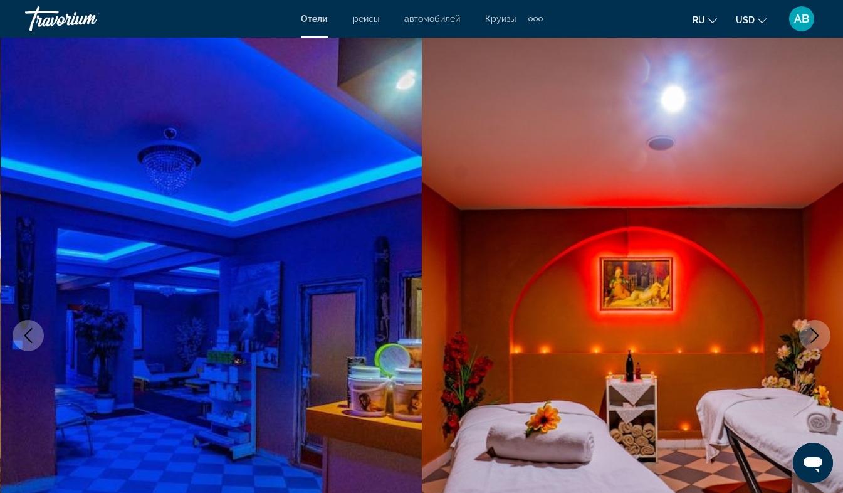
click at [816, 334] on icon "Next image" at bounding box center [815, 335] width 8 height 15
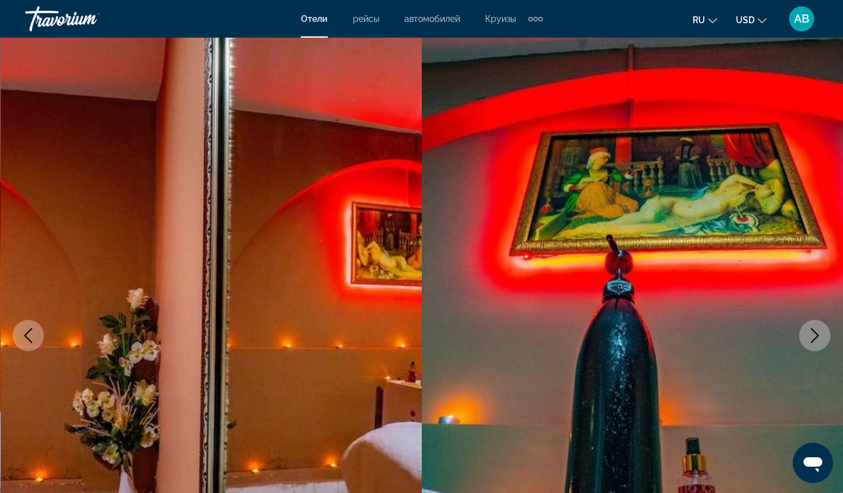
click at [816, 334] on icon "Next image" at bounding box center [815, 335] width 8 height 15
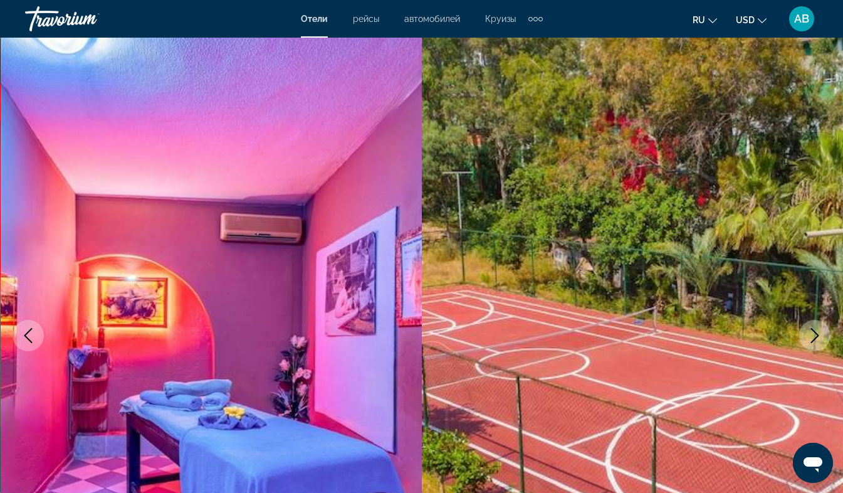
click at [816, 334] on icon "Next image" at bounding box center [815, 335] width 8 height 15
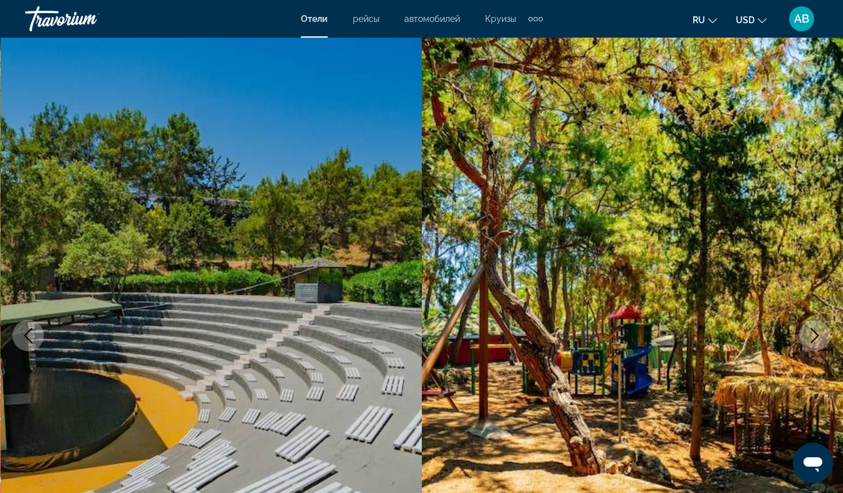
click at [816, 334] on icon "Next image" at bounding box center [815, 335] width 8 height 15
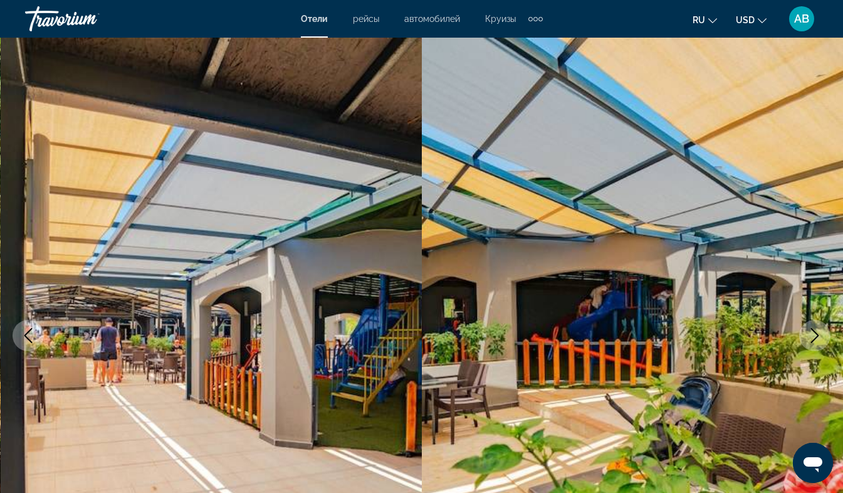
click at [816, 334] on icon "Next image" at bounding box center [815, 335] width 8 height 15
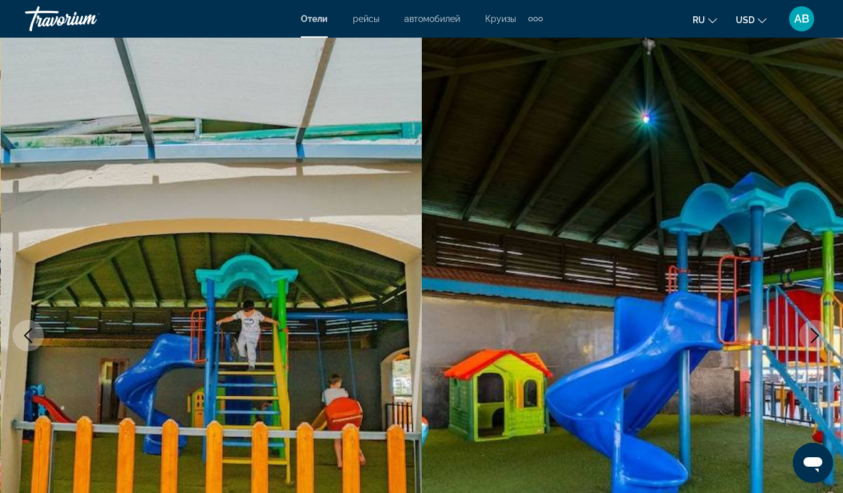
click at [816, 334] on icon "Next image" at bounding box center [815, 335] width 8 height 15
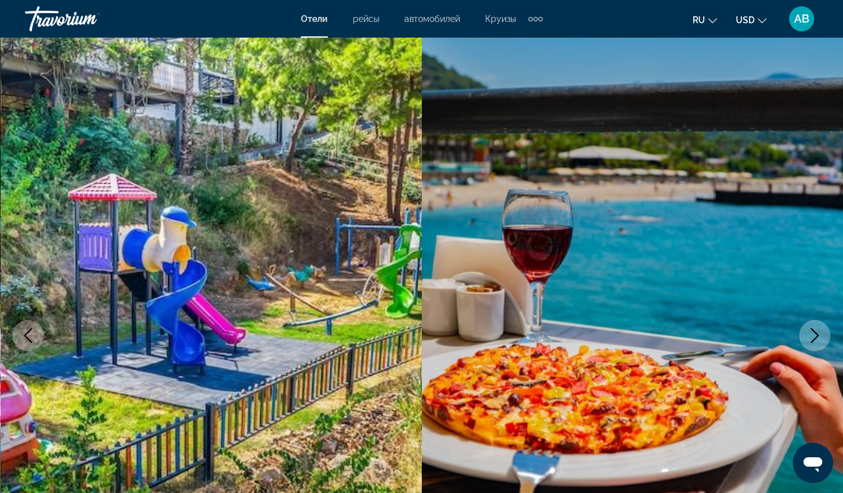
click at [816, 334] on icon "Next image" at bounding box center [815, 335] width 8 height 15
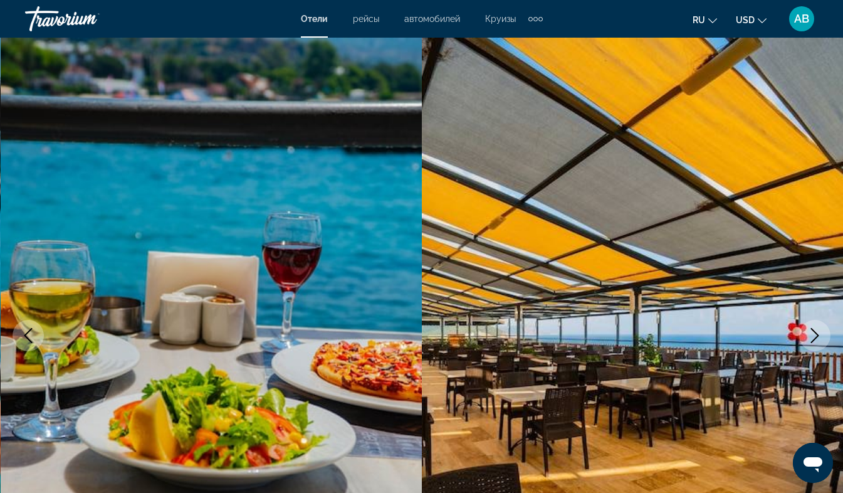
click at [816, 334] on icon "Next image" at bounding box center [815, 335] width 8 height 15
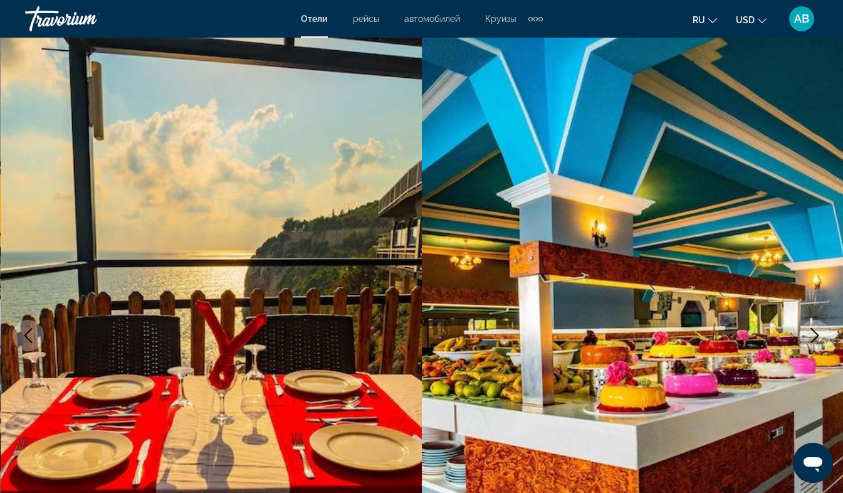
click at [816, 334] on icon "Next image" at bounding box center [815, 335] width 8 height 15
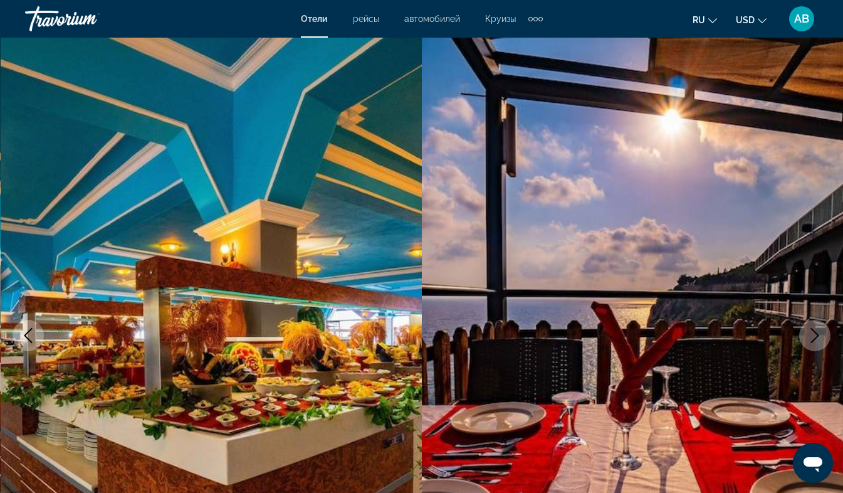
click at [816, 334] on icon "Next image" at bounding box center [815, 335] width 8 height 15
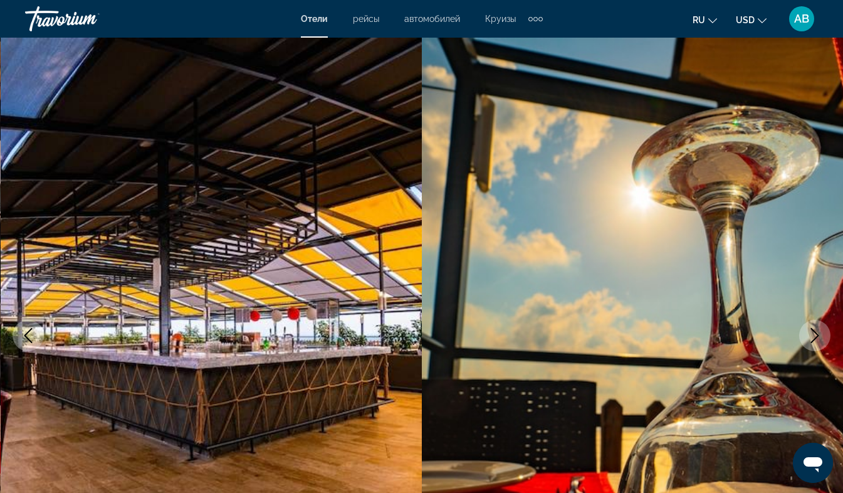
click at [816, 334] on icon "Next image" at bounding box center [815, 335] width 8 height 15
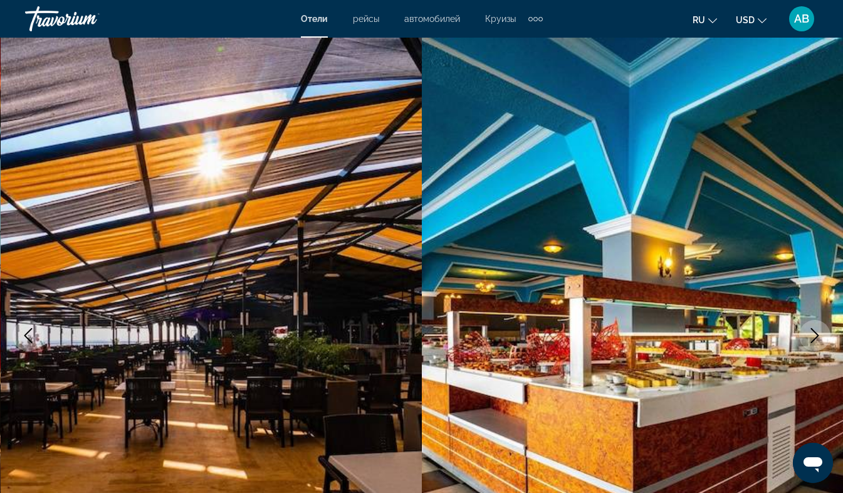
click at [816, 334] on icon "Next image" at bounding box center [815, 335] width 8 height 15
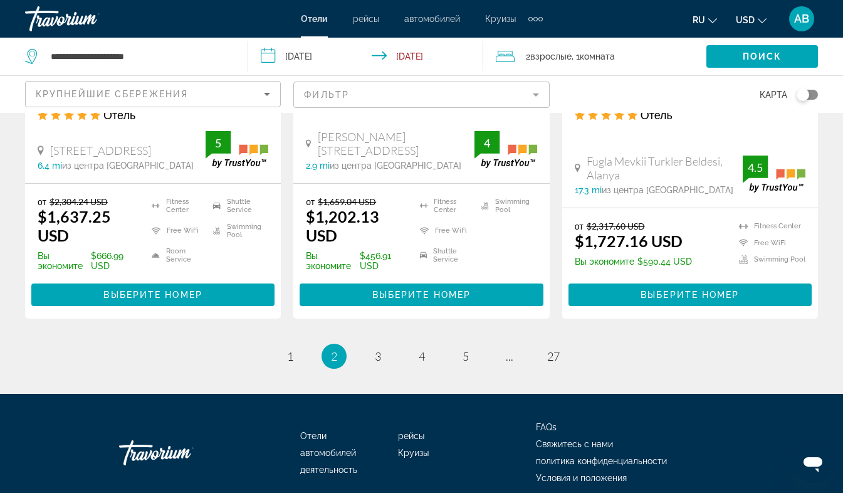
scroll to position [1772, 0]
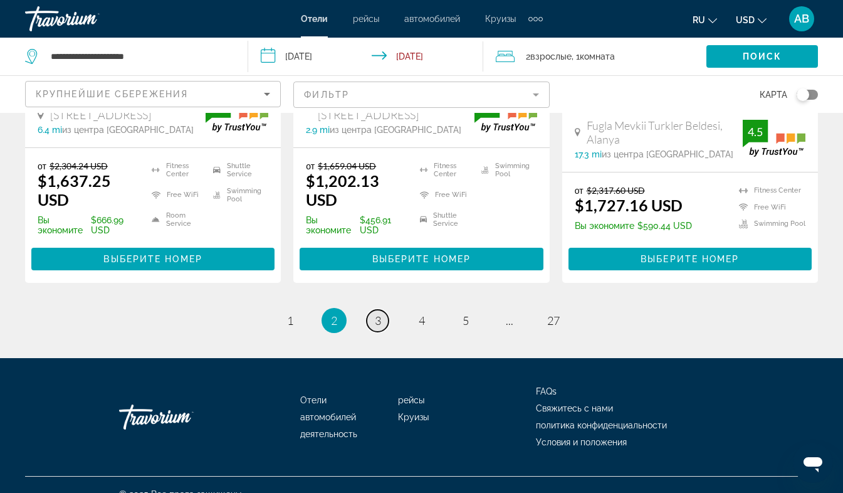
click at [378, 313] on span "3" at bounding box center [378, 320] width 6 height 14
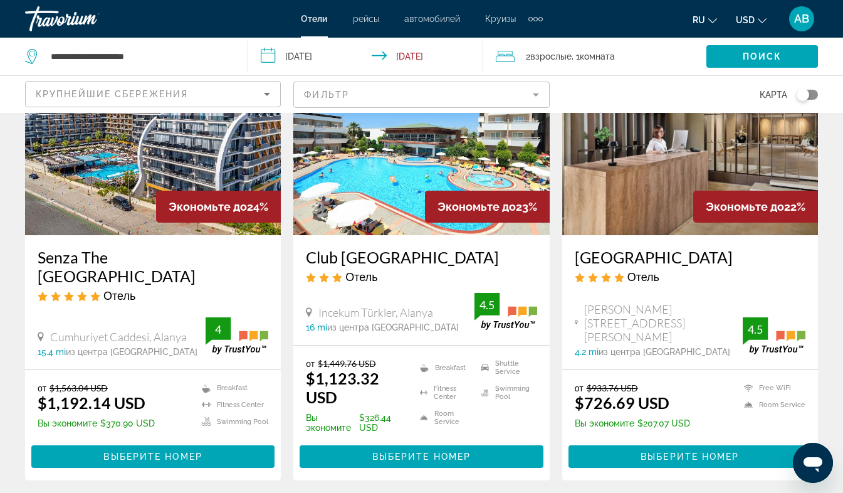
scroll to position [123, 0]
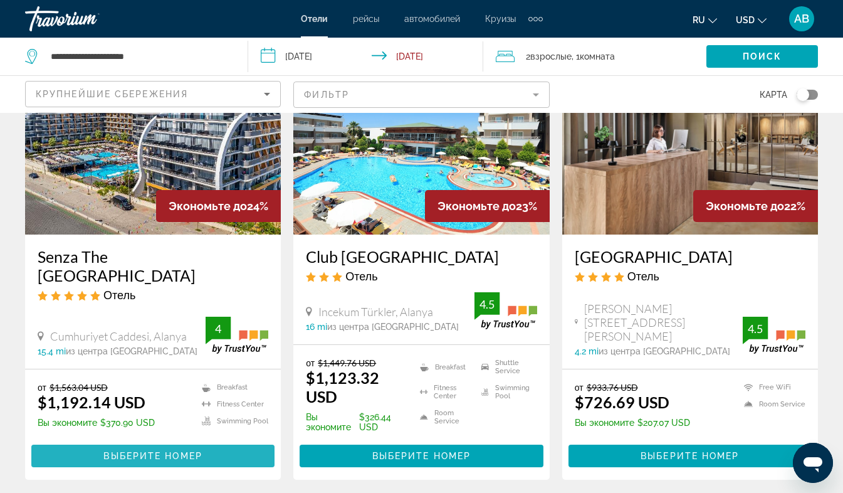
click at [167, 459] on span "Выберите номер" at bounding box center [152, 456] width 98 height 10
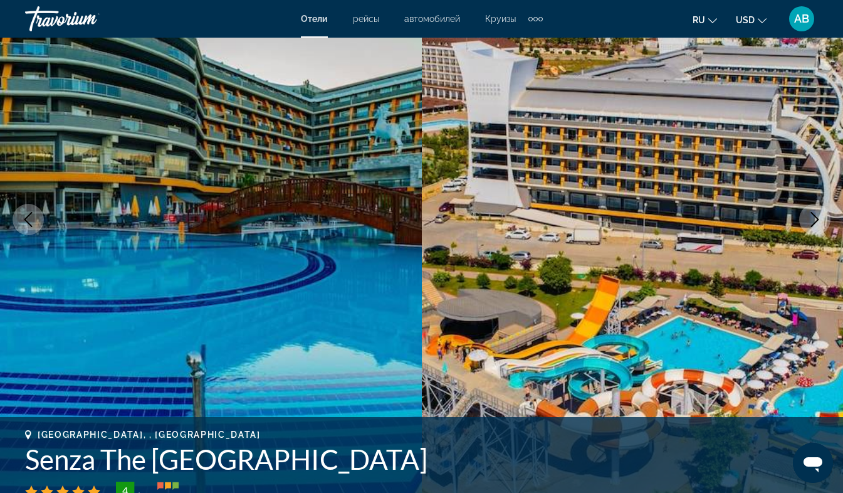
scroll to position [117, 0]
click at [816, 217] on icon "Next image" at bounding box center [815, 218] width 8 height 15
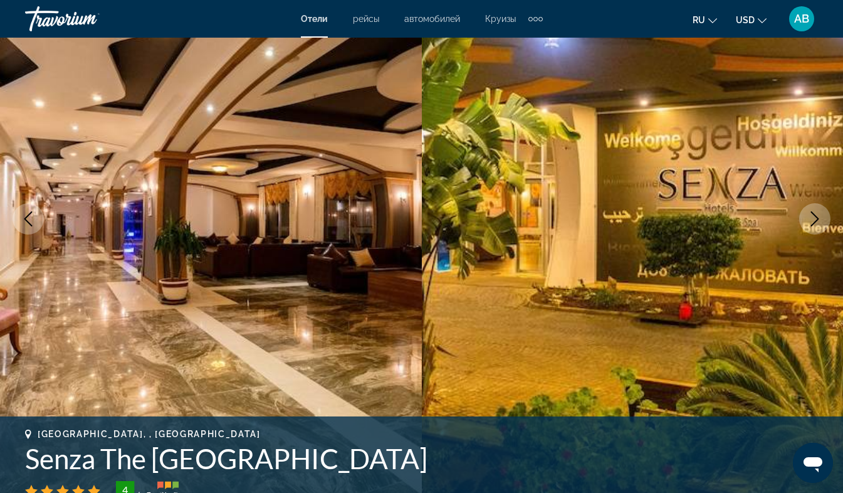
click at [816, 217] on icon "Next image" at bounding box center [815, 218] width 8 height 15
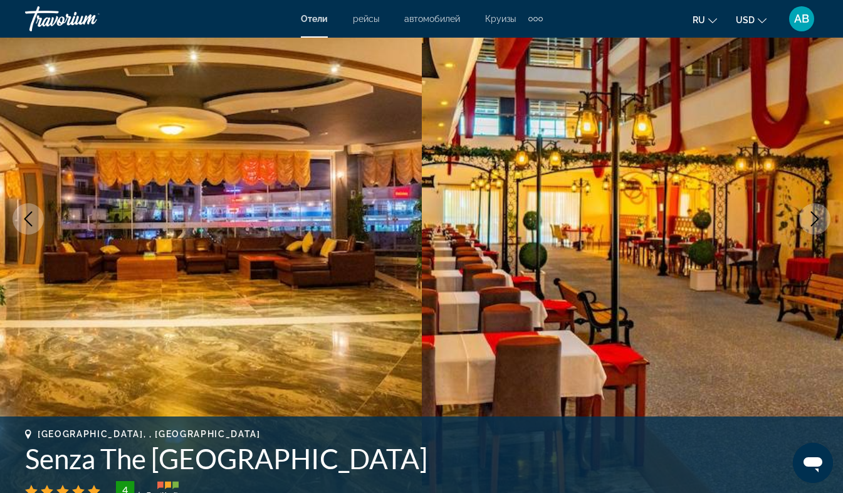
click at [22, 220] on icon "Previous image" at bounding box center [28, 218] width 15 height 15
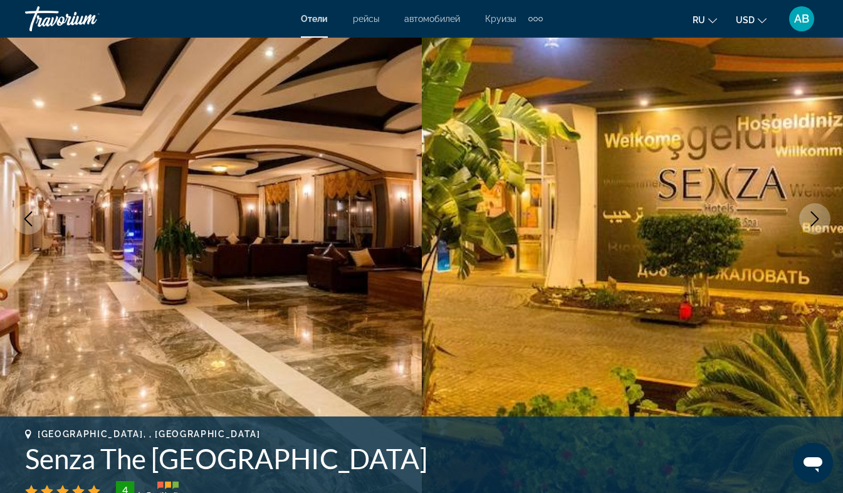
click at [22, 220] on icon "Previous image" at bounding box center [28, 218] width 15 height 15
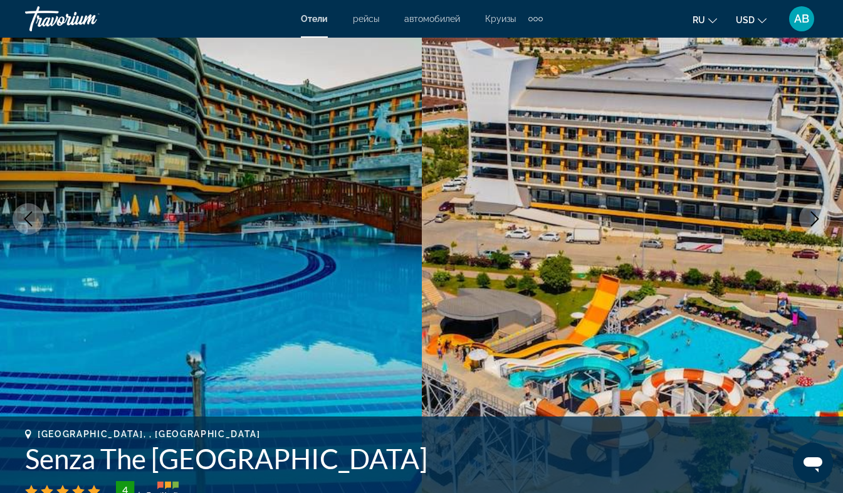
click at [813, 214] on icon "Next image" at bounding box center [815, 218] width 8 height 15
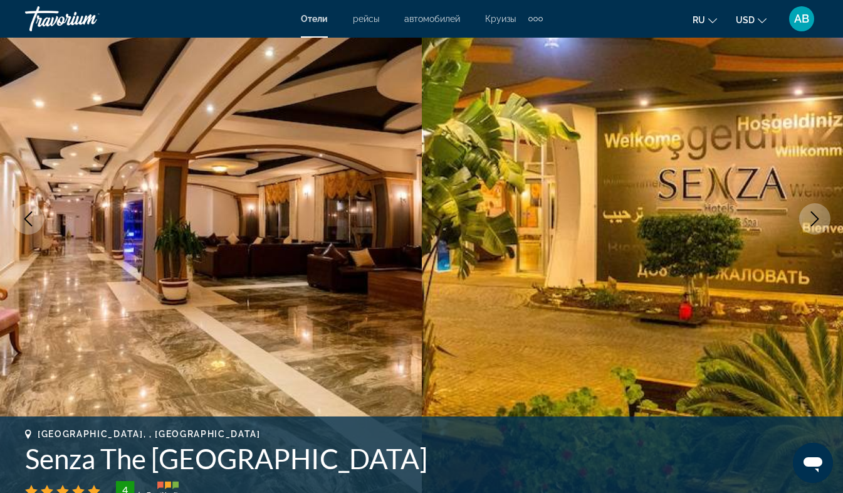
click at [813, 214] on icon "Next image" at bounding box center [815, 218] width 8 height 15
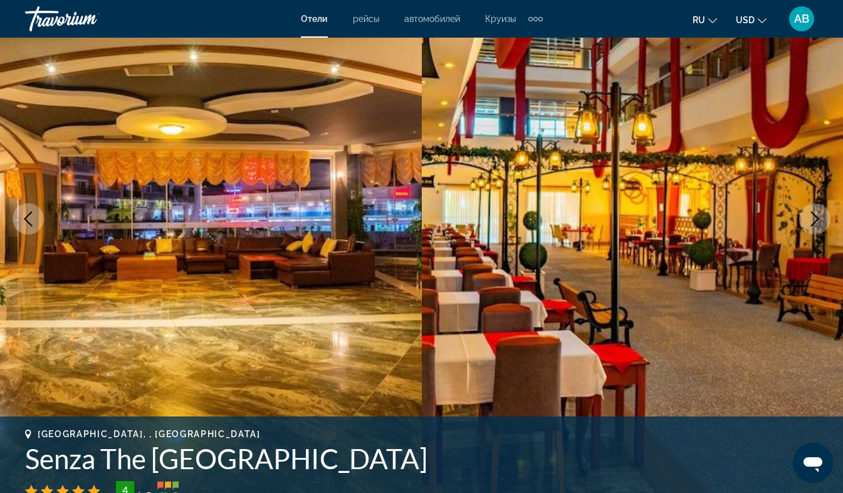
click at [813, 214] on icon "Next image" at bounding box center [815, 218] width 8 height 15
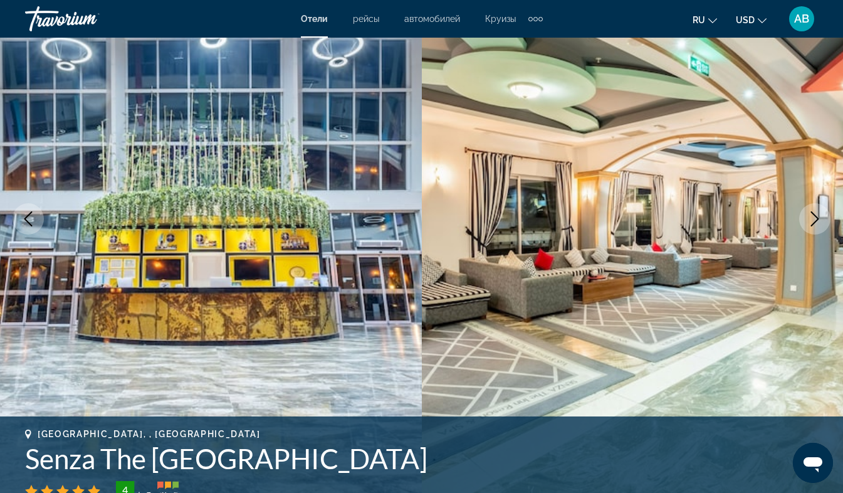
click at [813, 214] on icon "Next image" at bounding box center [815, 218] width 8 height 15
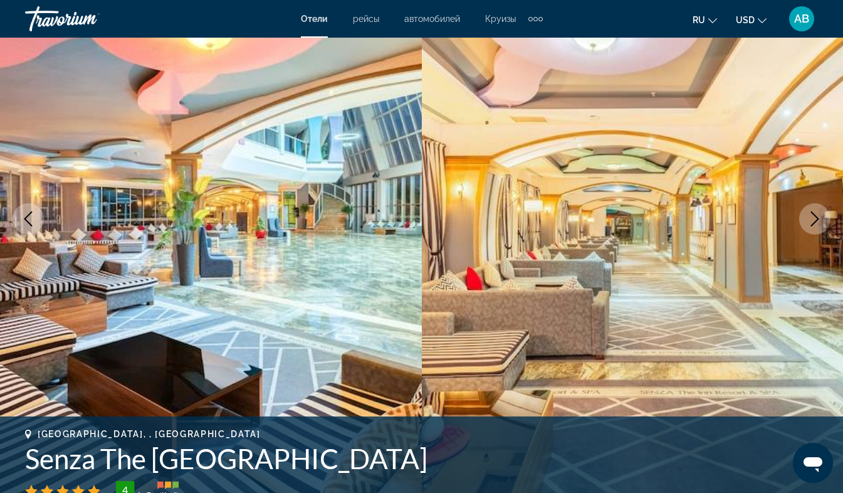
click at [813, 214] on icon "Next image" at bounding box center [815, 218] width 8 height 15
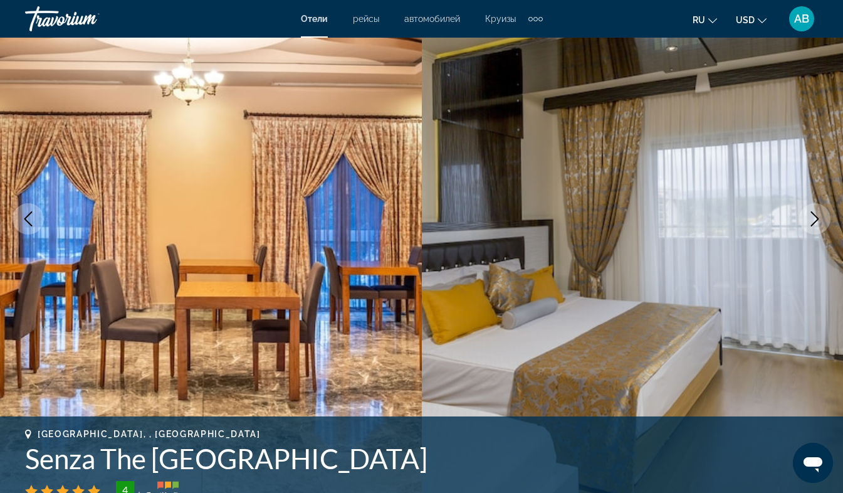
click at [813, 214] on icon "Next image" at bounding box center [815, 218] width 8 height 15
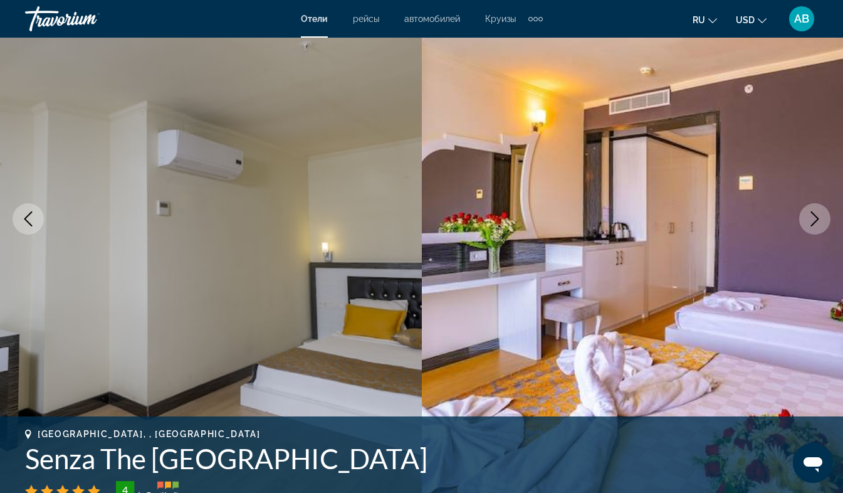
click at [813, 214] on icon "Next image" at bounding box center [815, 218] width 8 height 15
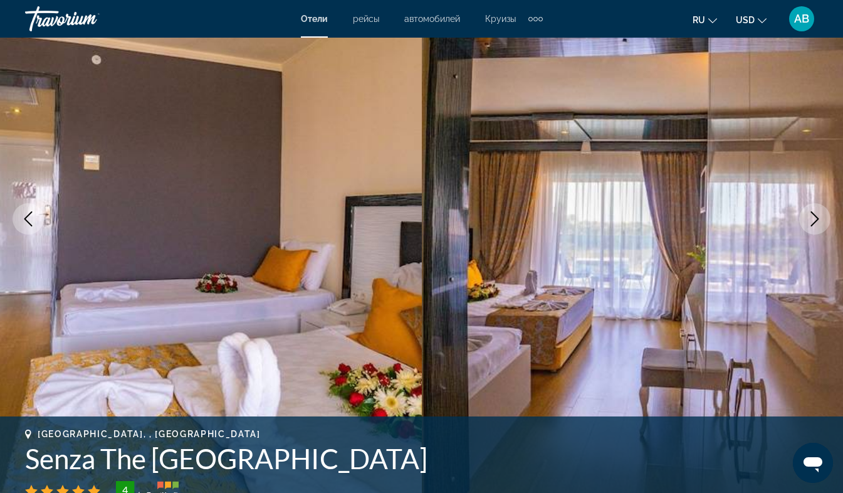
click at [813, 214] on icon "Next image" at bounding box center [815, 218] width 8 height 15
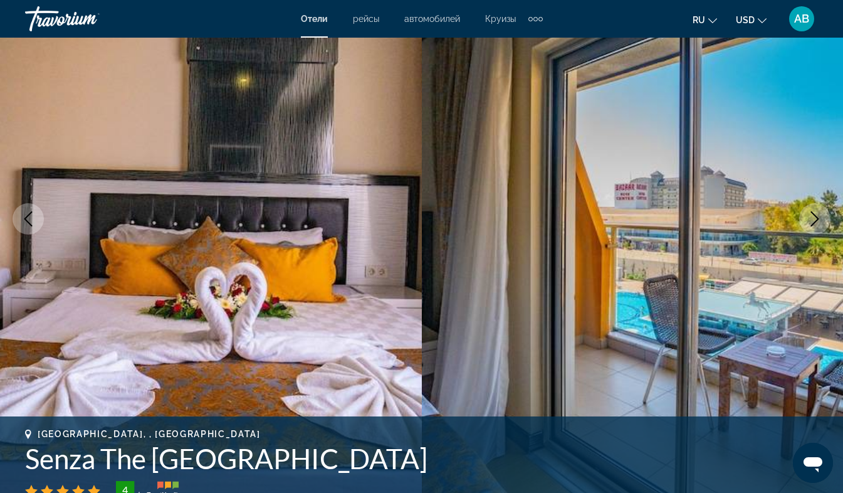
click at [813, 214] on icon "Next image" at bounding box center [815, 218] width 8 height 15
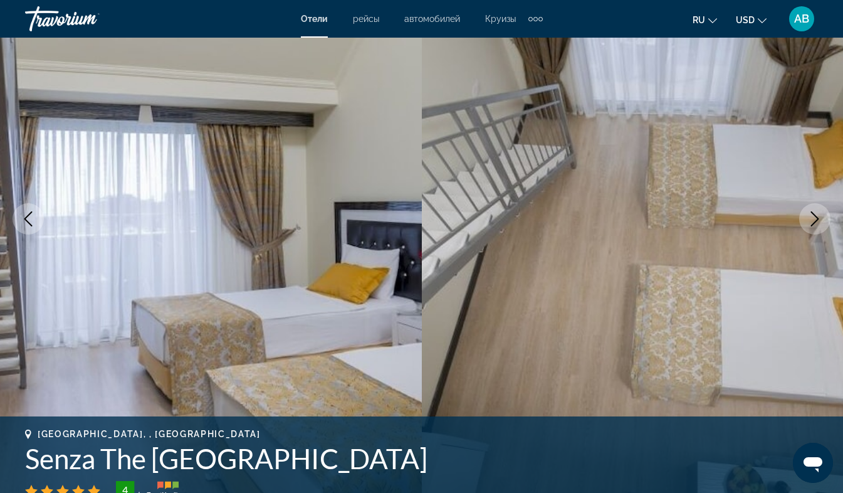
click at [813, 214] on icon "Next image" at bounding box center [815, 218] width 8 height 15
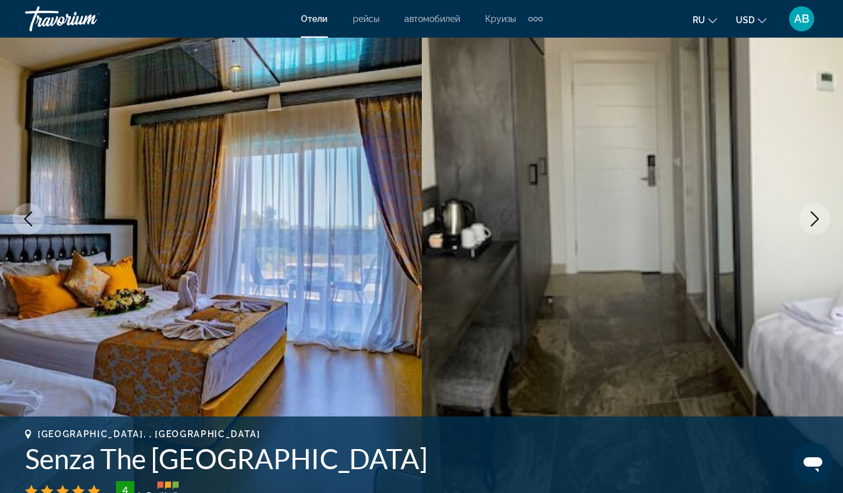
click at [813, 214] on icon "Next image" at bounding box center [815, 218] width 8 height 15
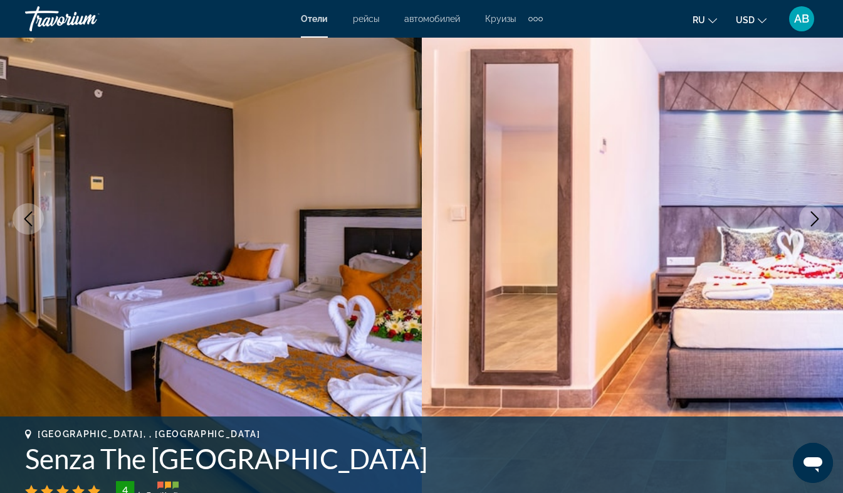
click at [813, 214] on icon "Next image" at bounding box center [815, 218] width 8 height 15
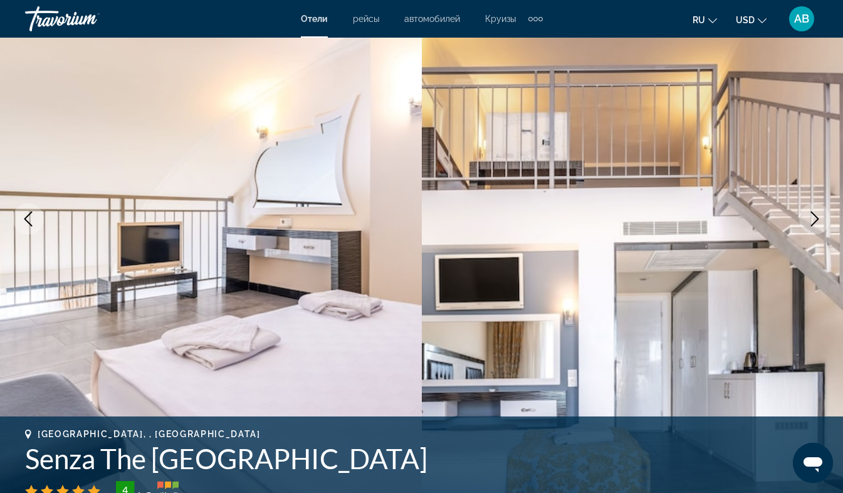
click at [813, 214] on icon "Next image" at bounding box center [815, 218] width 8 height 15
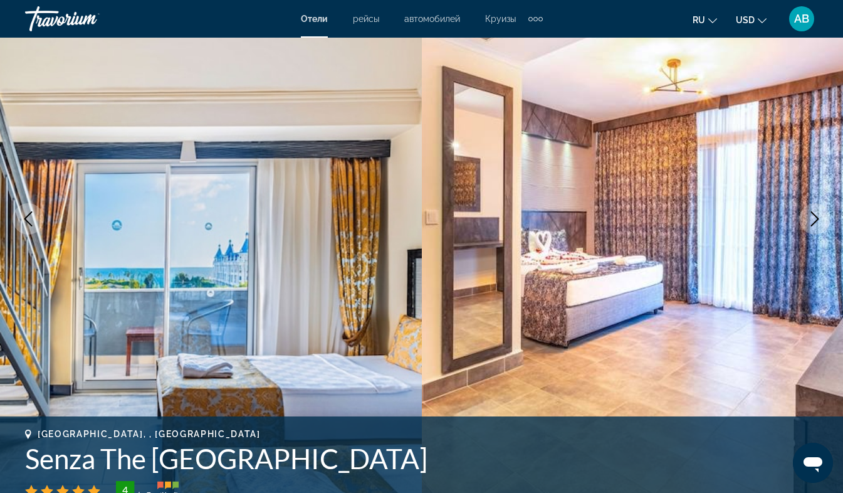
click at [813, 214] on icon "Next image" at bounding box center [815, 218] width 8 height 15
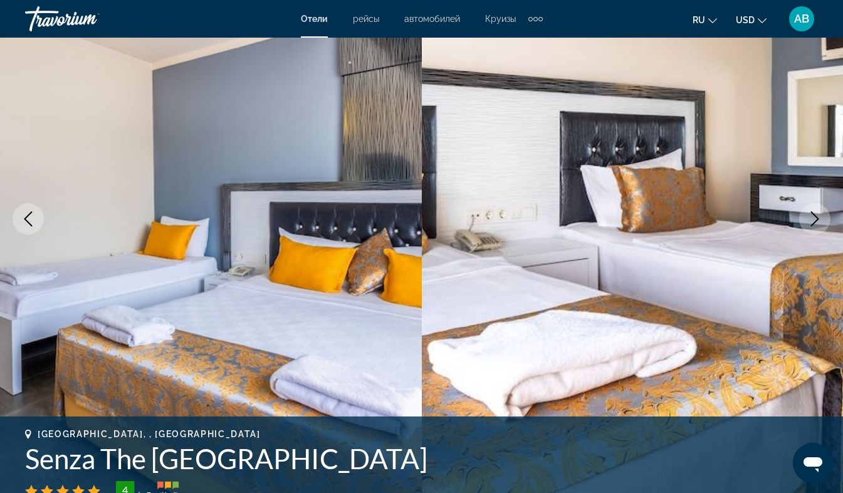
click at [813, 214] on icon "Next image" at bounding box center [815, 218] width 8 height 15
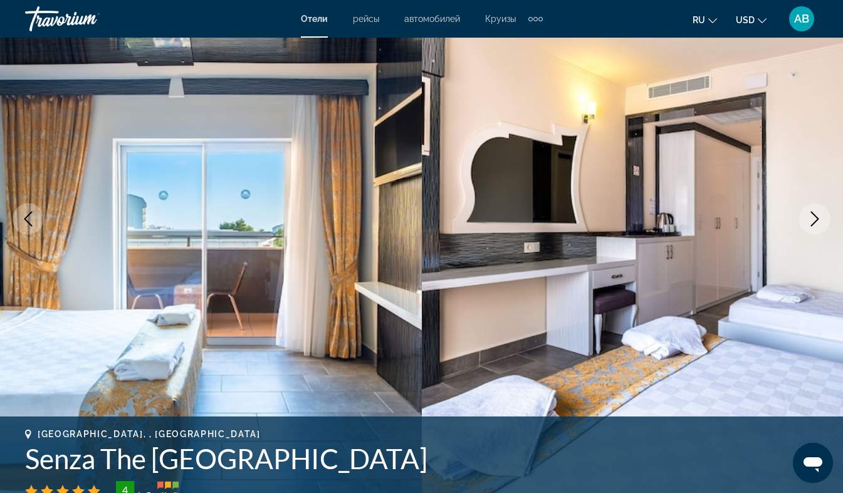
click at [813, 214] on icon "Next image" at bounding box center [815, 218] width 8 height 15
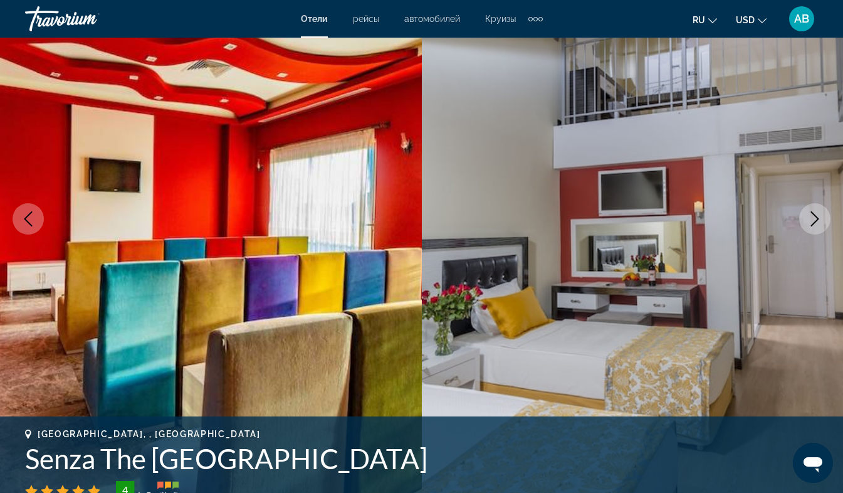
click at [813, 214] on icon "Next image" at bounding box center [815, 218] width 8 height 15
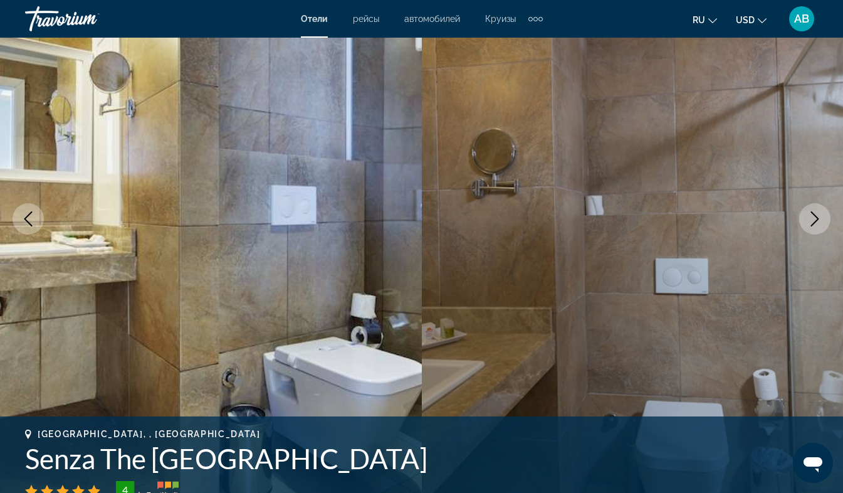
click at [813, 214] on icon "Next image" at bounding box center [815, 218] width 8 height 15
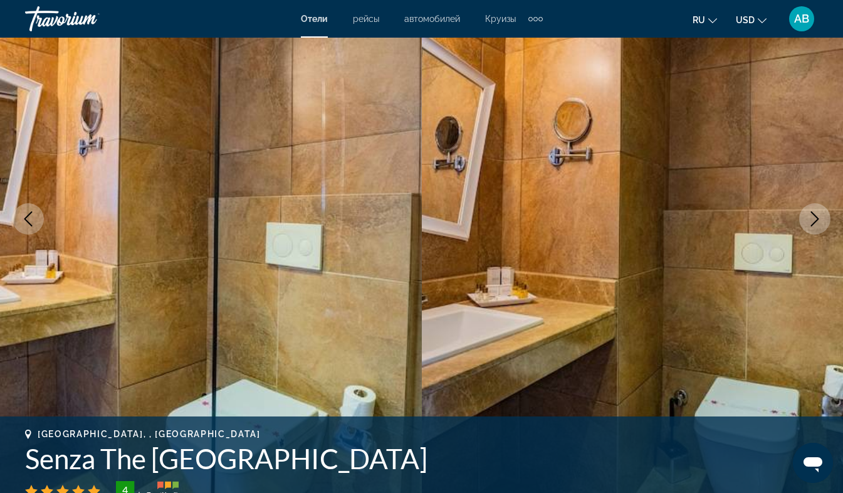
click at [813, 214] on icon "Next image" at bounding box center [815, 218] width 8 height 15
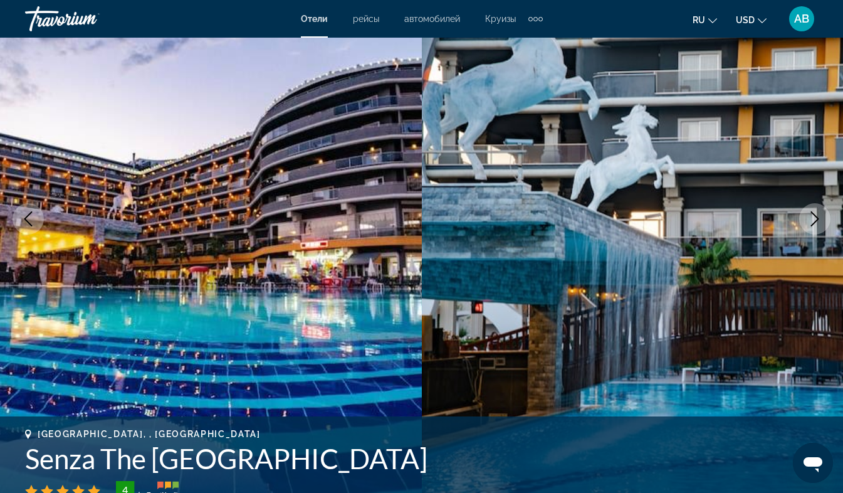
click at [813, 214] on icon "Next image" at bounding box center [815, 218] width 8 height 15
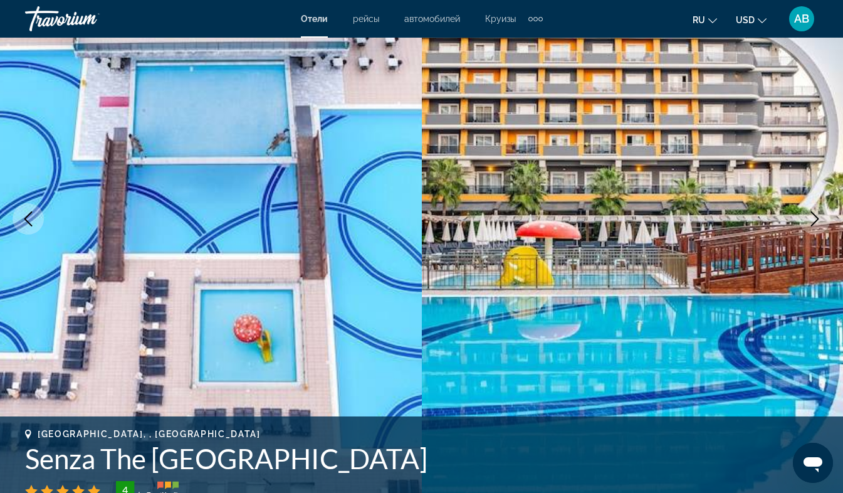
click at [813, 214] on icon "Next image" at bounding box center [815, 218] width 8 height 15
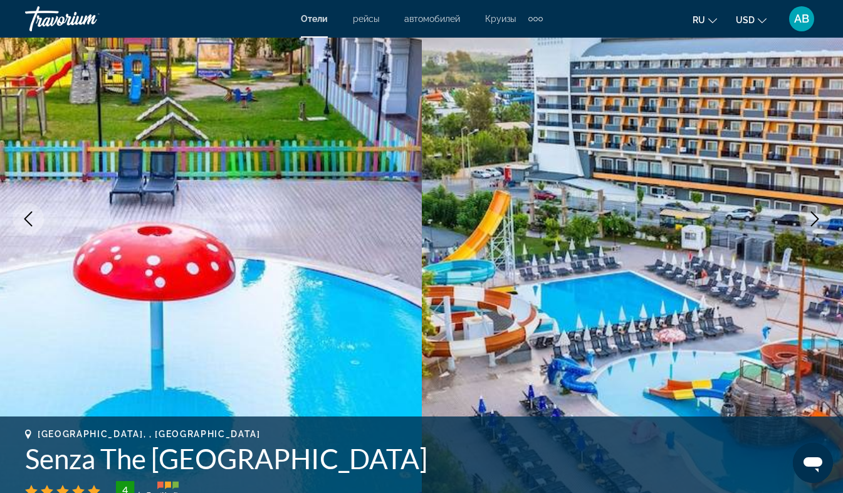
click at [813, 214] on icon "Next image" at bounding box center [815, 218] width 8 height 15
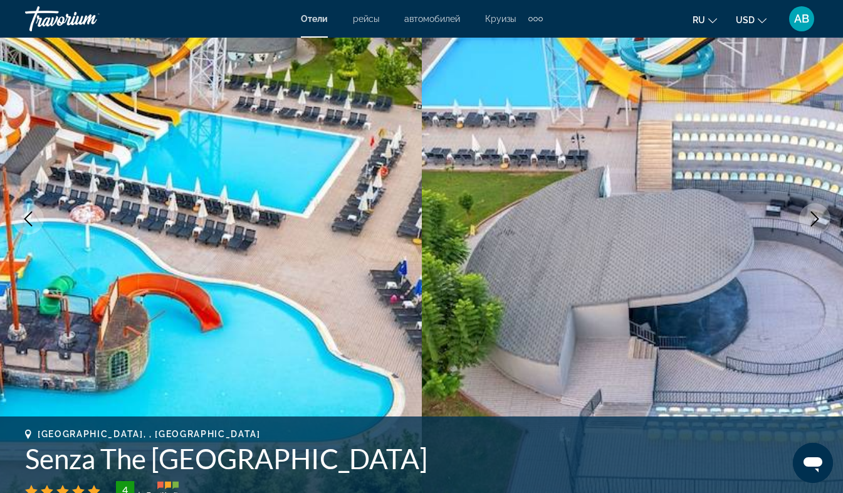
click at [813, 214] on icon "Next image" at bounding box center [815, 218] width 8 height 15
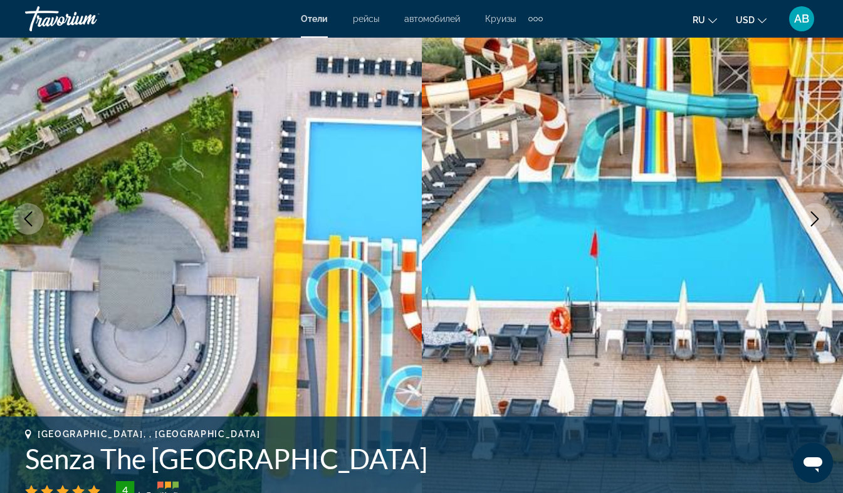
click at [813, 214] on icon "Next image" at bounding box center [815, 218] width 8 height 15
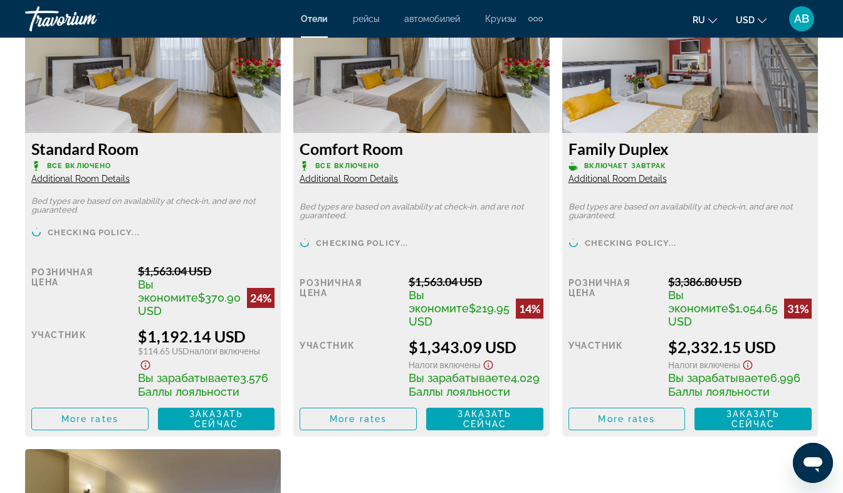
scroll to position [2010, 0]
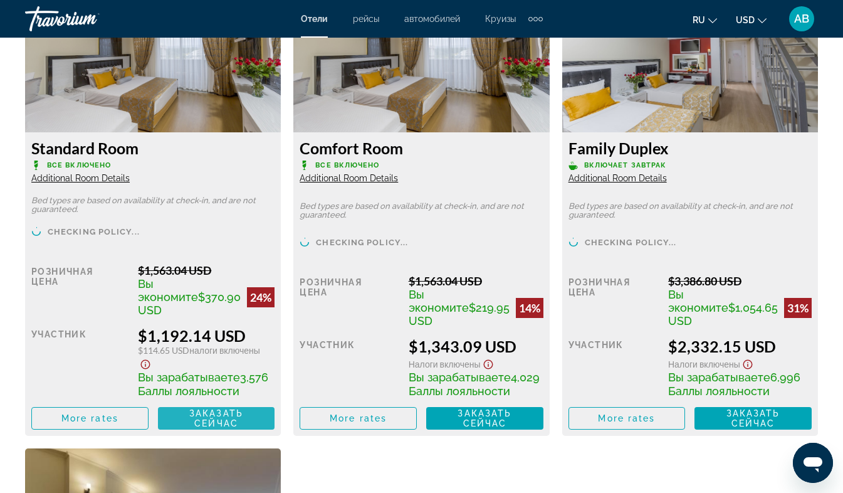
click at [210, 418] on span "Заказать сейчас" at bounding box center [216, 418] width 54 height 20
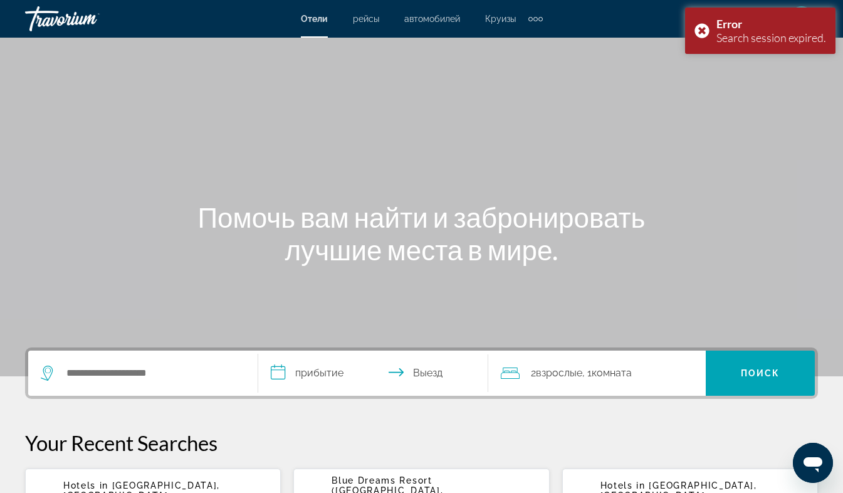
click at [788, 93] on div "Main content" at bounding box center [421, 188] width 843 height 376
click at [701, 29] on div "Error Search session expired." at bounding box center [760, 31] width 150 height 46
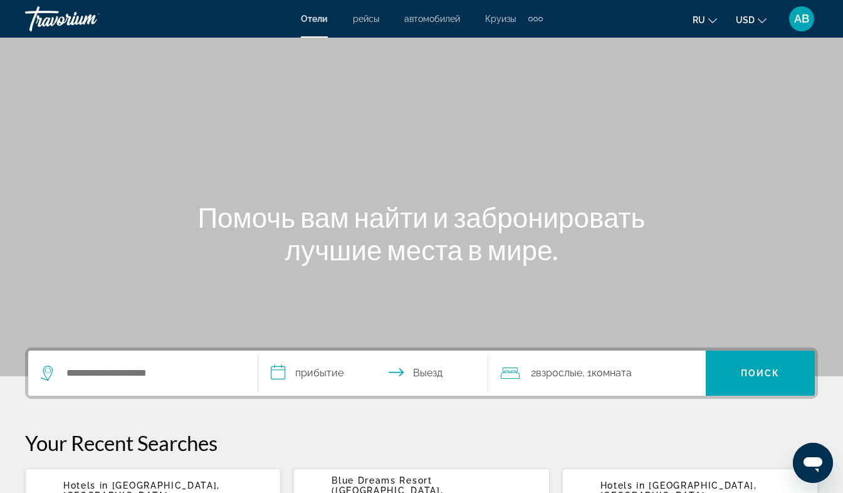
click at [799, 21] on span "AB" at bounding box center [801, 19] width 15 height 13
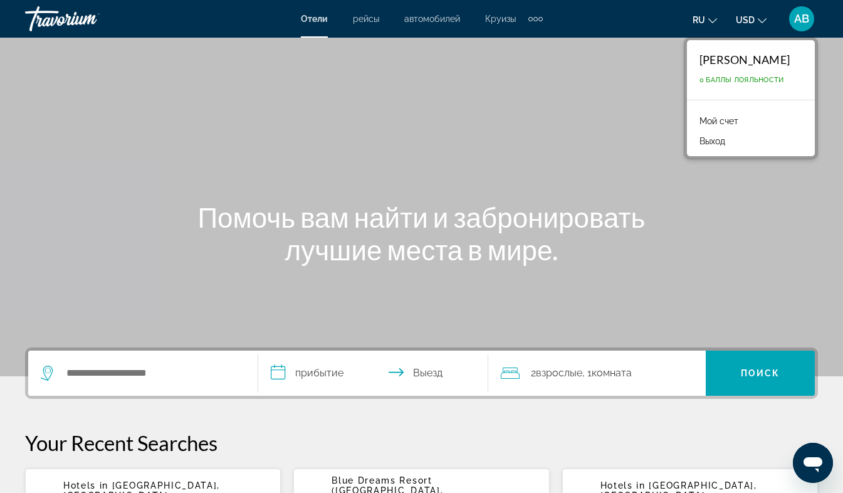
click at [707, 143] on button "Выход" at bounding box center [712, 141] width 38 height 16
